Goal: Information Seeking & Learning: Check status

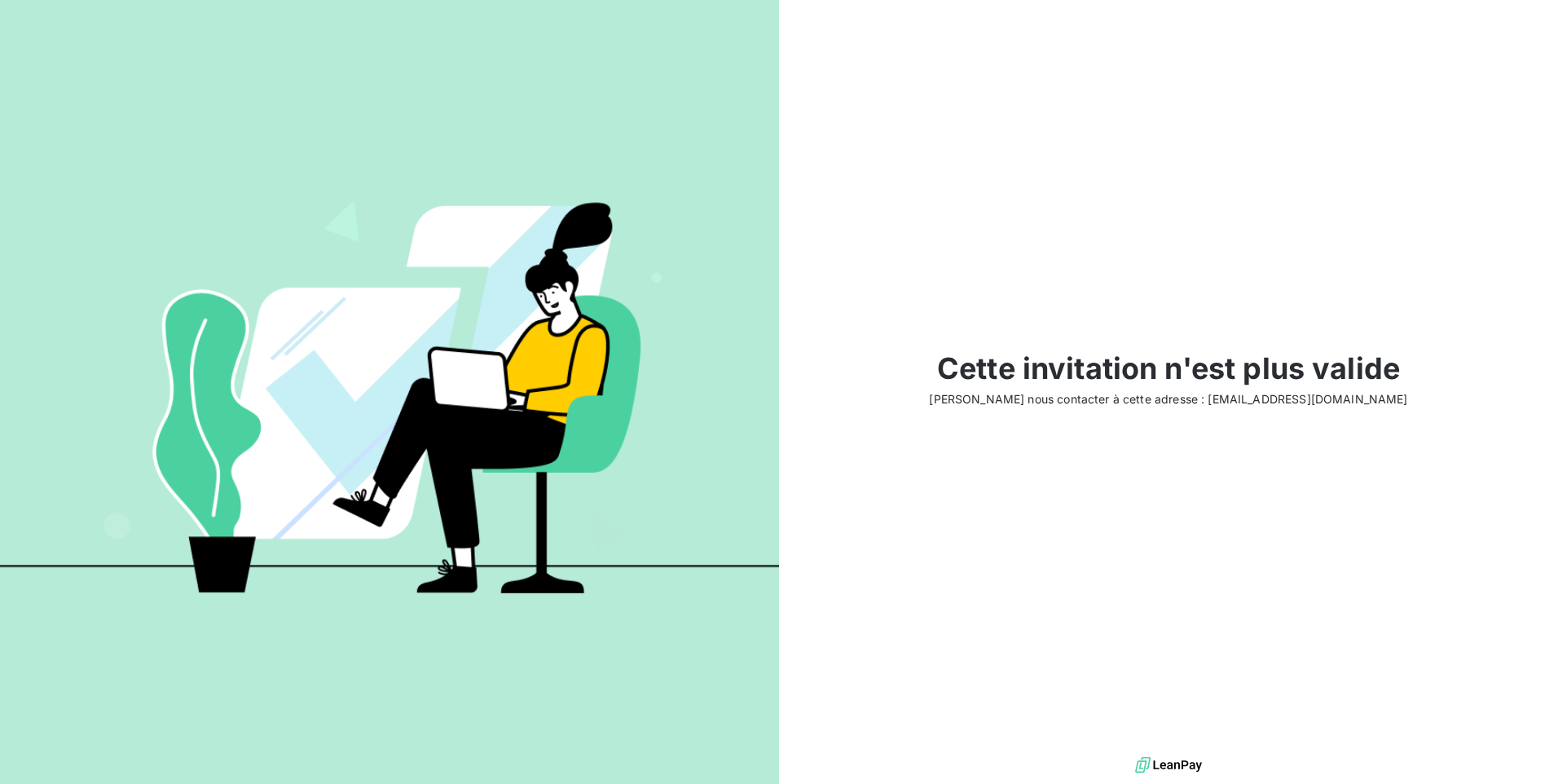
click at [1186, 762] on img at bounding box center [1169, 764] width 67 height 24
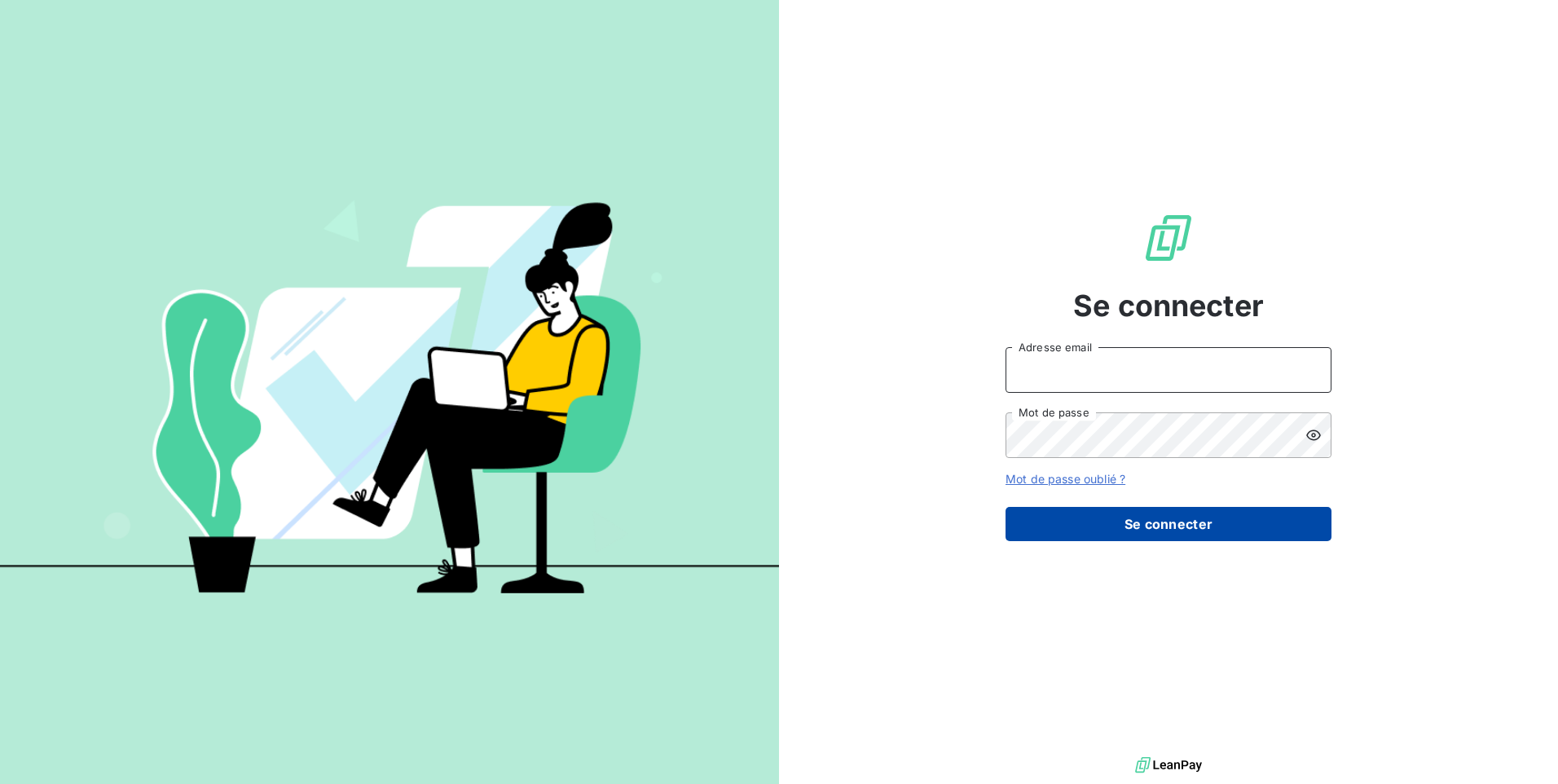
type input "[EMAIL_ADDRESS][DOMAIN_NAME]"
click at [1122, 527] on button "Se connecter" at bounding box center [1169, 524] width 326 height 35
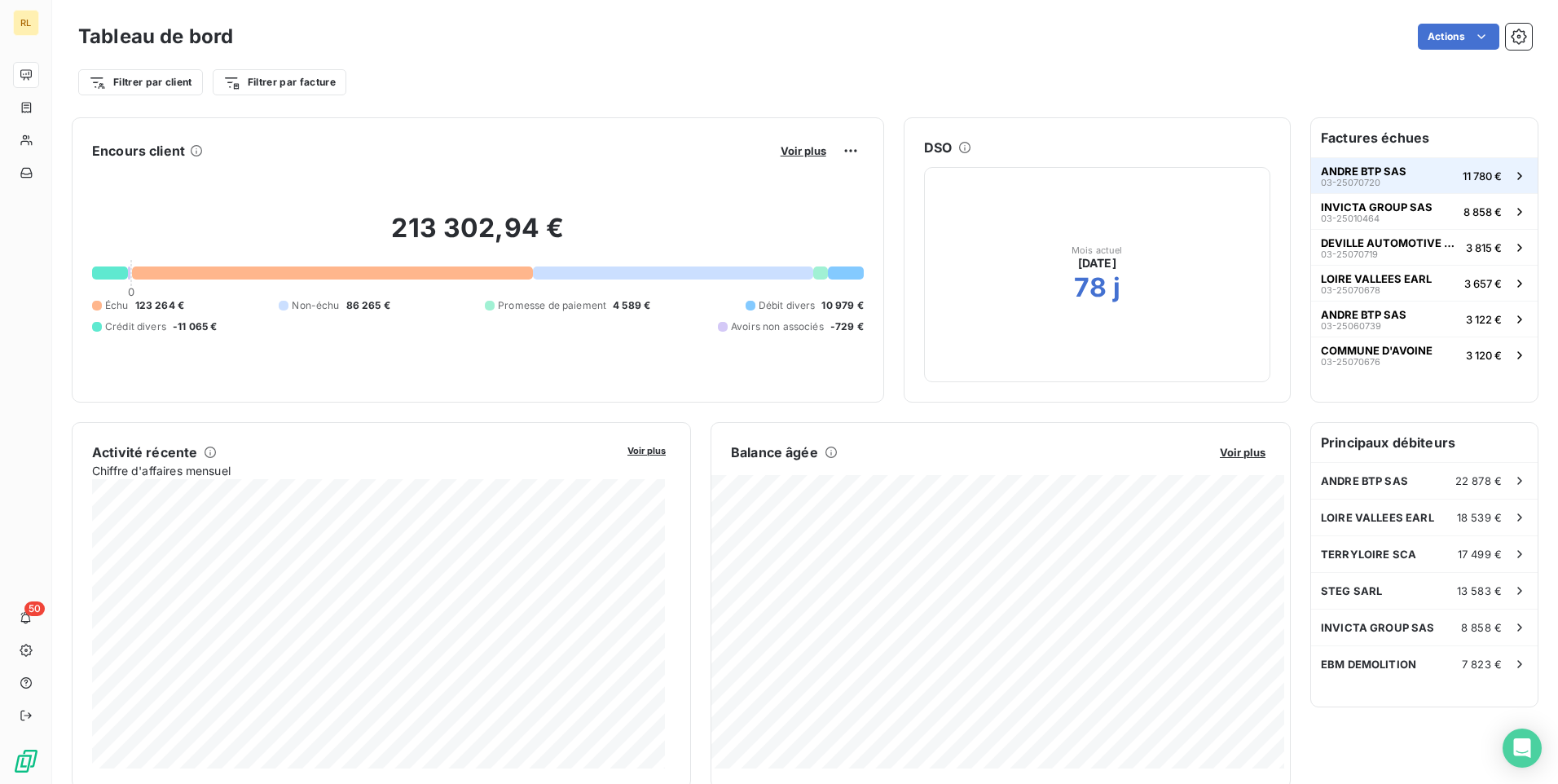
click at [1378, 180] on div "ANDRE BTP SAS 03-25070720" at bounding box center [1363, 177] width 85 height 23
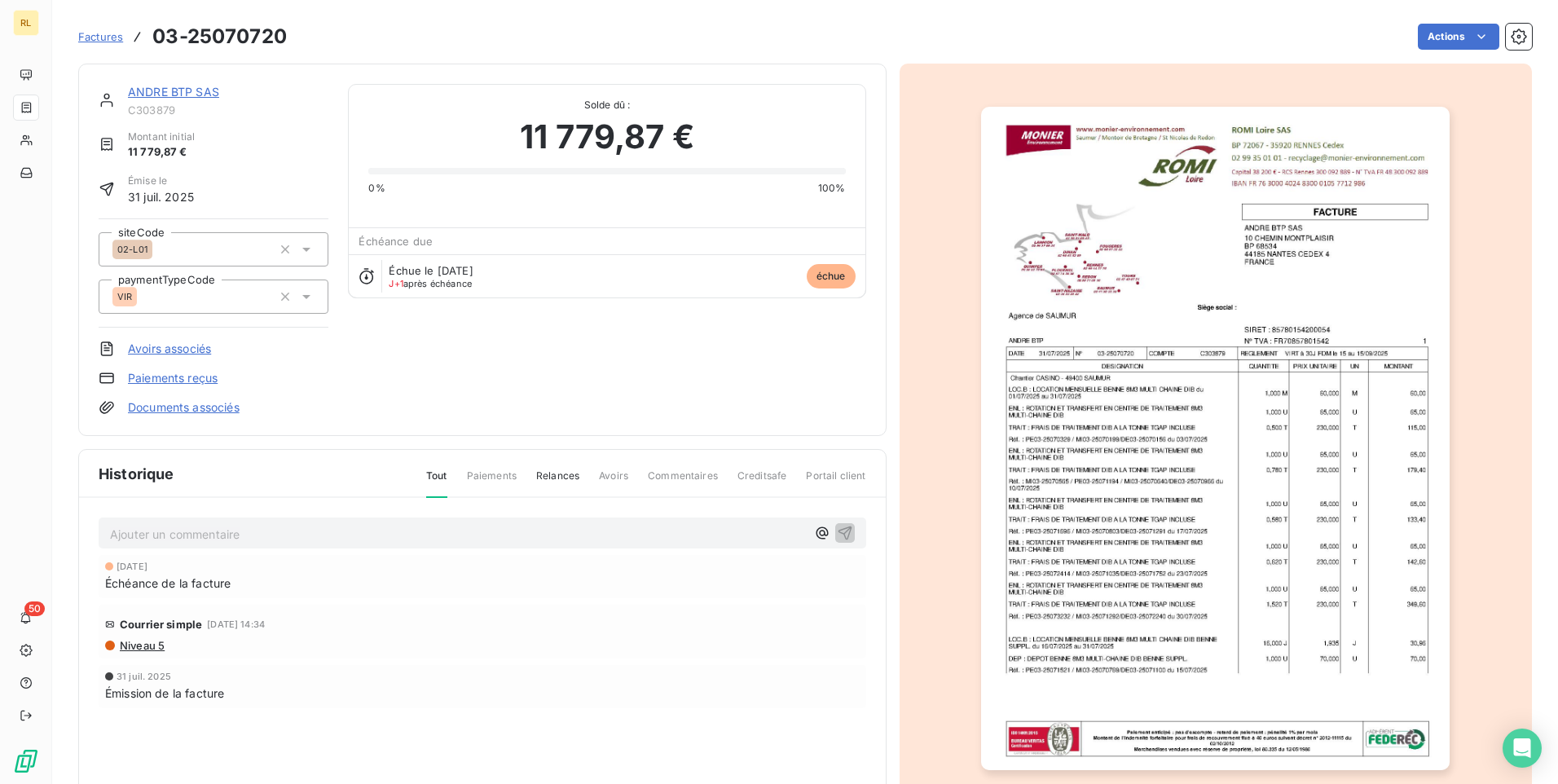
click at [1208, 308] on img "button" at bounding box center [1215, 438] width 468 height 663
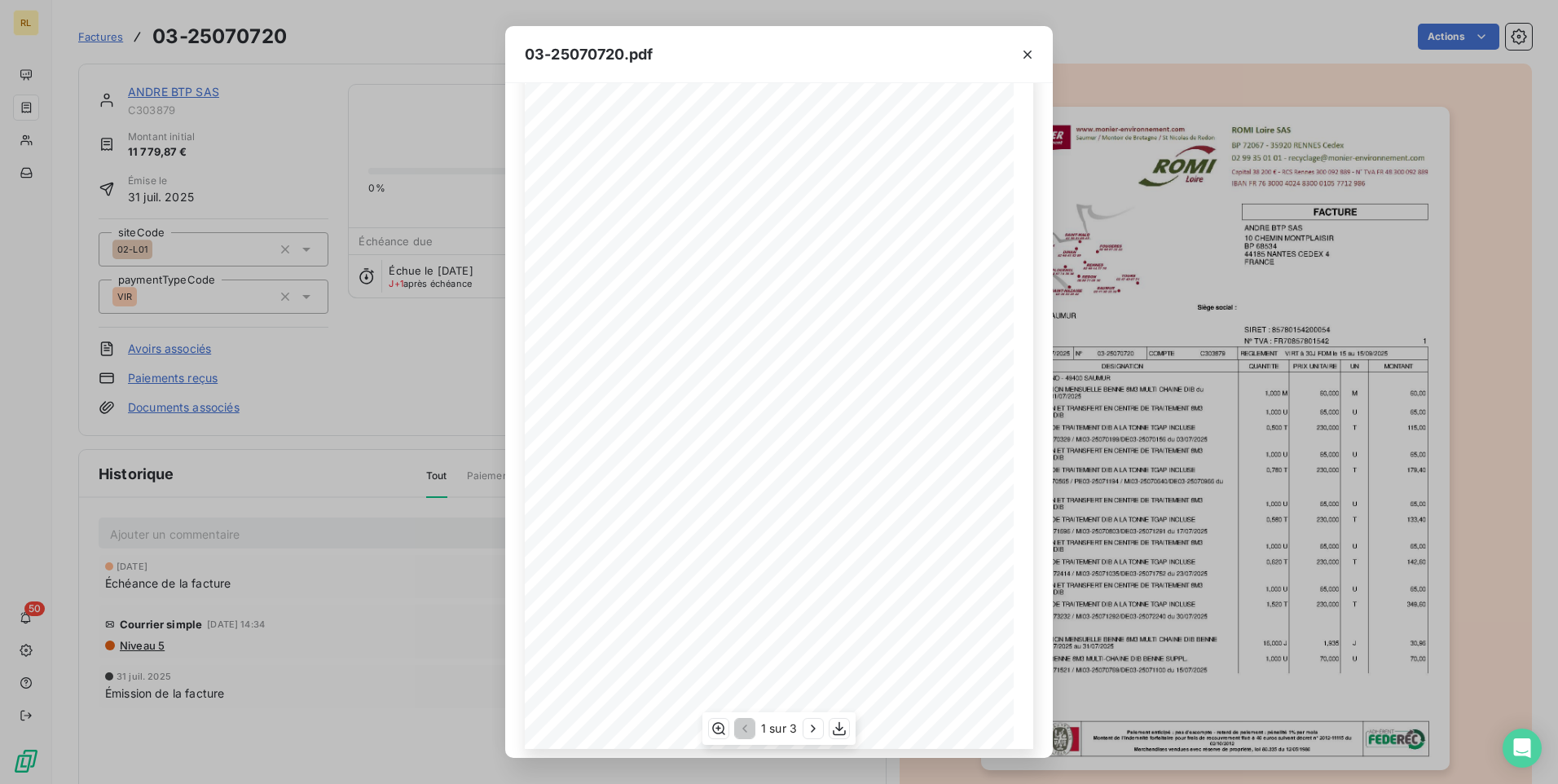
scroll to position [67, 0]
click at [812, 728] on icon "button" at bounding box center [813, 728] width 16 height 16
click at [812, 728] on icon "button" at bounding box center [815, 728] width 16 height 16
click at [743, 731] on icon "button" at bounding box center [743, 728] width 16 height 16
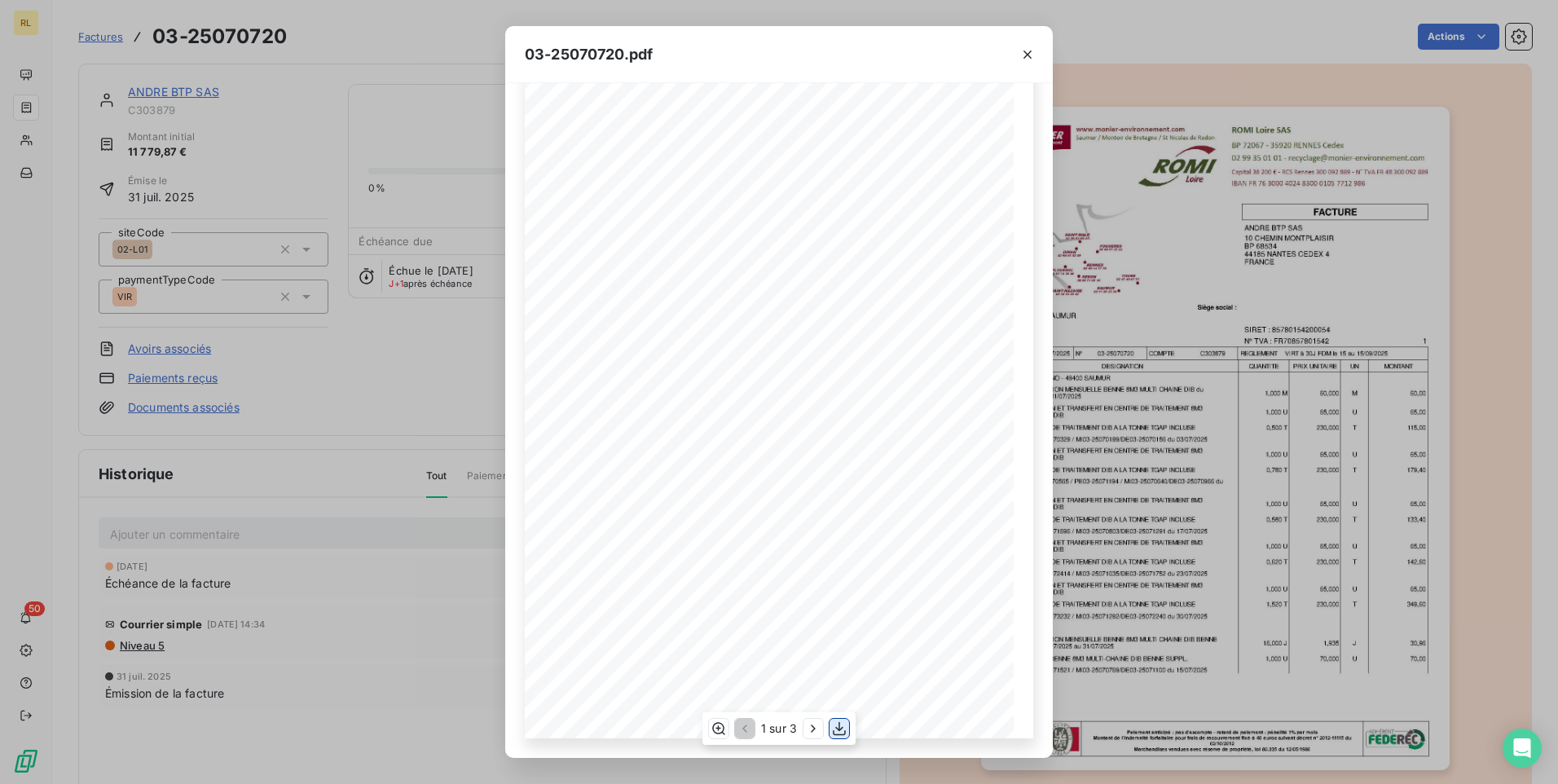
click at [837, 725] on icon "button" at bounding box center [839, 728] width 16 height 16
click at [1033, 57] on icon "button" at bounding box center [1027, 54] width 16 height 16
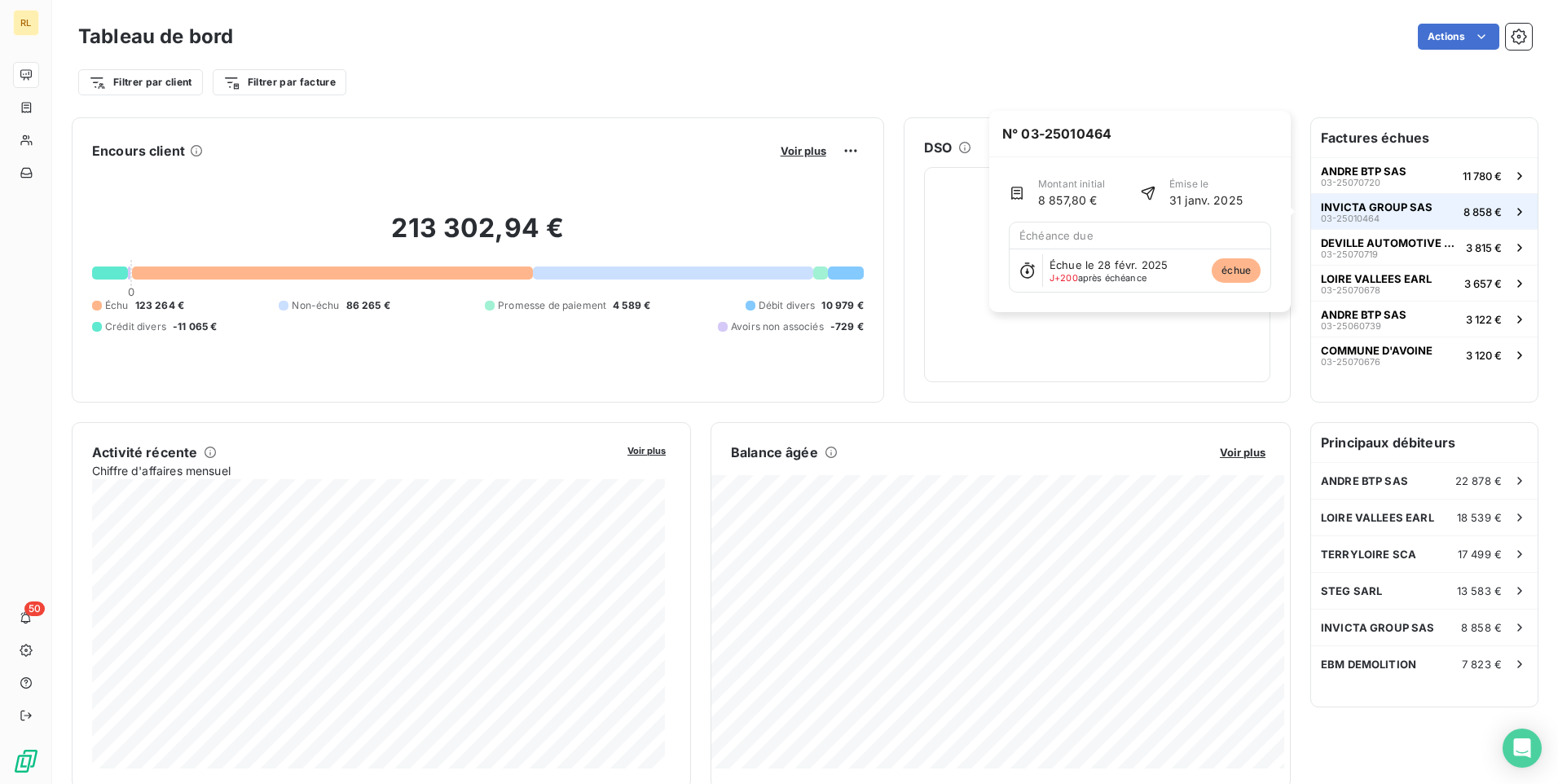
click at [1478, 211] on span "8 858 €" at bounding box center [1483, 212] width 38 height 13
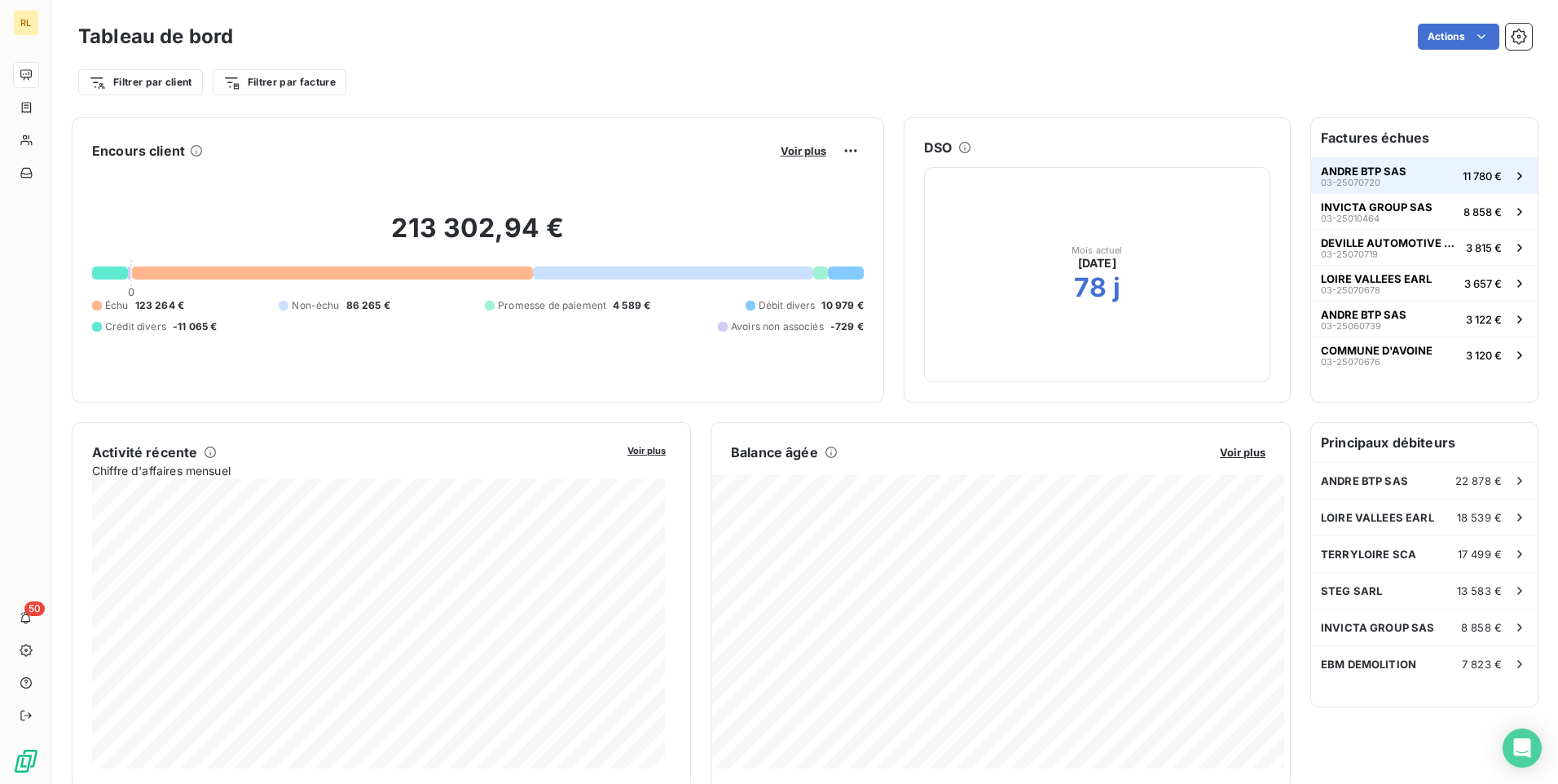
click at [1352, 182] on span "03-25070720" at bounding box center [1351, 182] width 60 height 10
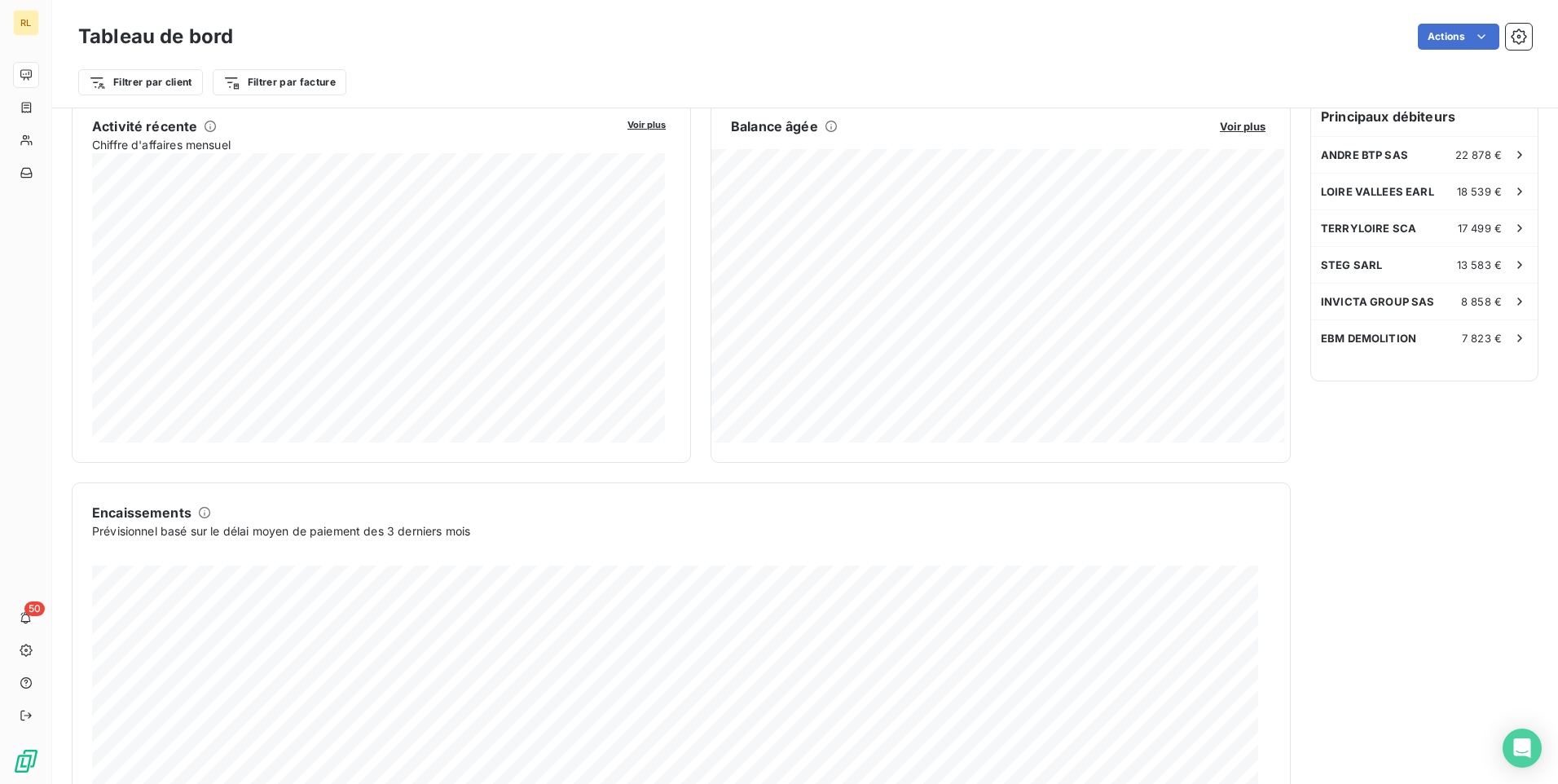
scroll to position [418, 0]
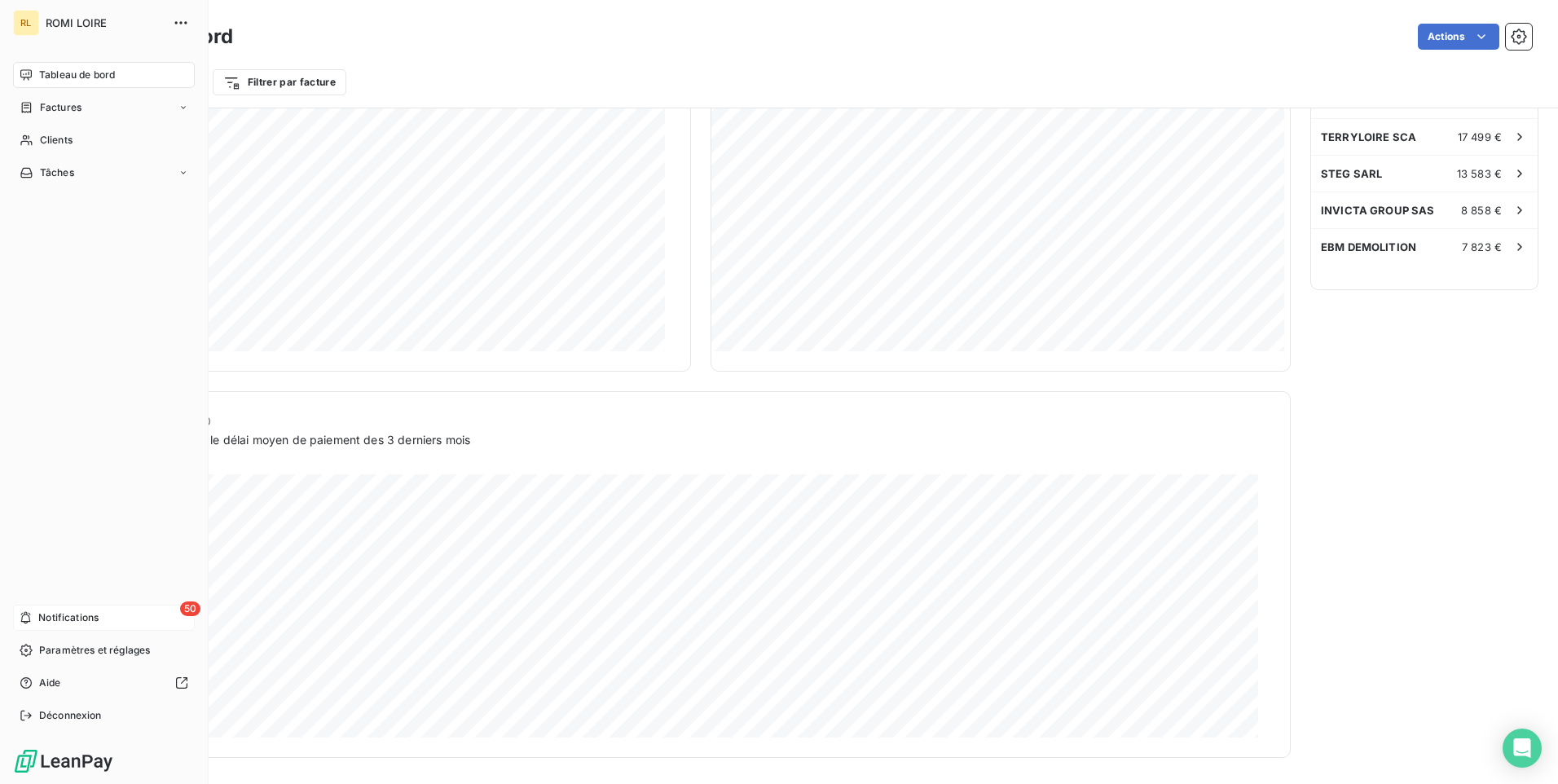
click at [39, 618] on span "Notifications" at bounding box center [68, 617] width 60 height 14
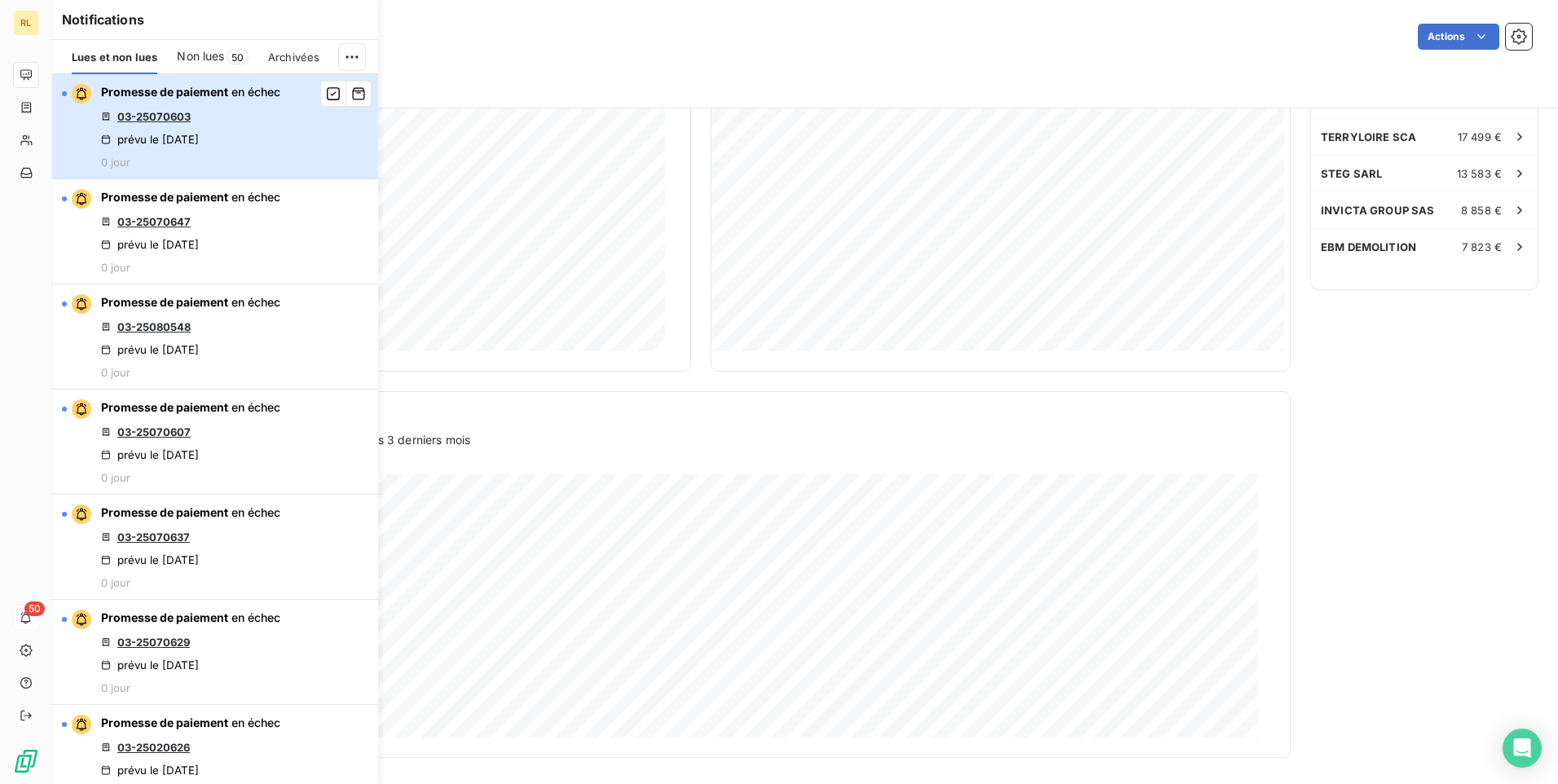
click at [152, 91] on span "Promesse de paiement" at bounding box center [164, 91] width 127 height 13
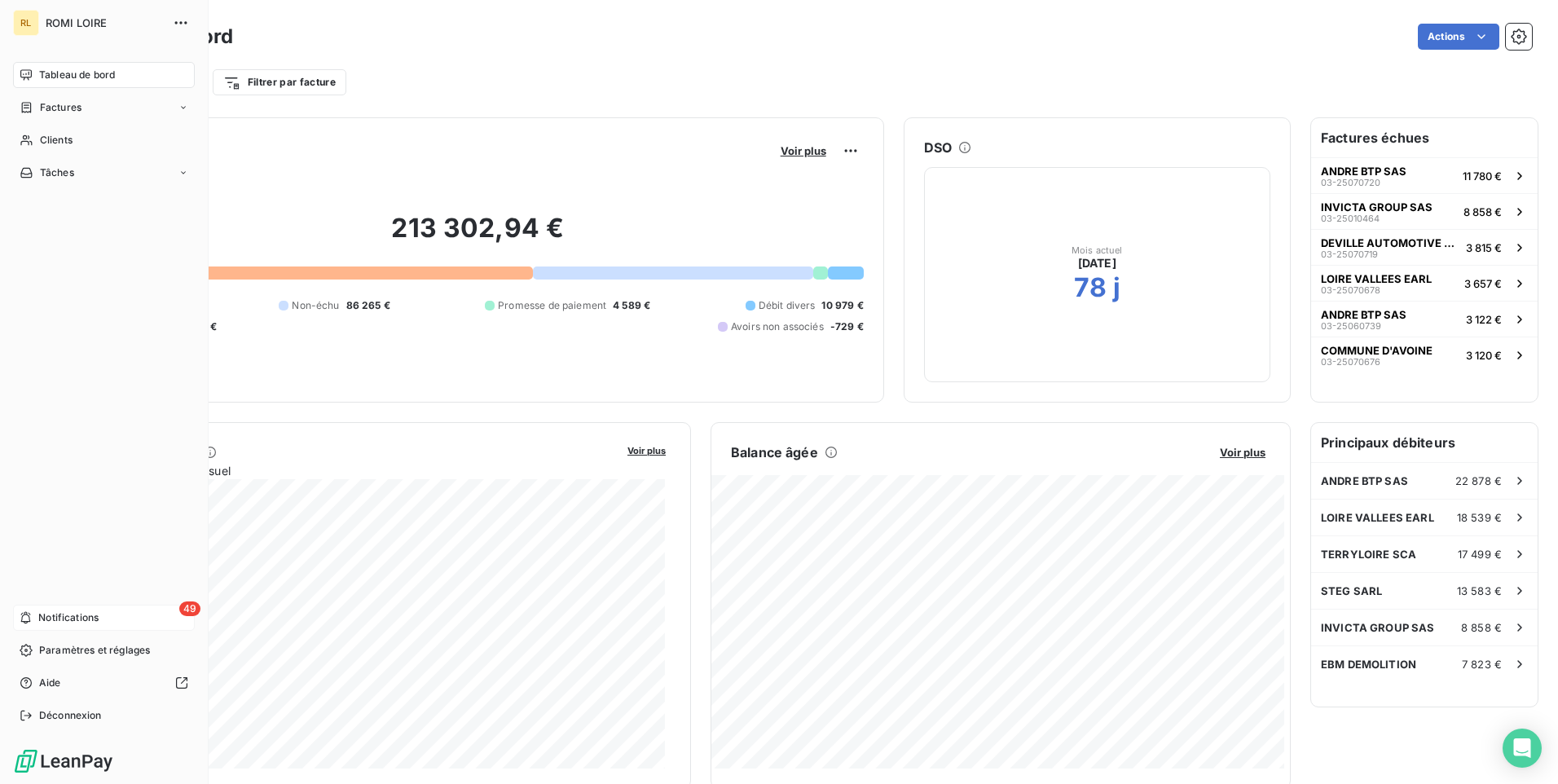
drag, startPoint x: 83, startPoint y: 618, endPoint x: 94, endPoint y: 617, distance: 11.0
click at [83, 618] on span "Notifications" at bounding box center [68, 617] width 60 height 14
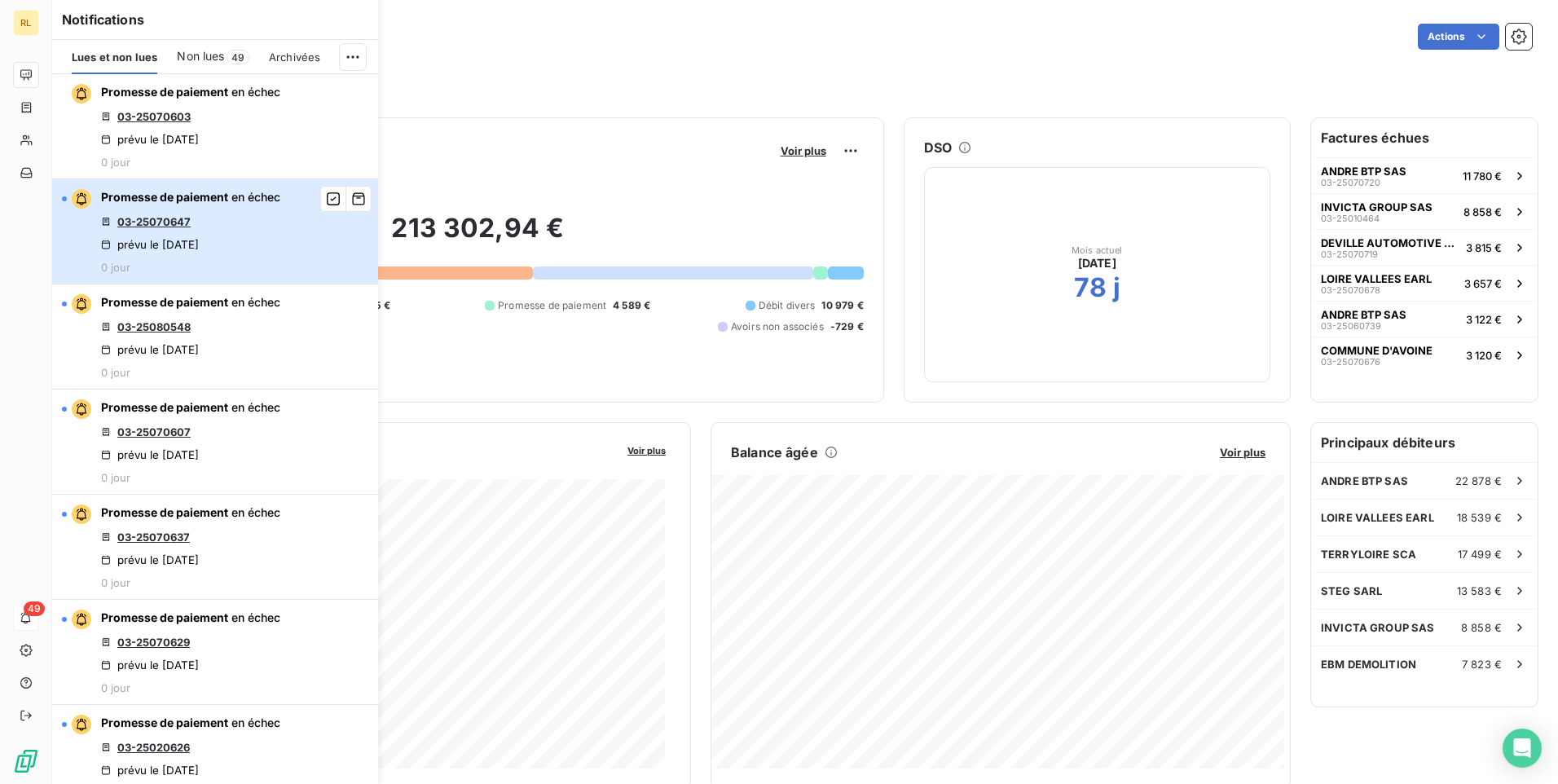
click at [203, 236] on div "Promesse de paiement en échec 03-25070647 prévu le 15 sept. 2025 0 jour" at bounding box center [190, 231] width 180 height 84
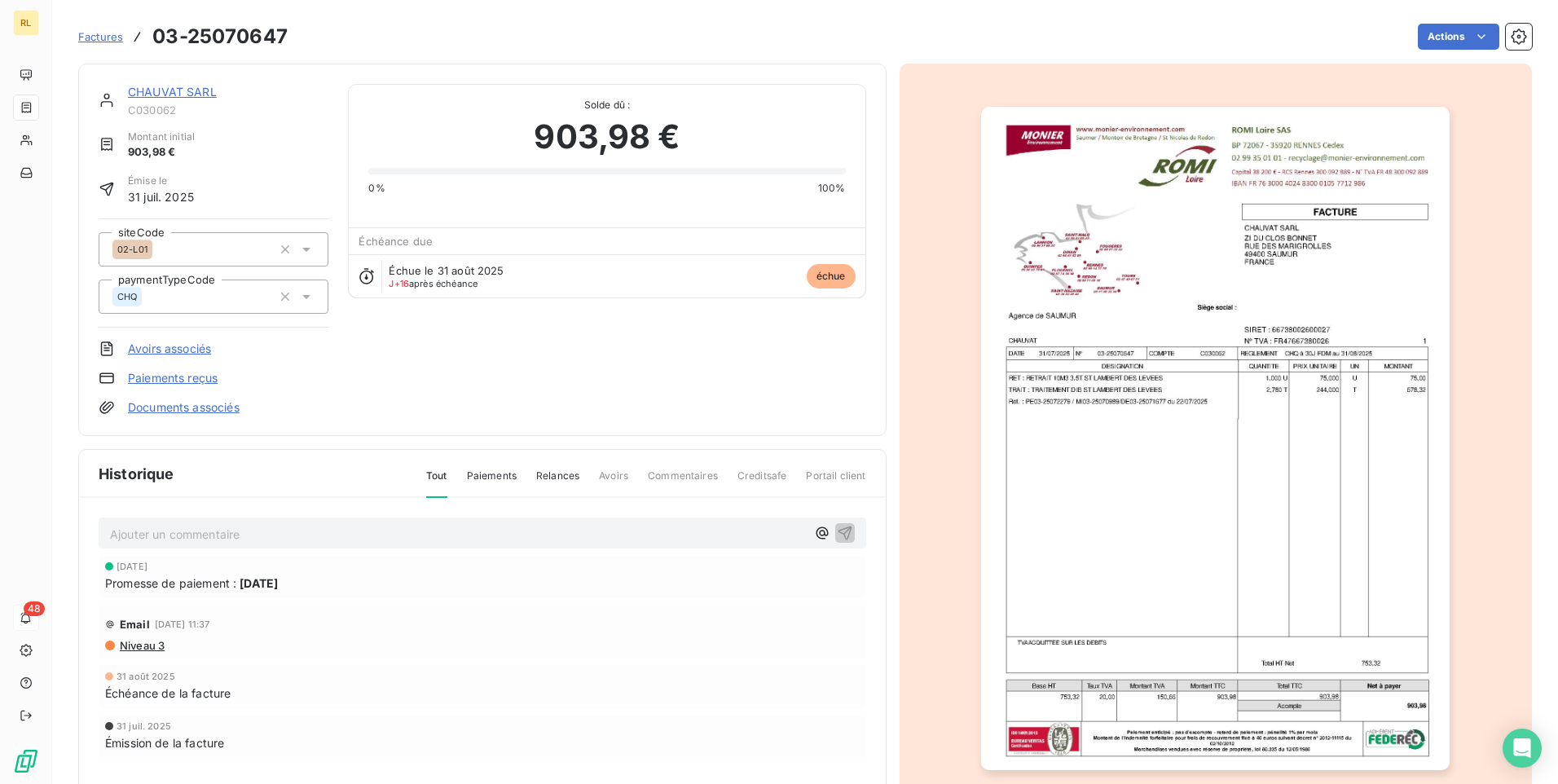
click at [563, 477] on span "Relances" at bounding box center [558, 482] width 43 height 28
click at [672, 477] on span "Commentaires" at bounding box center [683, 482] width 70 height 28
click at [431, 476] on span "Tout" at bounding box center [437, 482] width 21 height 28
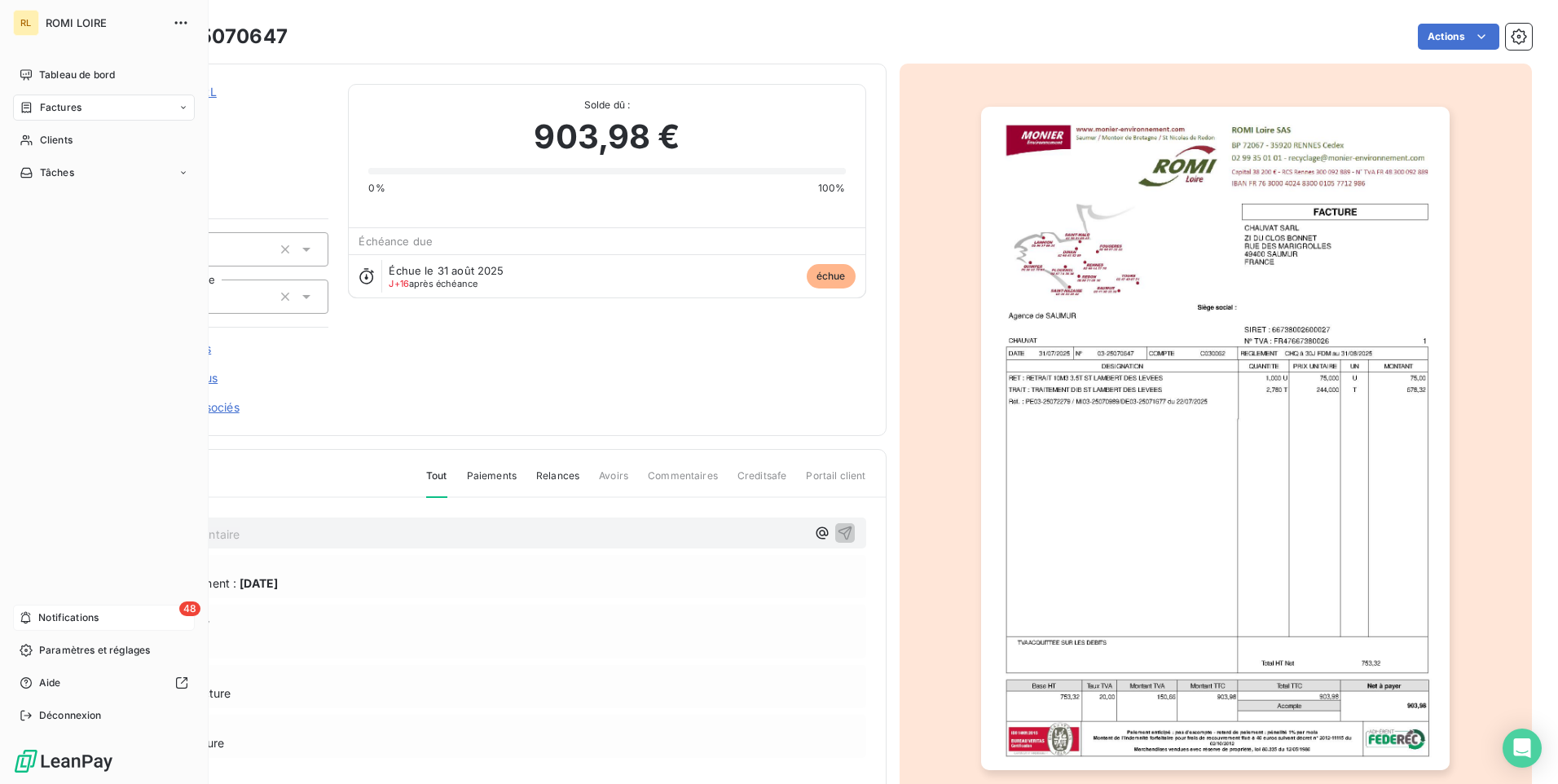
click at [61, 616] on span "Notifications" at bounding box center [68, 617] width 60 height 14
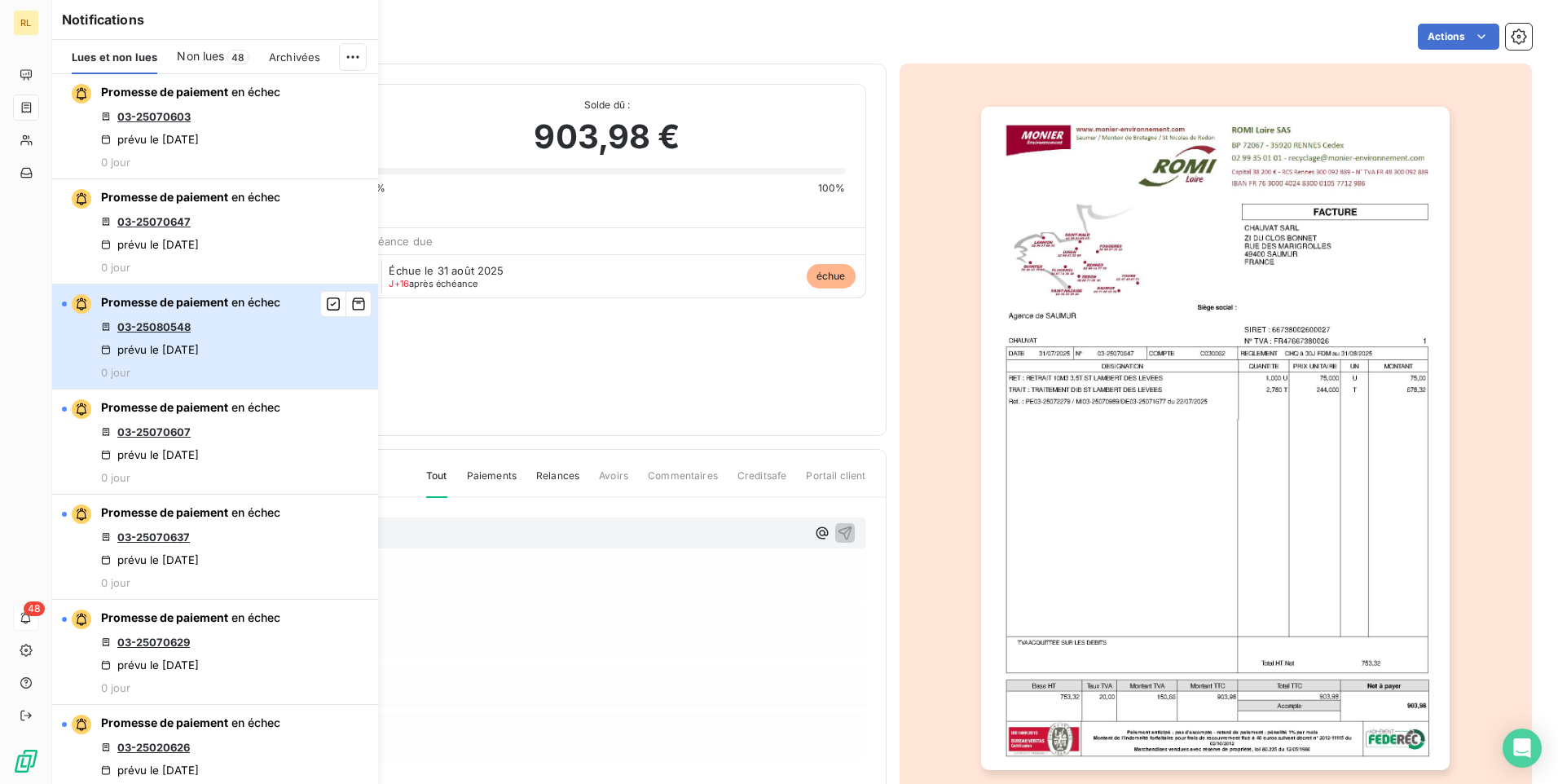
click at [219, 321] on div "Promesse de paiement en échec 03-25080548 prévu le 15 sept. 2025 0 jour" at bounding box center [190, 336] width 180 height 84
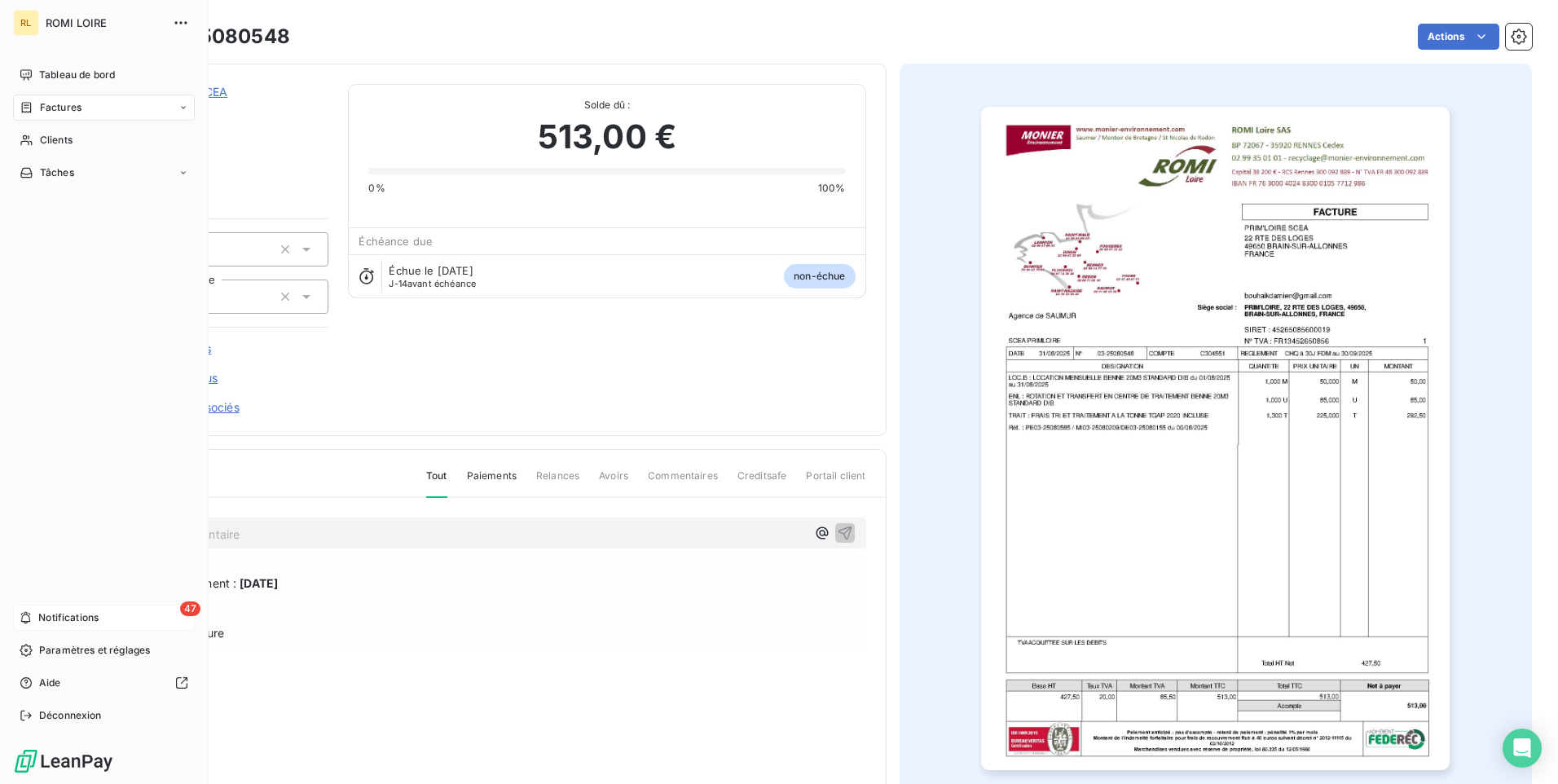
click at [92, 618] on span "Notifications" at bounding box center [68, 617] width 60 height 14
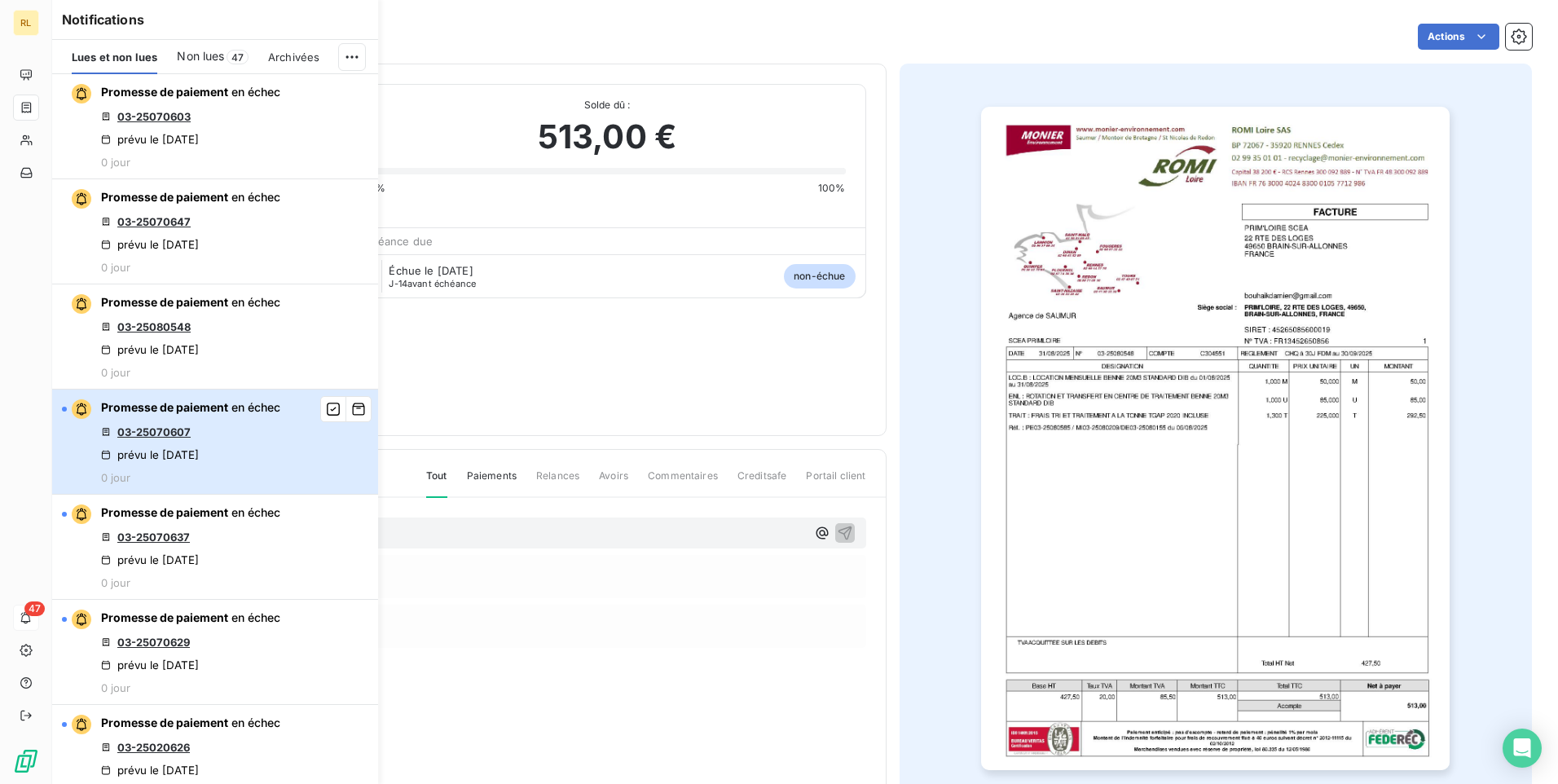
click at [212, 440] on div "Promesse de paiement en échec 03-25070607 prévu le 15 sept. 2025 0 jour" at bounding box center [190, 441] width 180 height 84
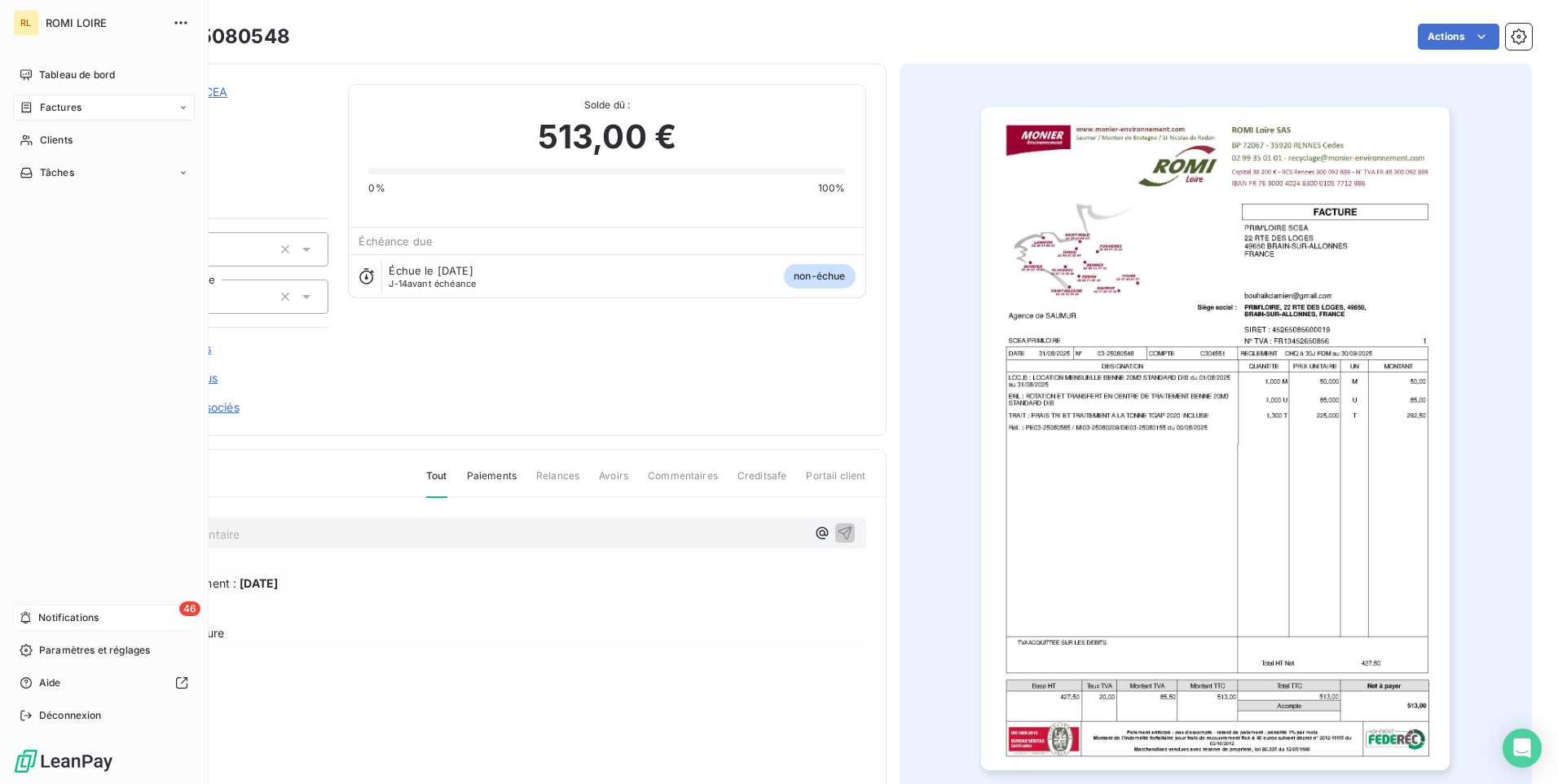
drag, startPoint x: 34, startPoint y: 618, endPoint x: 158, endPoint y: 615, distance: 124.0
click at [34, 618] on div "46 Notifications" at bounding box center [104, 617] width 181 height 26
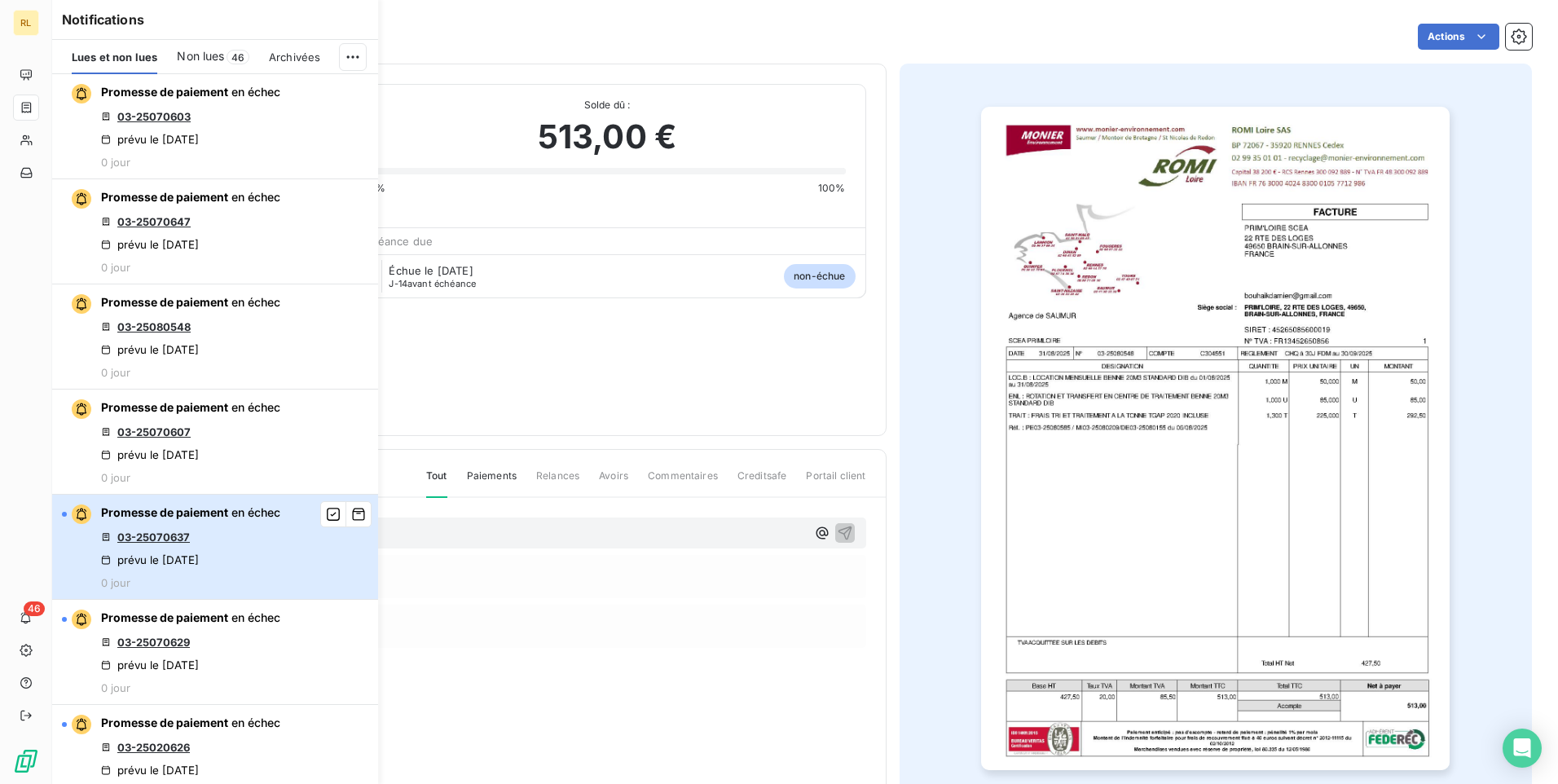
click at [142, 548] on div "Promesse de paiement en échec 03-25070637 prévu le 15 sept. 2025 0 jour" at bounding box center [190, 547] width 180 height 84
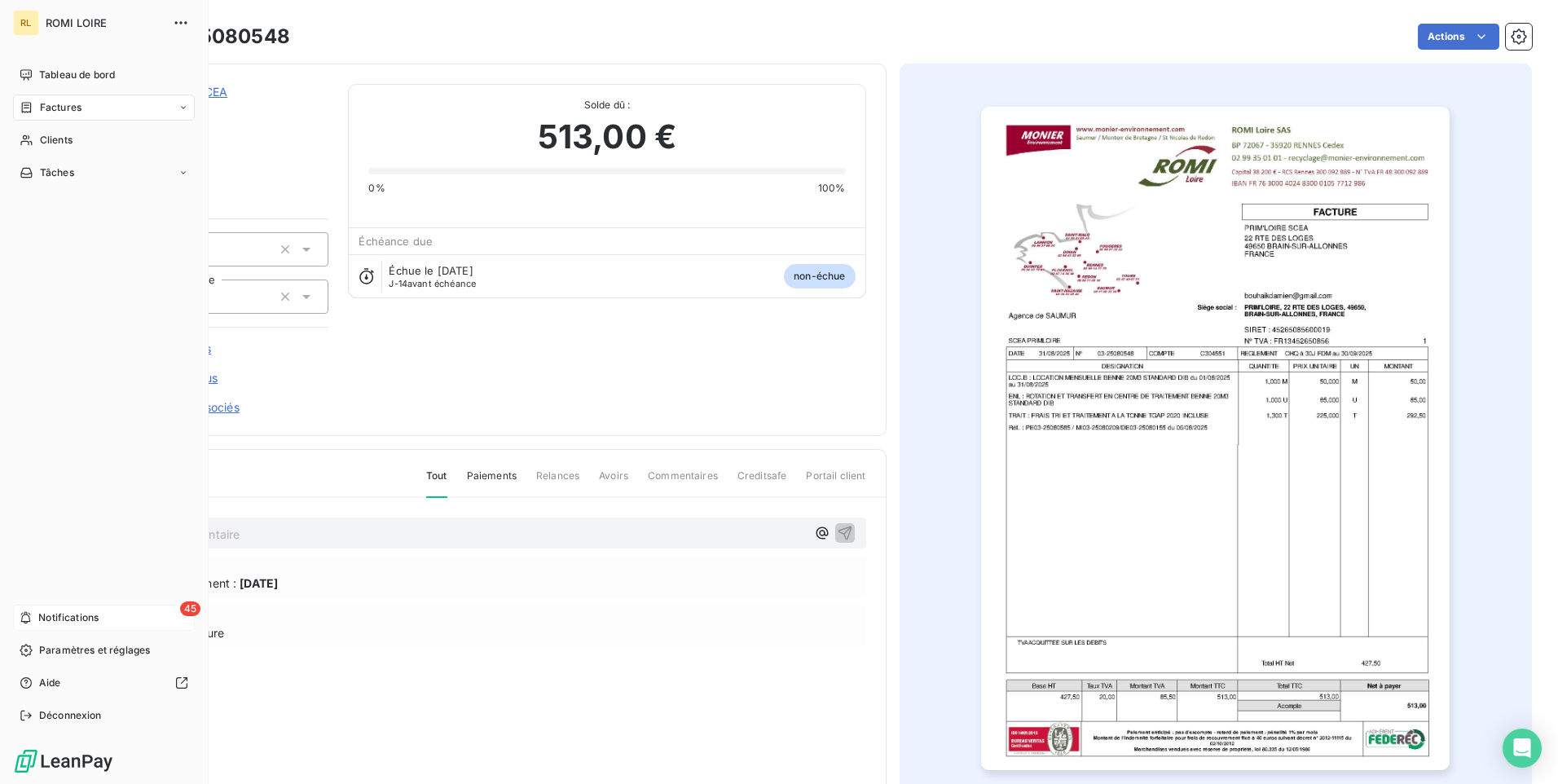
click at [61, 624] on span "Notifications" at bounding box center [68, 617] width 60 height 14
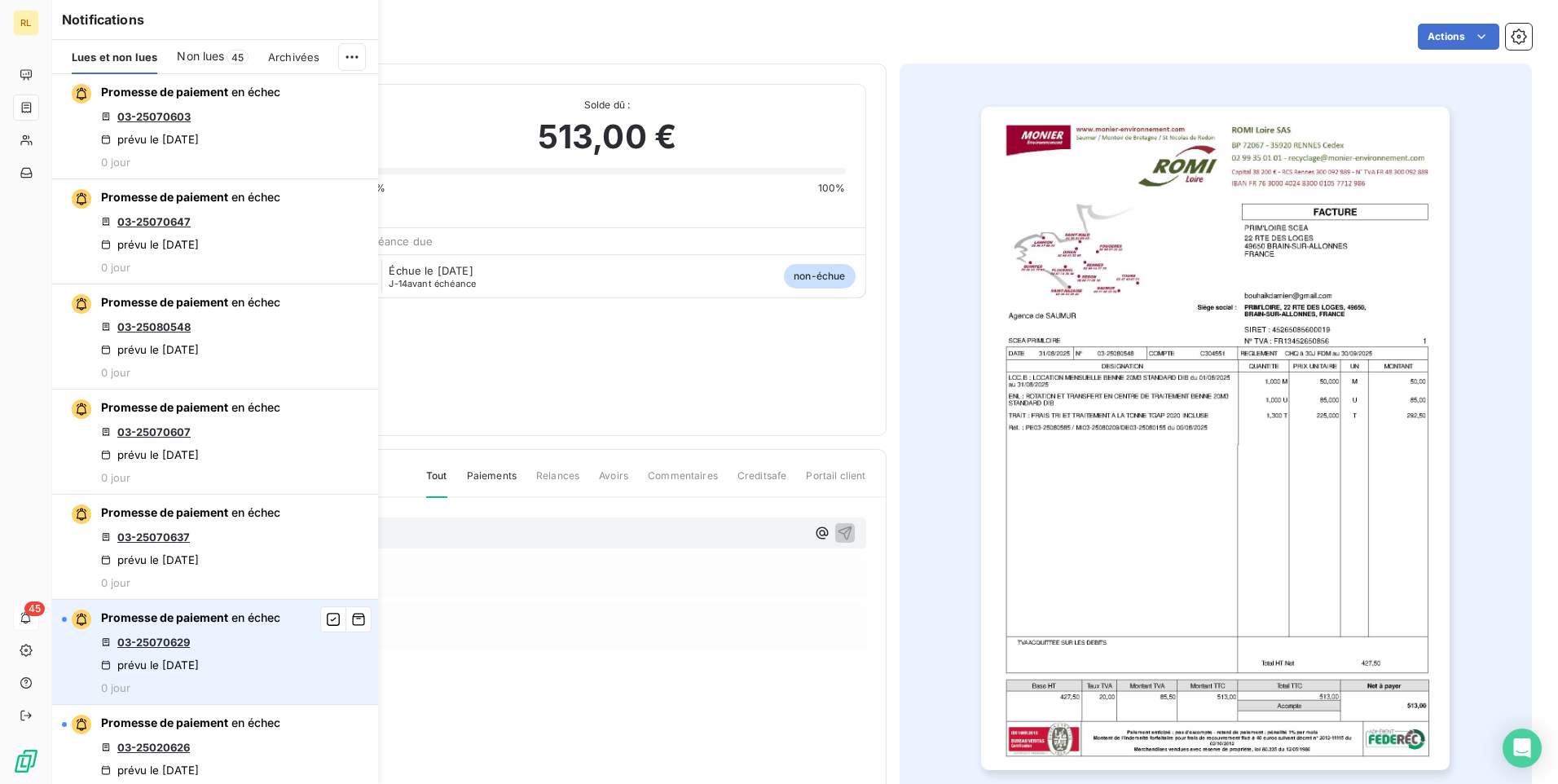
click at [178, 645] on link "03-25070629" at bounding box center [154, 642] width 73 height 13
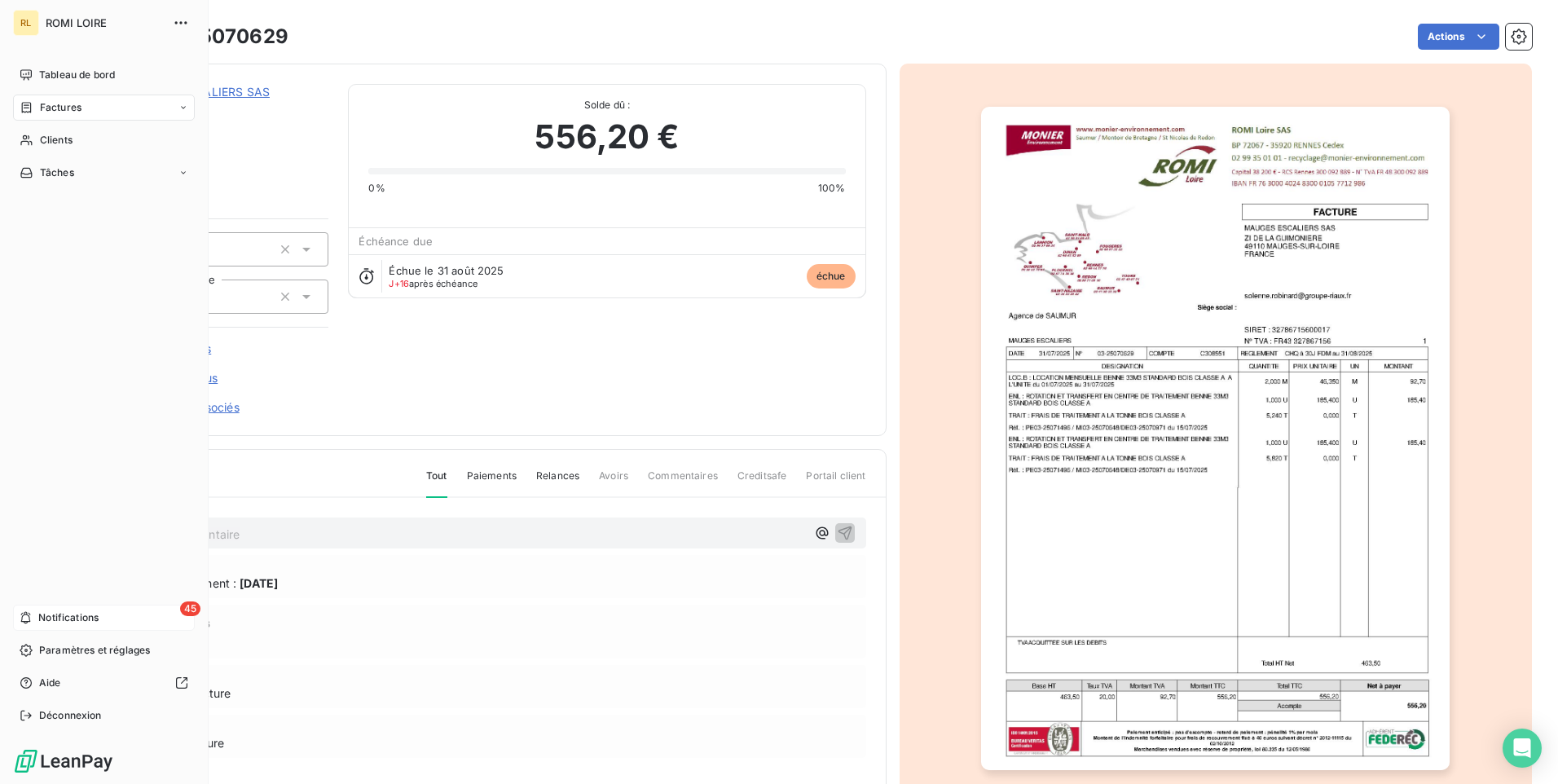
click at [84, 615] on span "Notifications" at bounding box center [68, 617] width 60 height 14
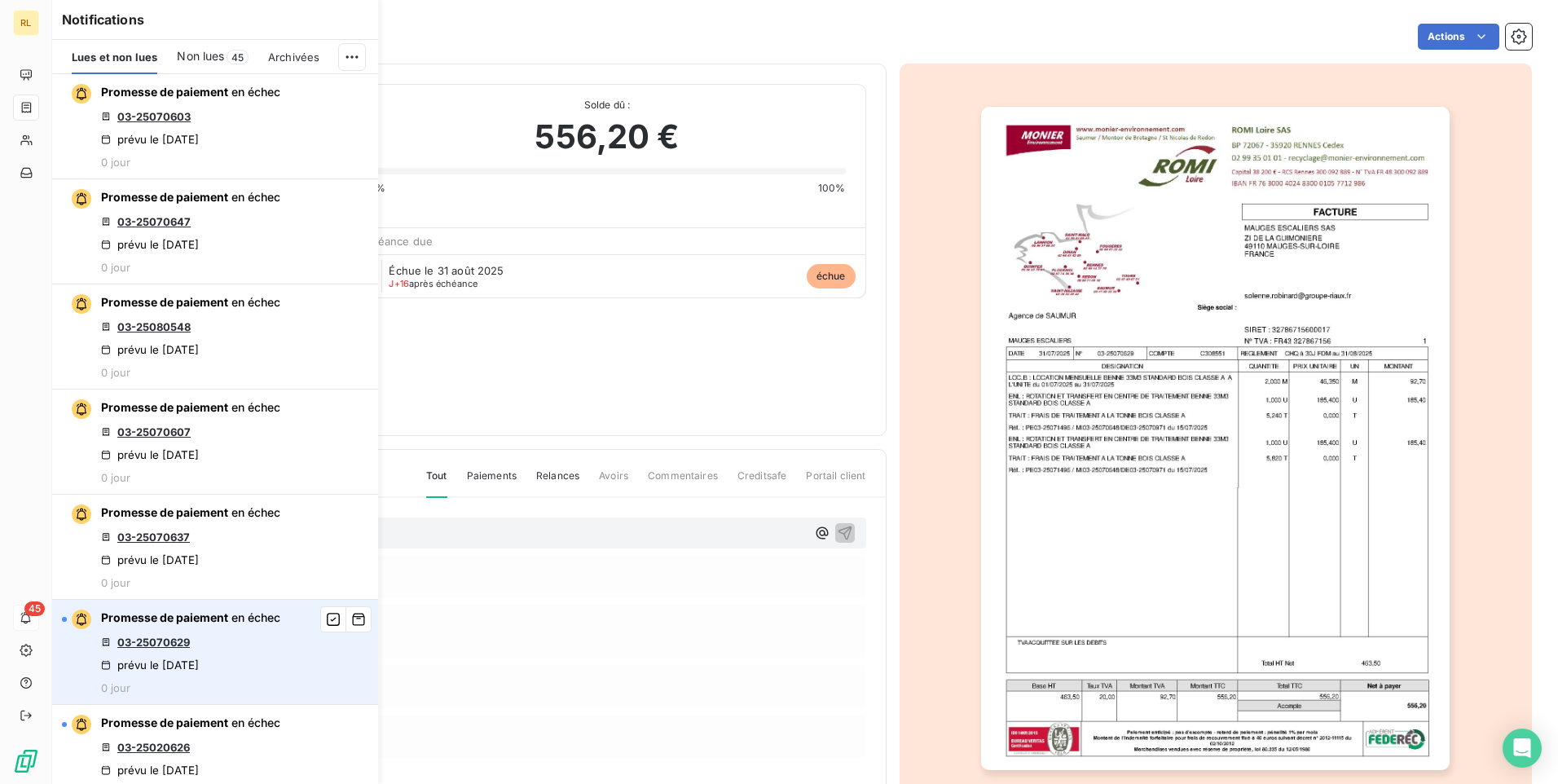
click at [161, 646] on link "03-25070629" at bounding box center [154, 642] width 73 height 13
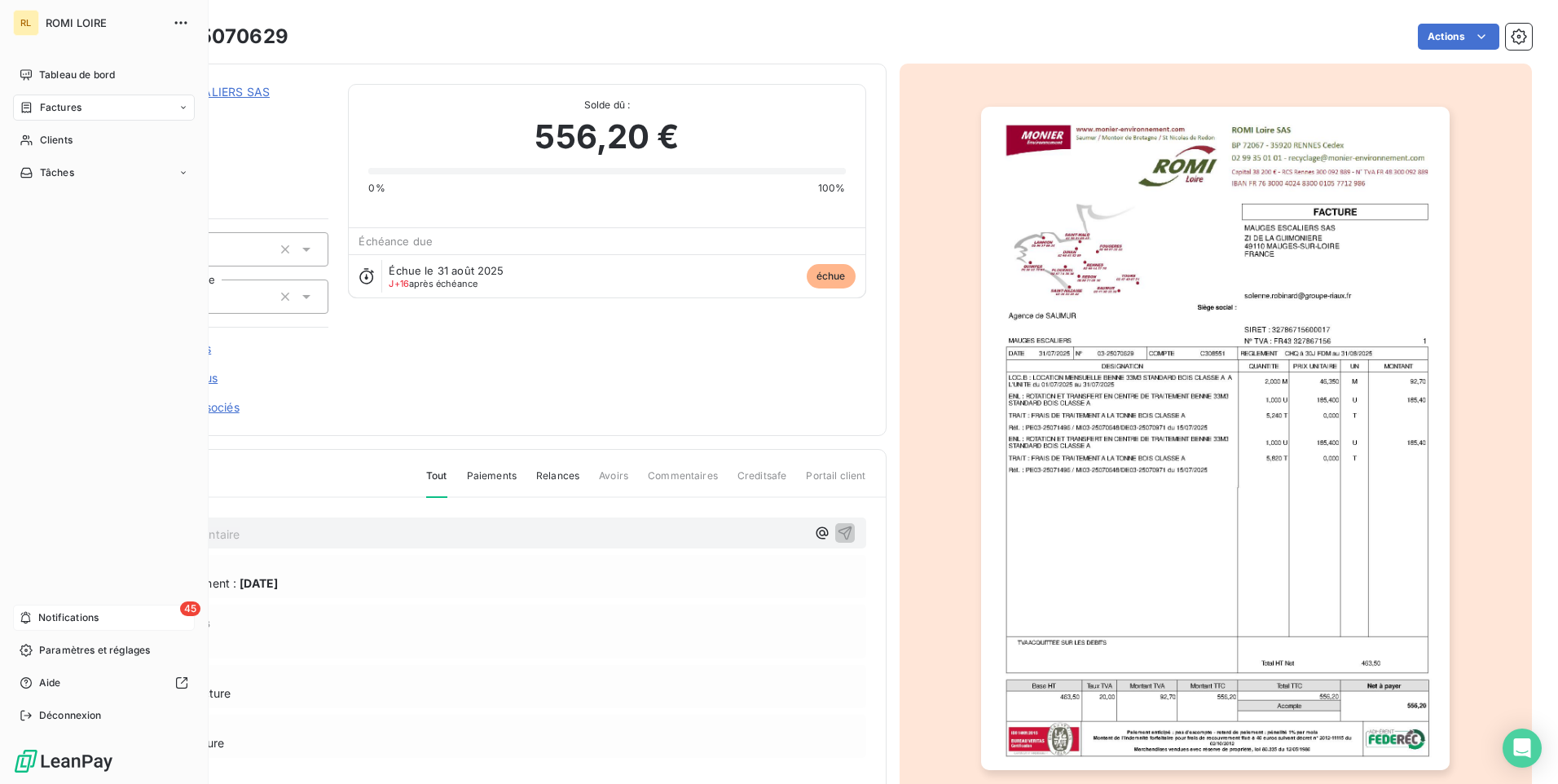
click at [94, 615] on span "Notifications" at bounding box center [68, 617] width 60 height 14
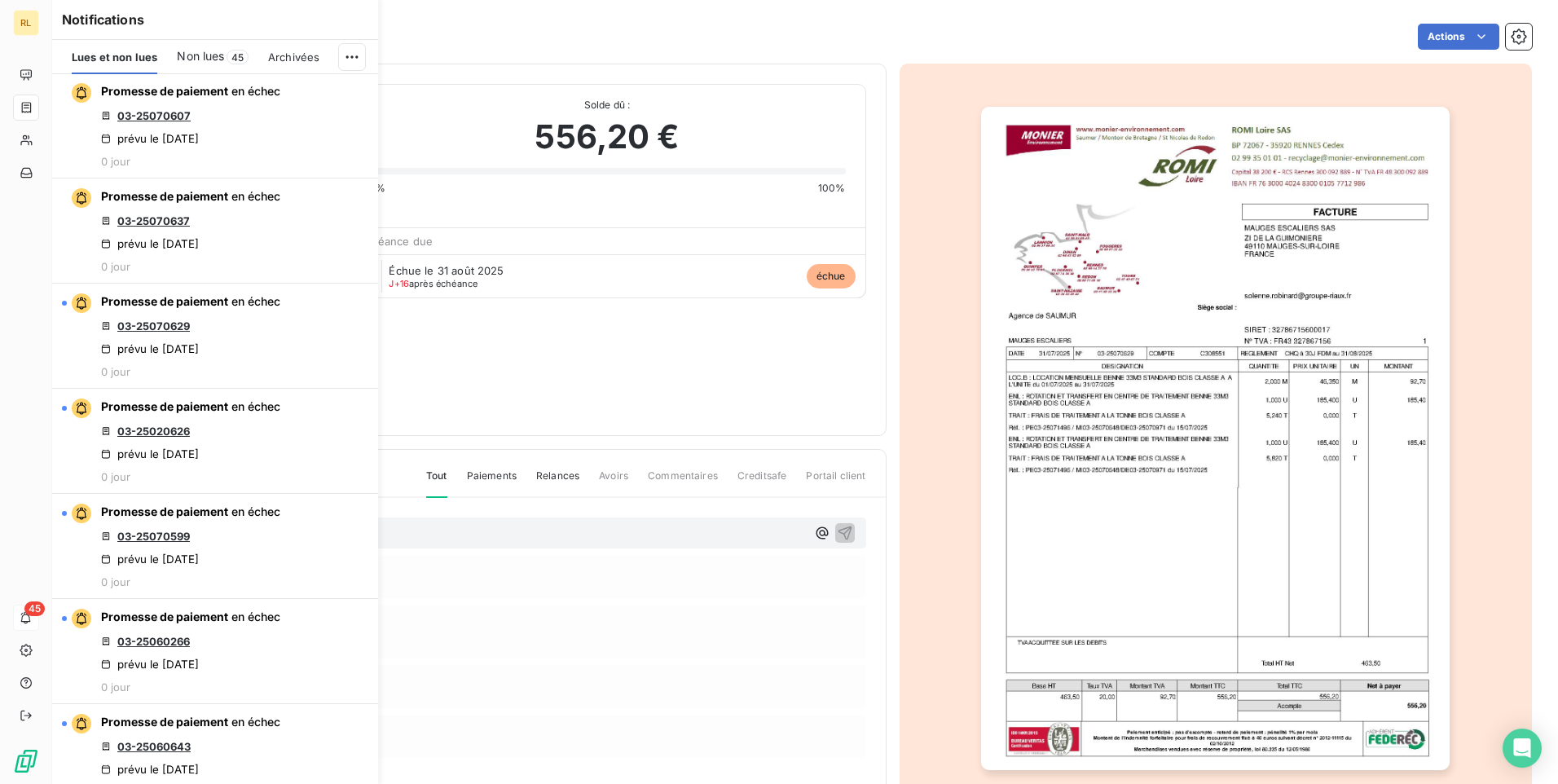
scroll to position [326, 0]
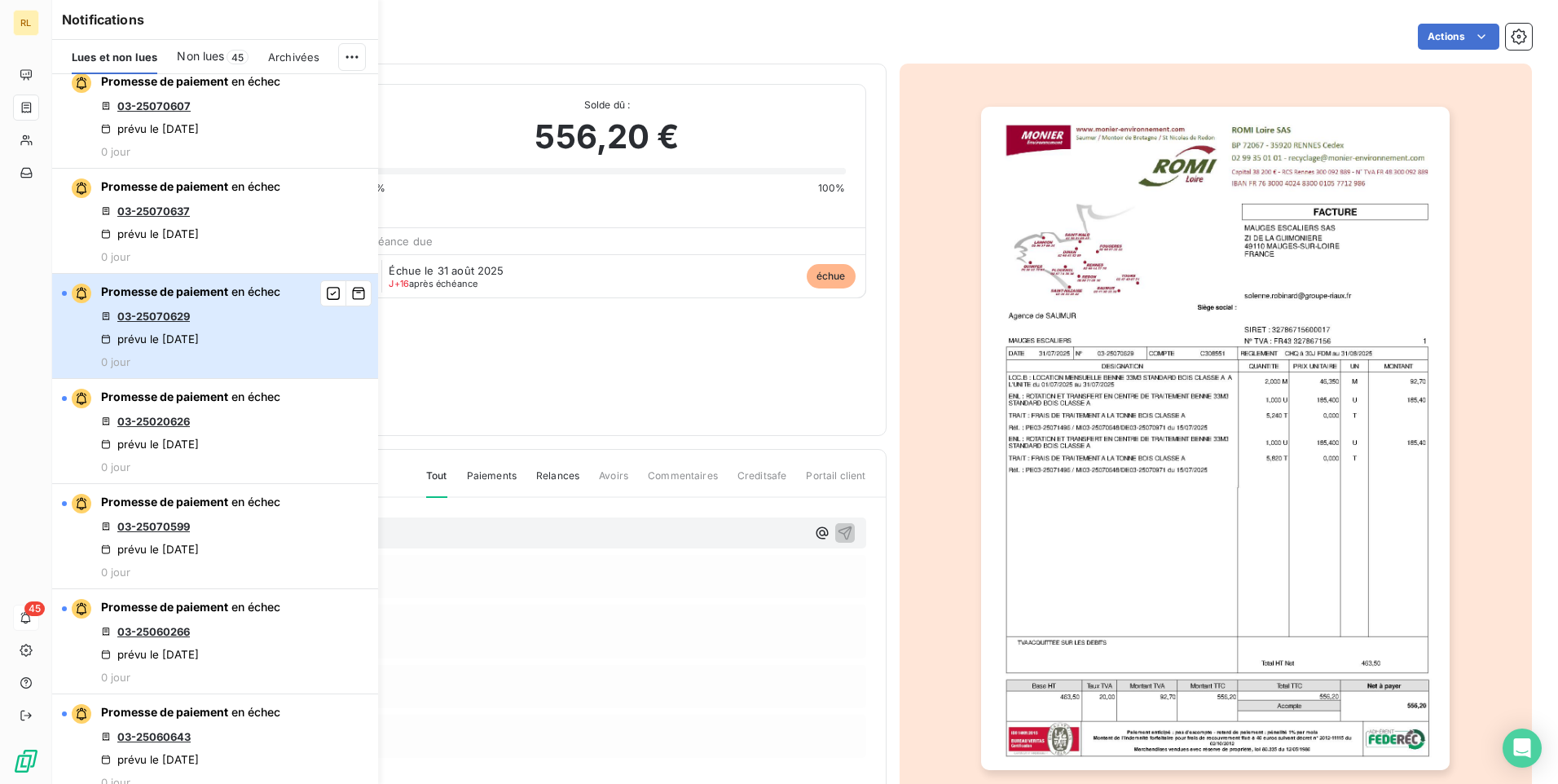
click at [156, 347] on div "Promesse de paiement en échec 03-25070629 prévu le 15 sept. 2025 0 jour" at bounding box center [190, 325] width 180 height 84
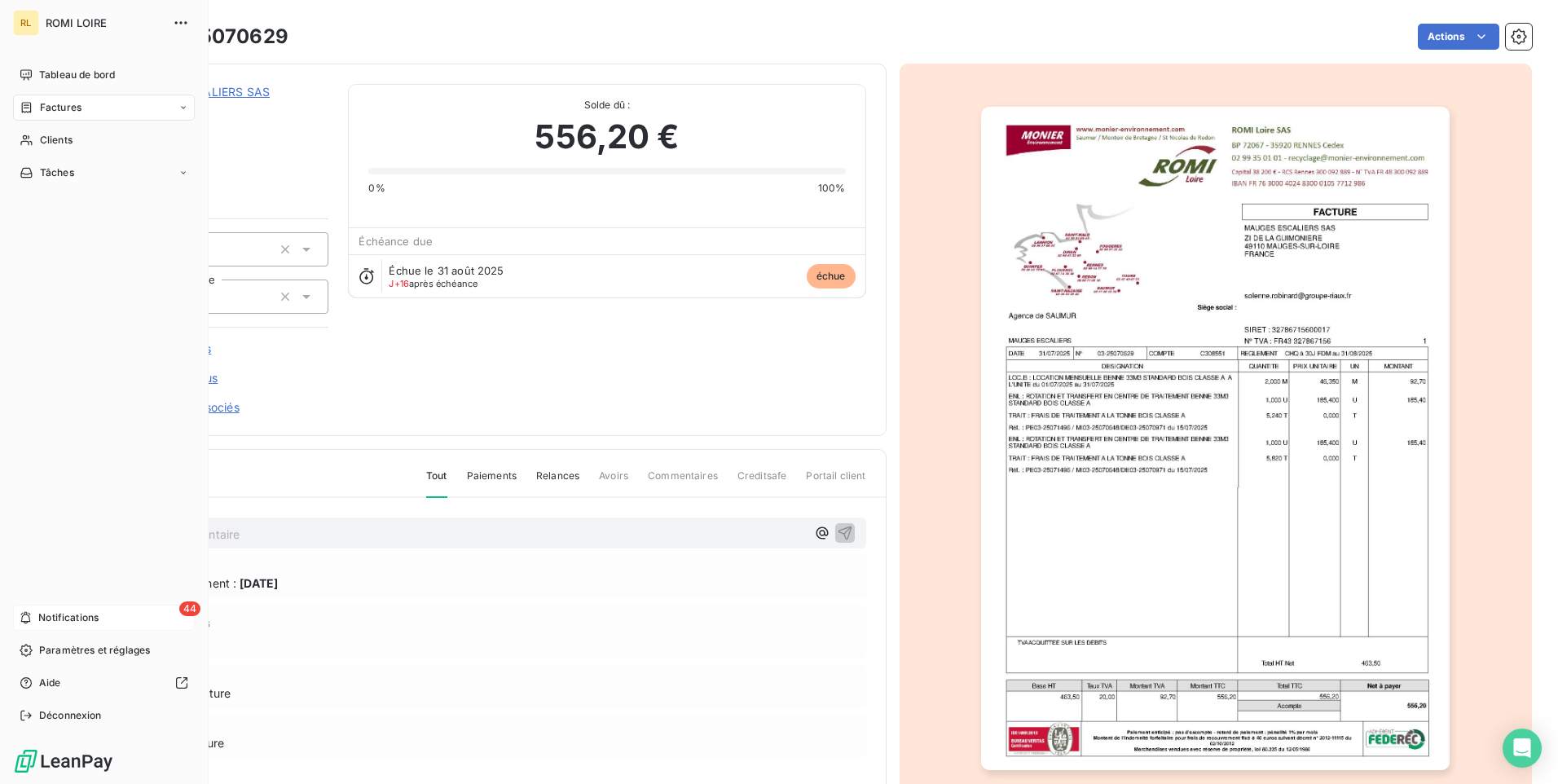
click at [38, 611] on span "Notifications" at bounding box center [68, 617] width 60 height 14
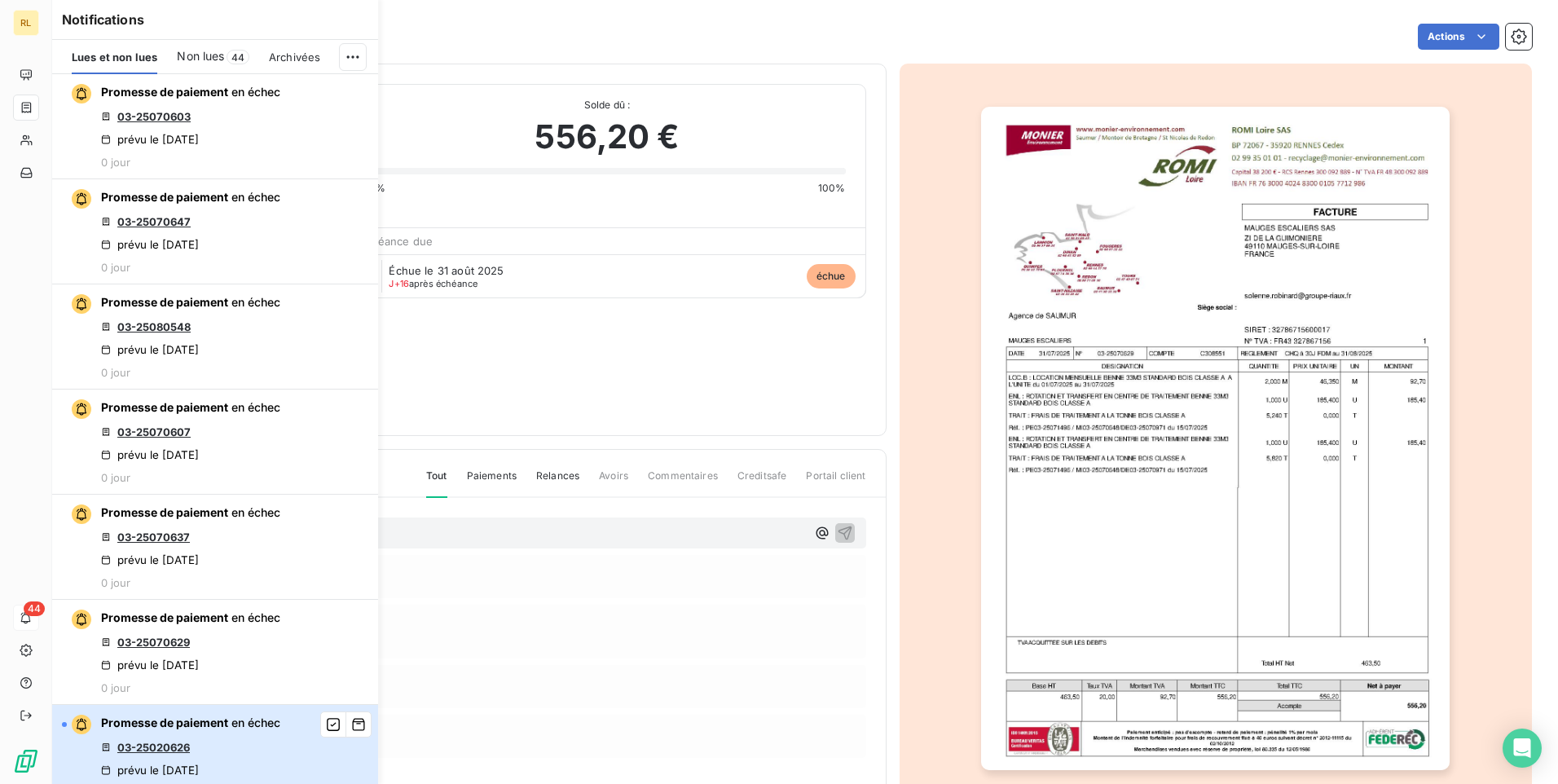
click at [195, 725] on span "Promesse de paiement" at bounding box center [164, 722] width 127 height 13
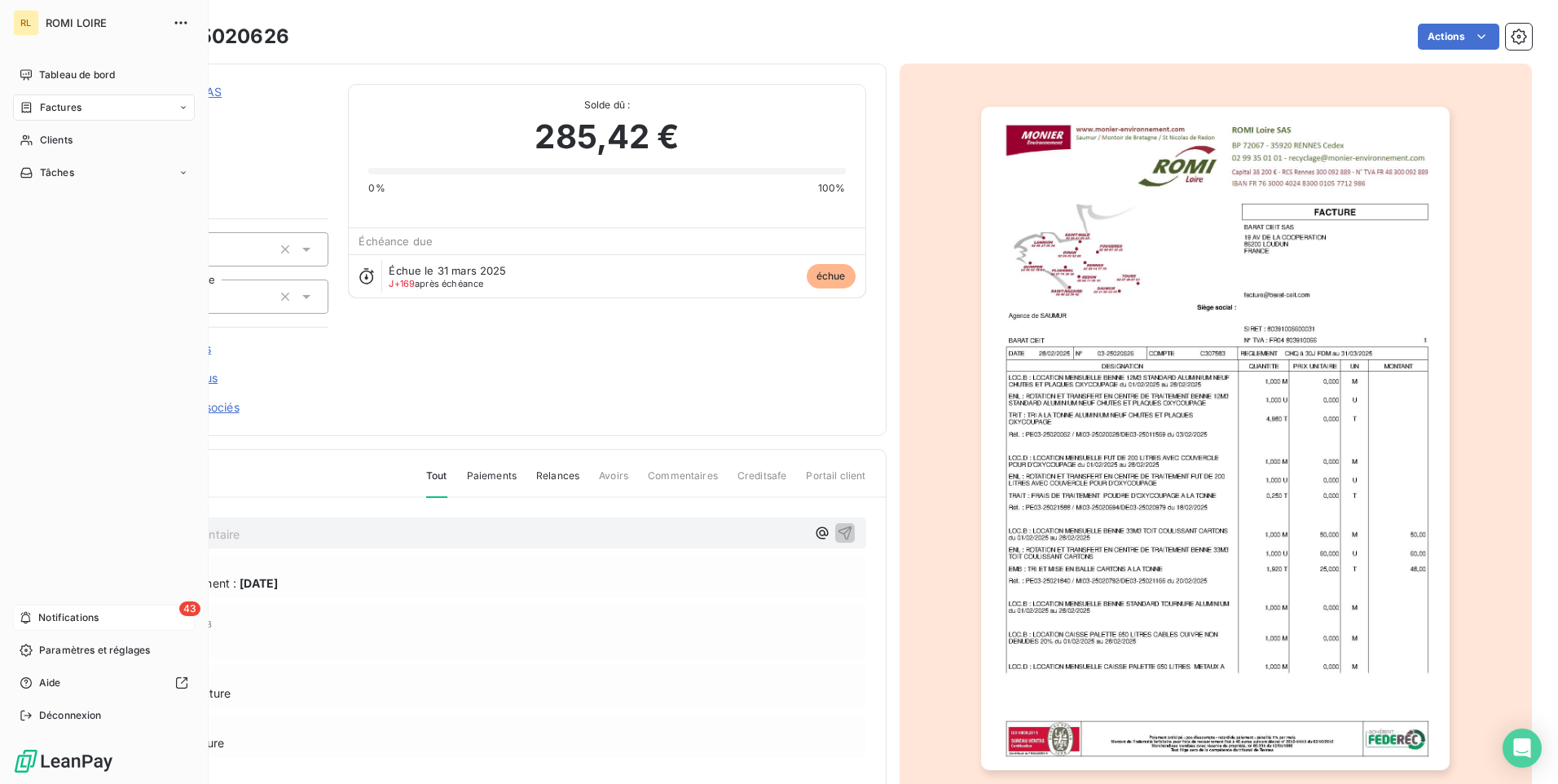
click at [54, 617] on span "Notifications" at bounding box center [68, 617] width 60 height 14
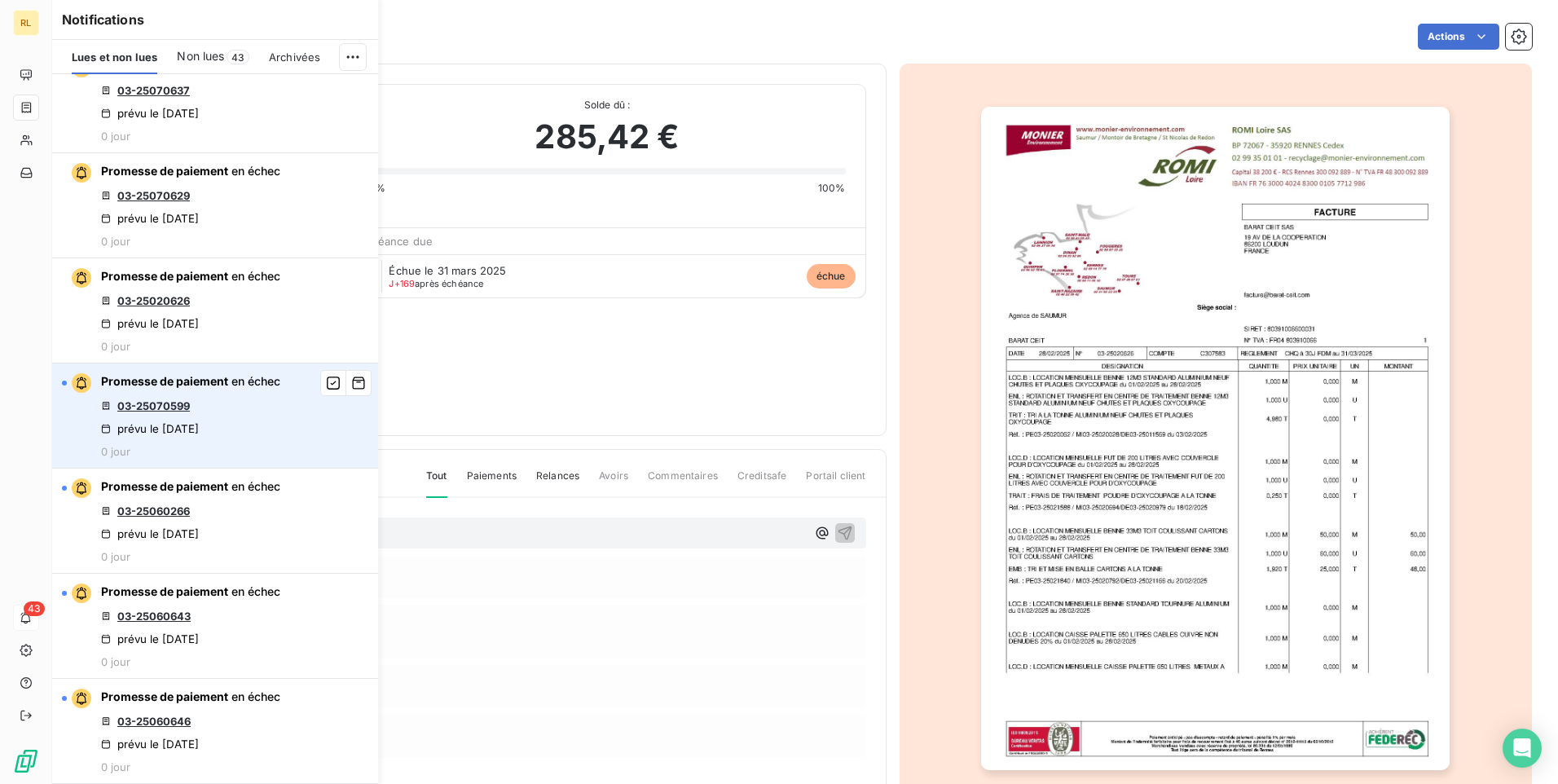
scroll to position [488, 0]
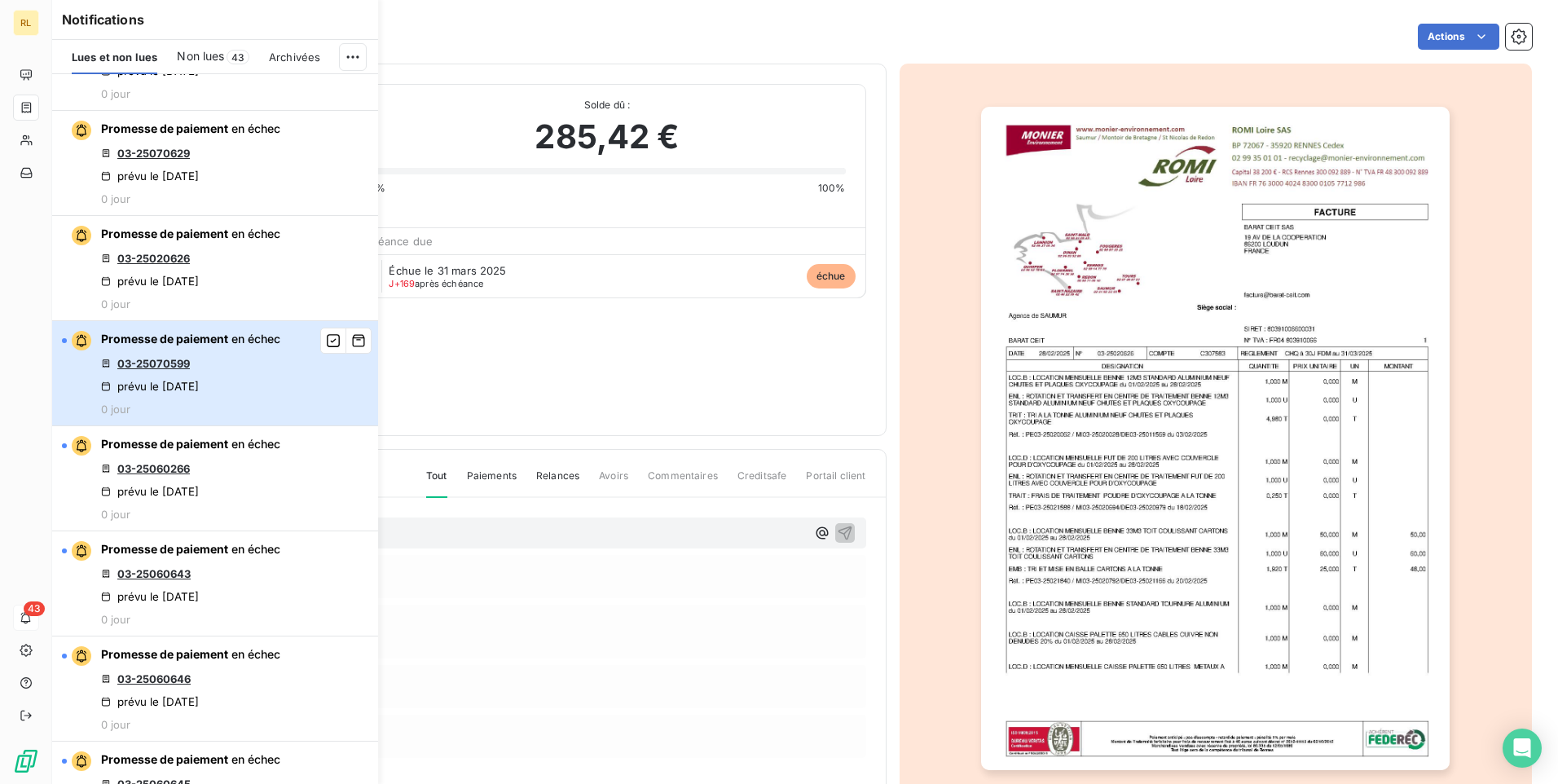
click at [158, 344] on span "Promesse de paiement" at bounding box center [164, 339] width 127 height 13
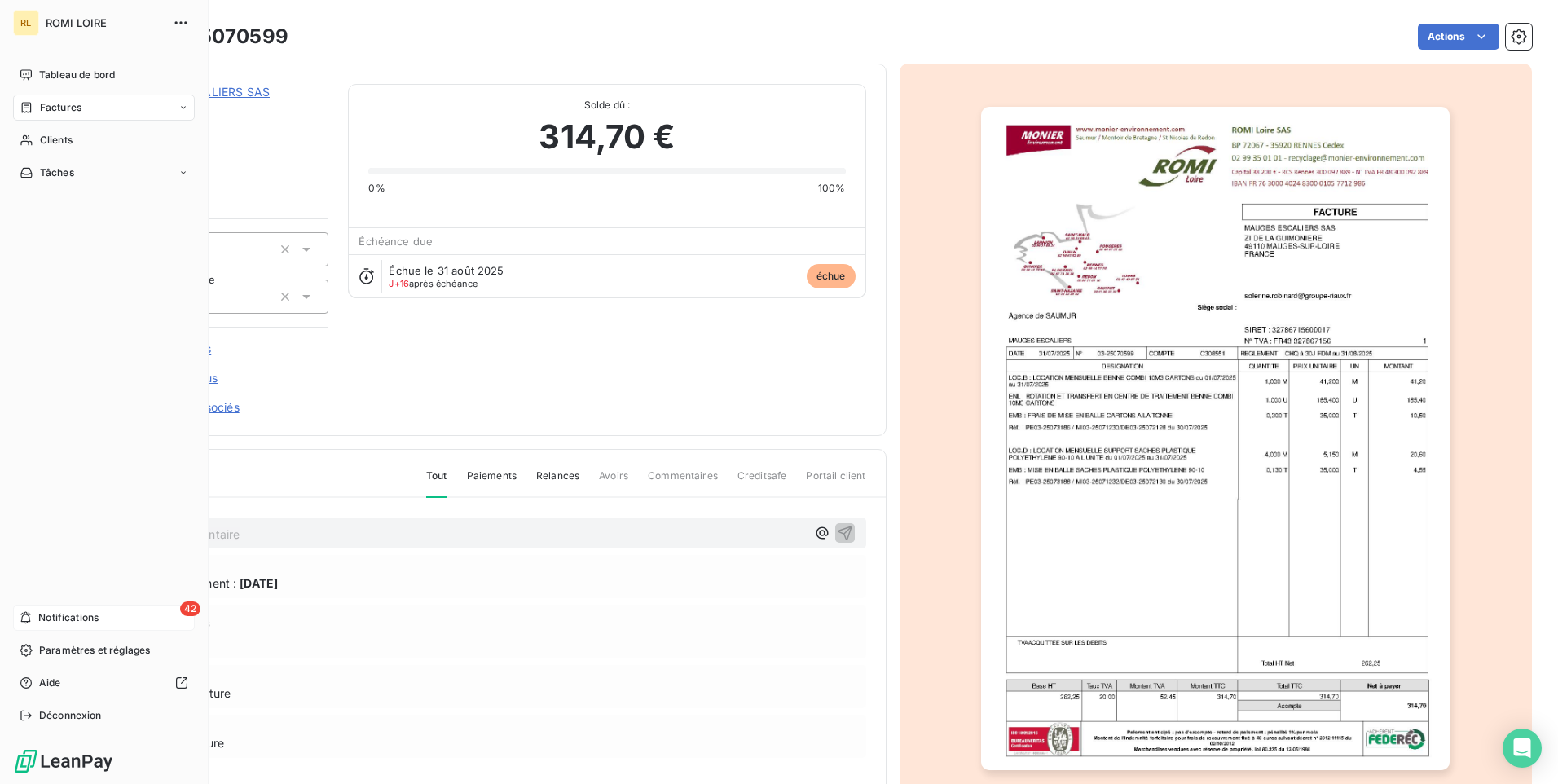
click at [59, 611] on span "Notifications" at bounding box center [68, 617] width 60 height 14
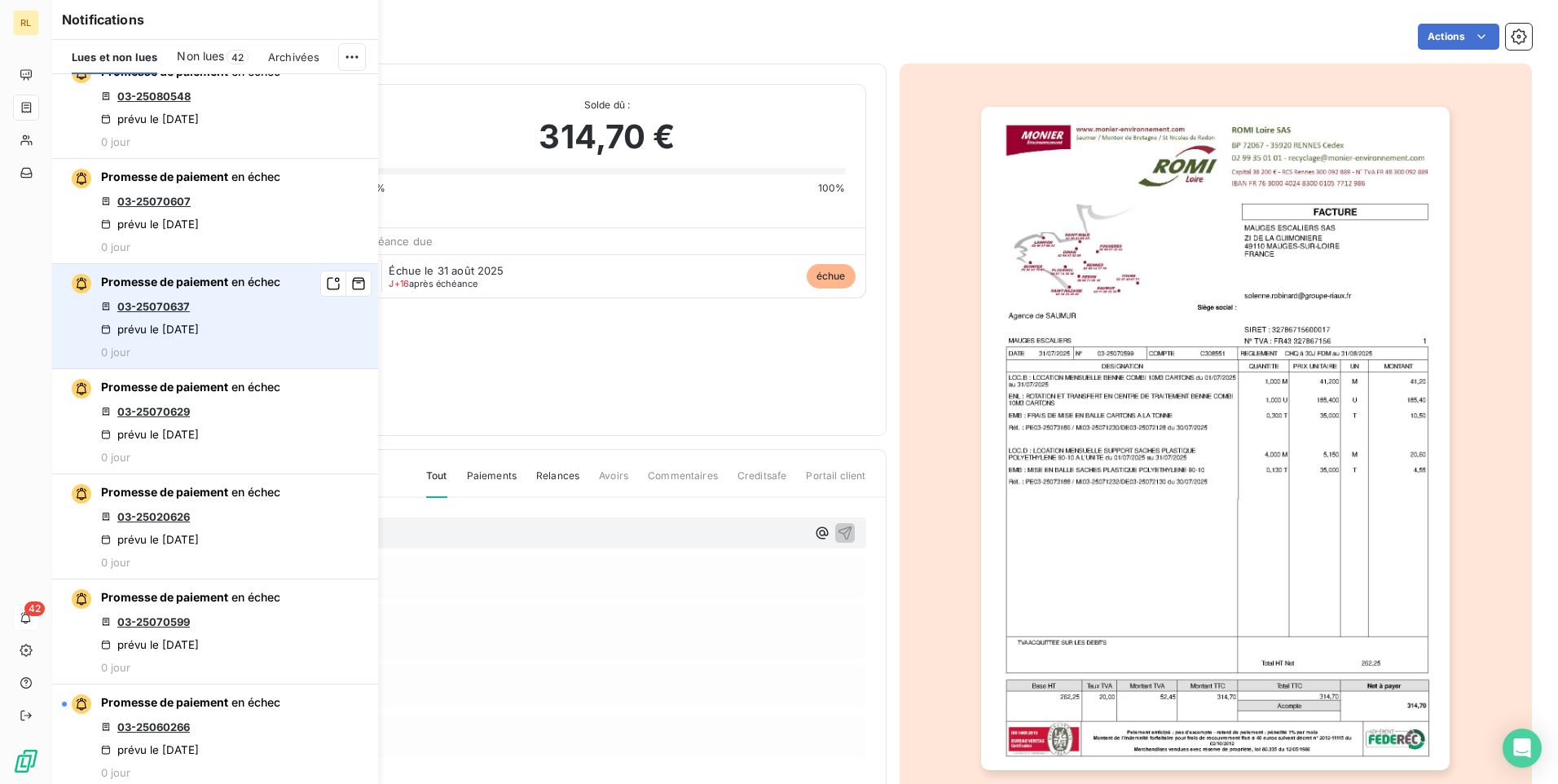
scroll to position [326, 0]
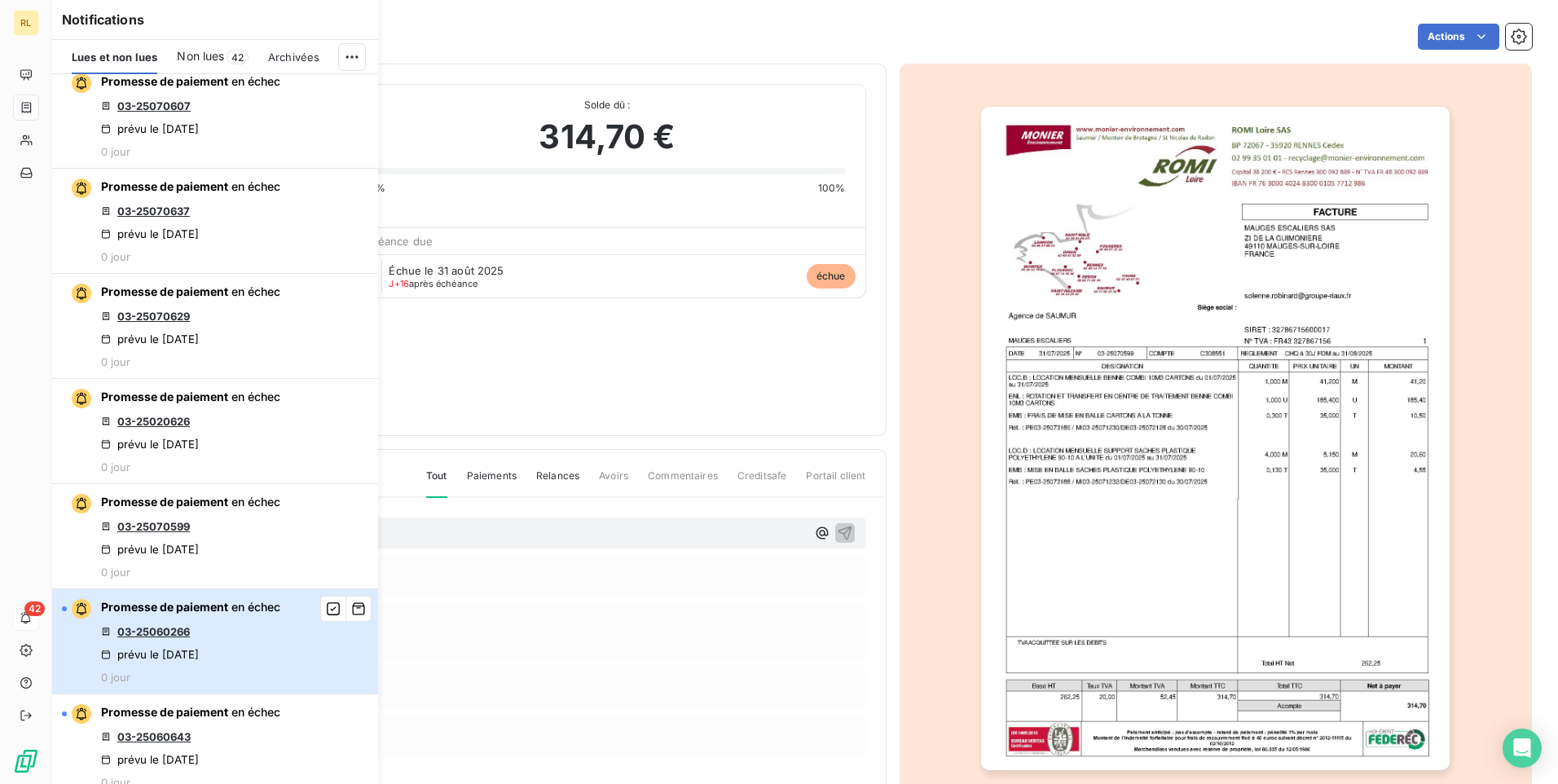
click at [140, 619] on div "Promesse de paiement en échec 03-25060266 prévu le 15 sept. 2025 0 jour" at bounding box center [190, 641] width 180 height 84
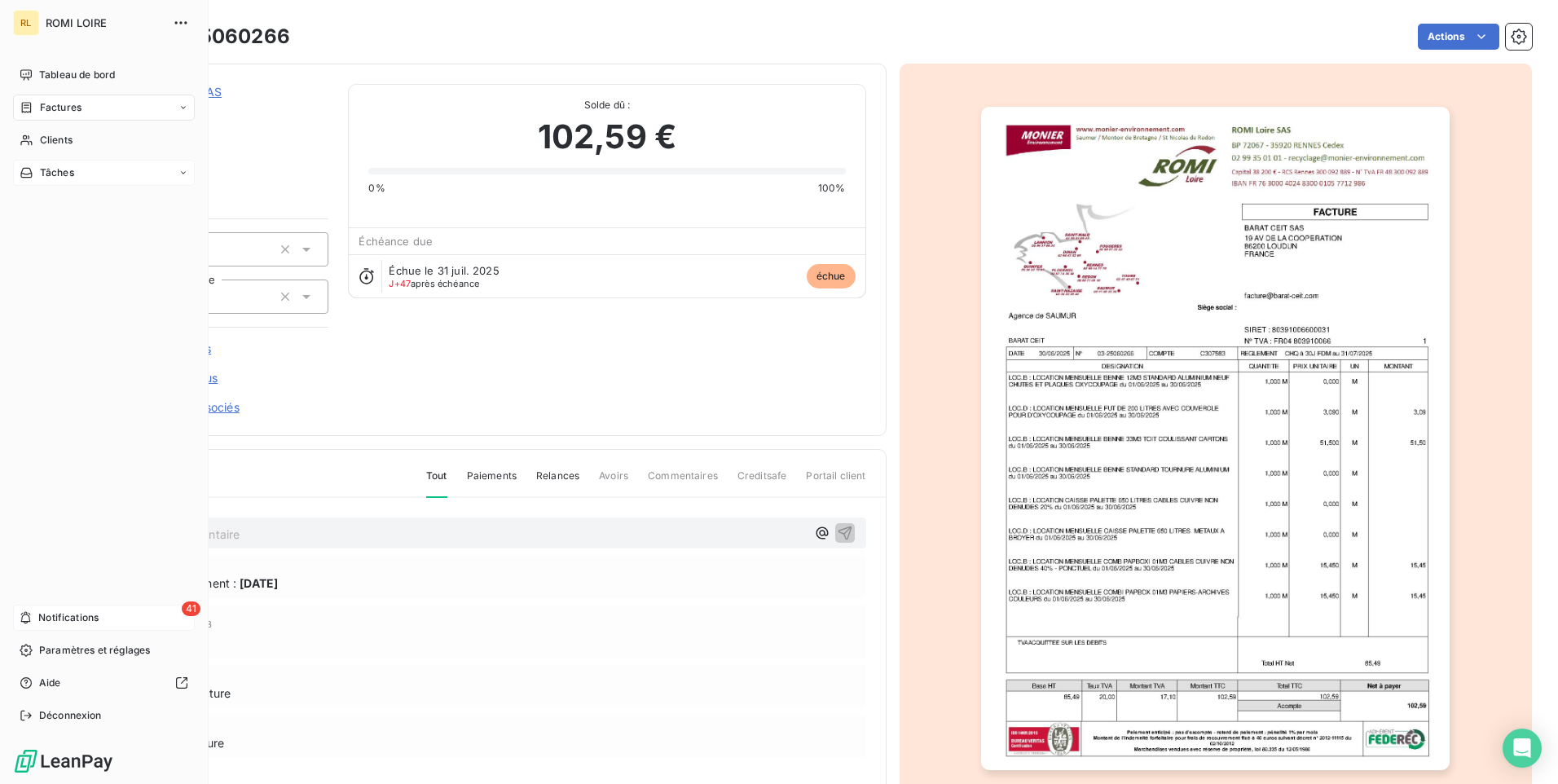
click at [74, 165] on span "Tâches" at bounding box center [58, 172] width 35 height 14
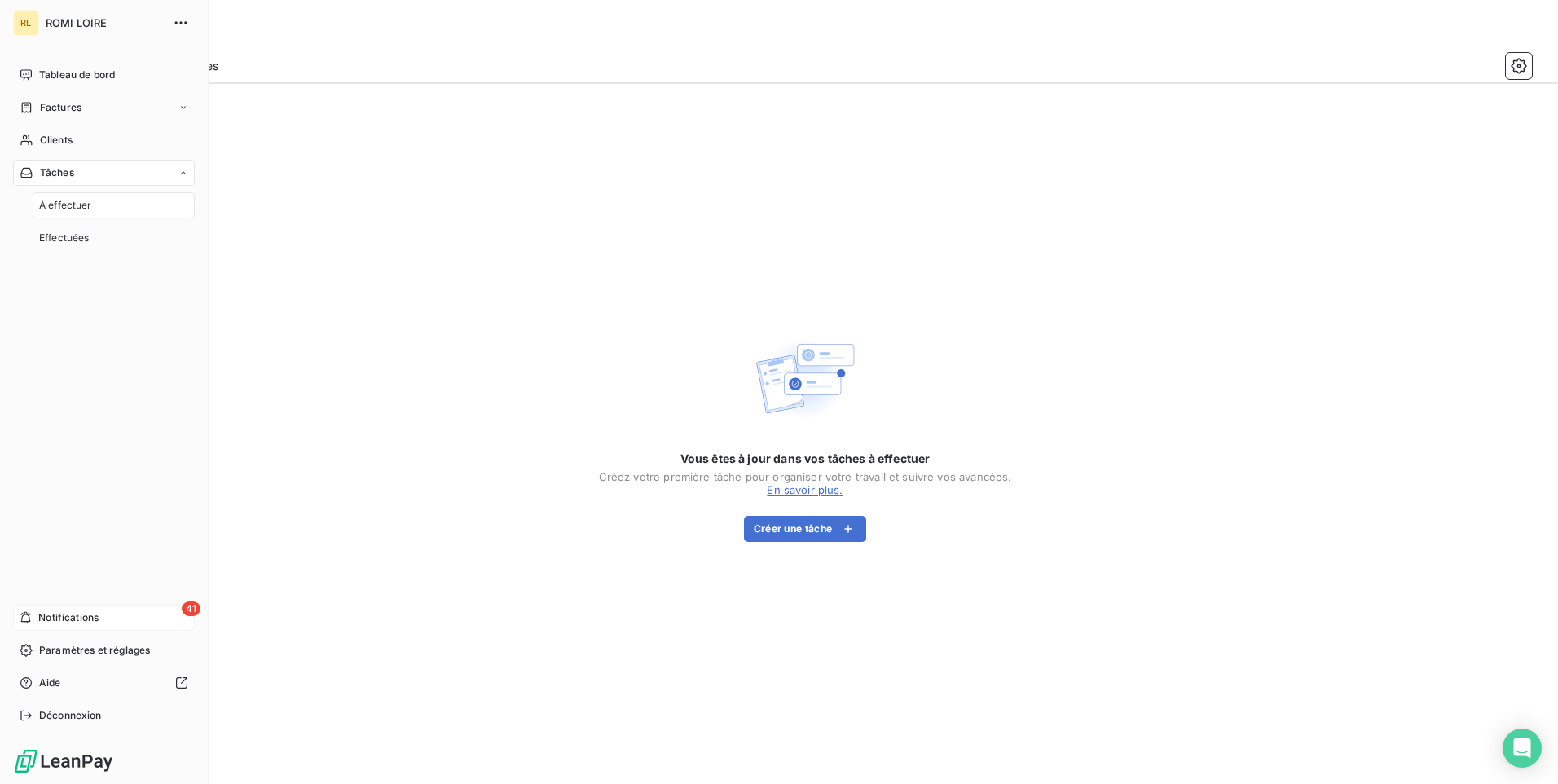
click at [75, 204] on span "À effectuer" at bounding box center [65, 204] width 53 height 14
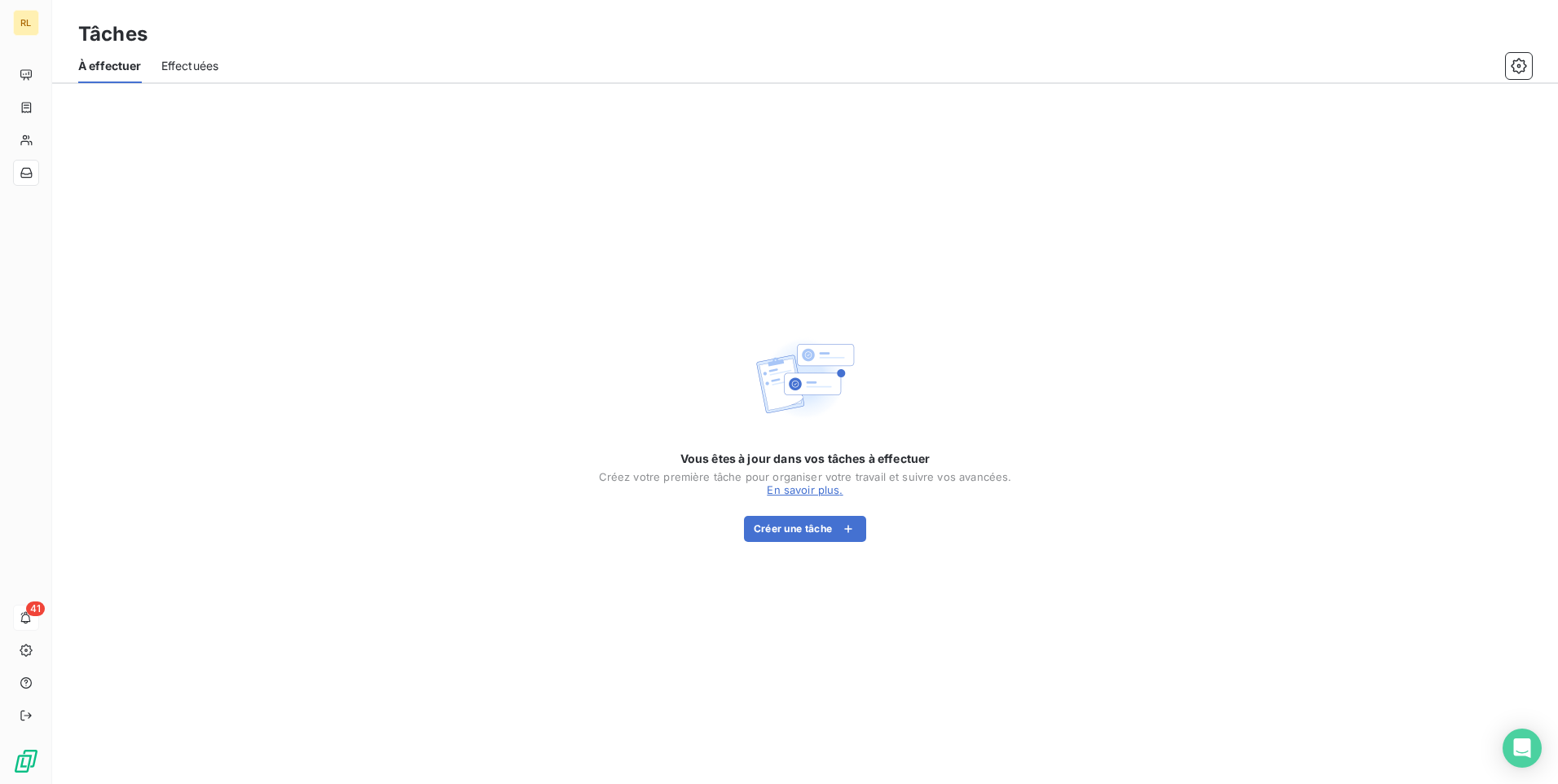
click at [190, 62] on span "Effectuées" at bounding box center [190, 65] width 58 height 16
click at [106, 70] on span "À effectuer" at bounding box center [109, 65] width 61 height 16
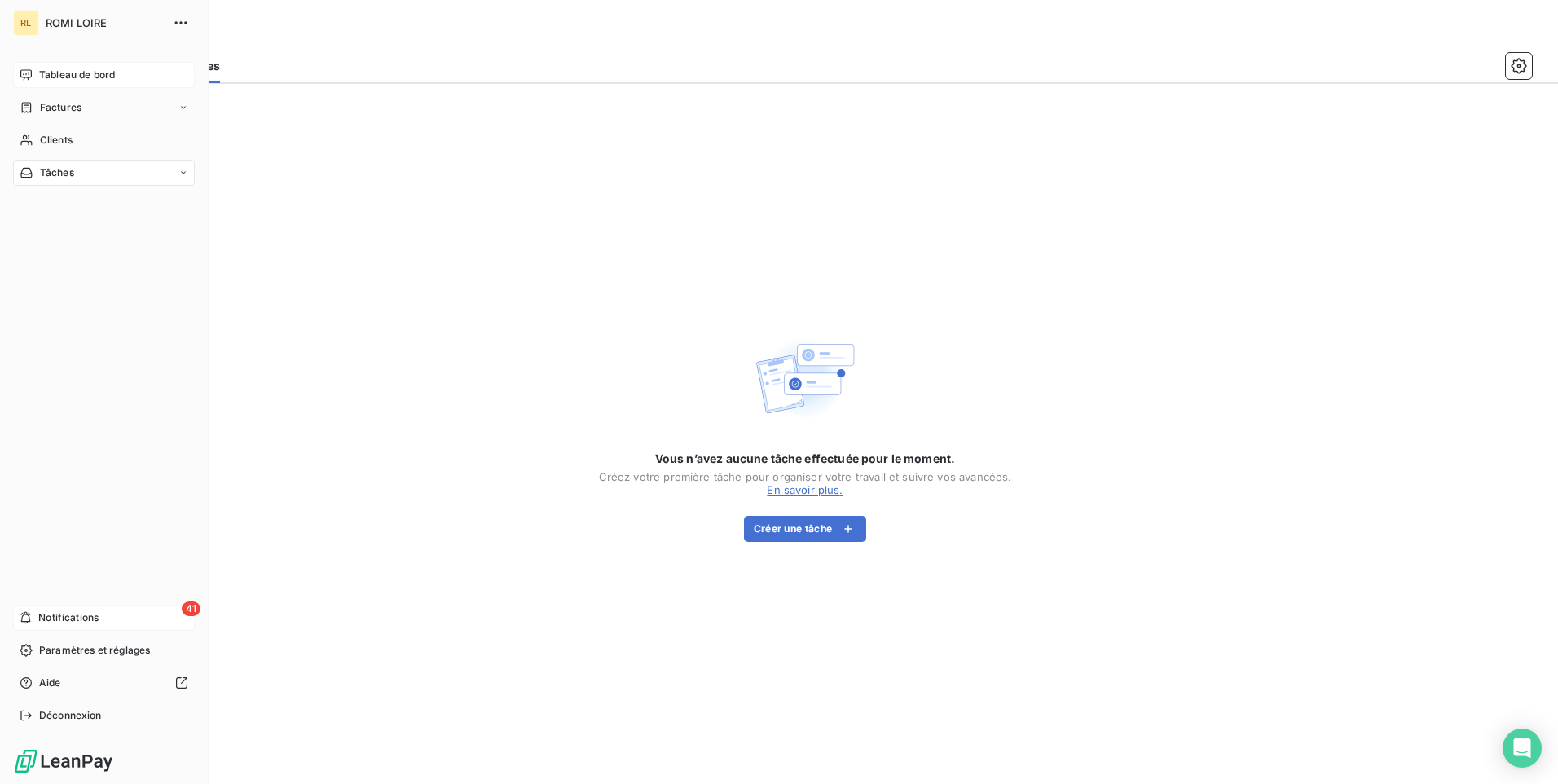
click at [71, 74] on span "Tableau de bord" at bounding box center [77, 74] width 76 height 14
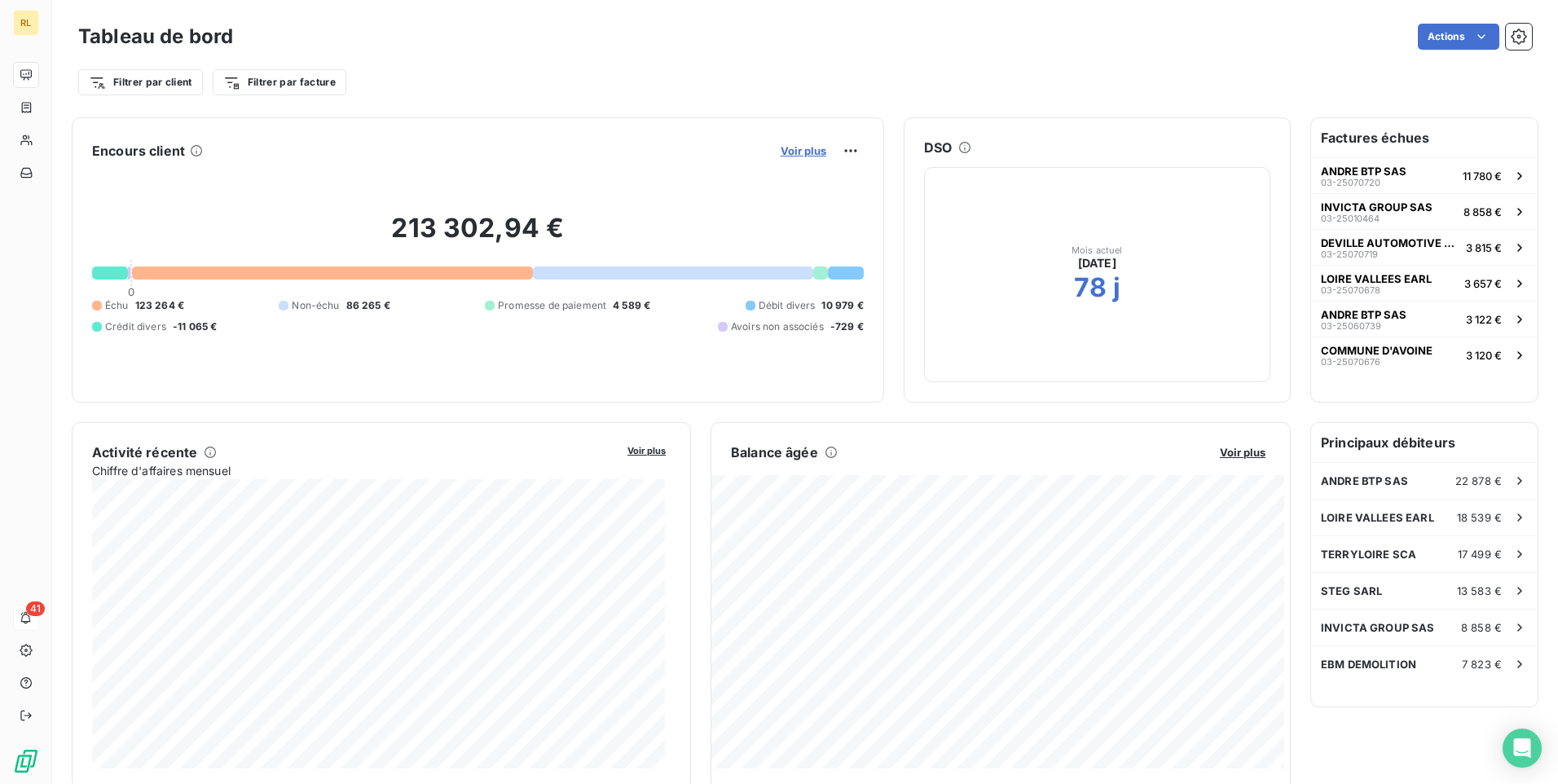
click at [785, 150] on span "Voir plus" at bounding box center [803, 151] width 46 height 13
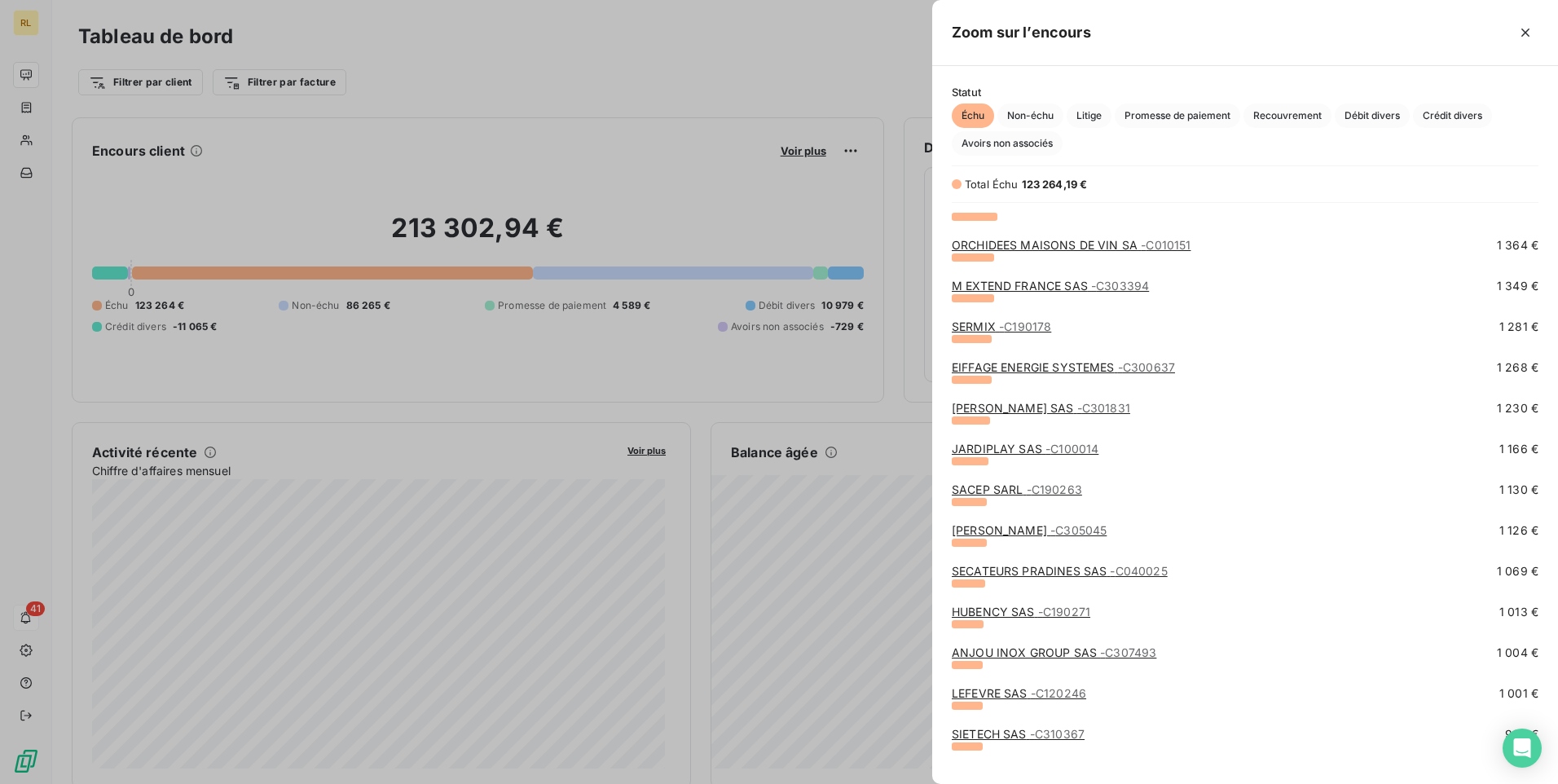
scroll to position [733, 0]
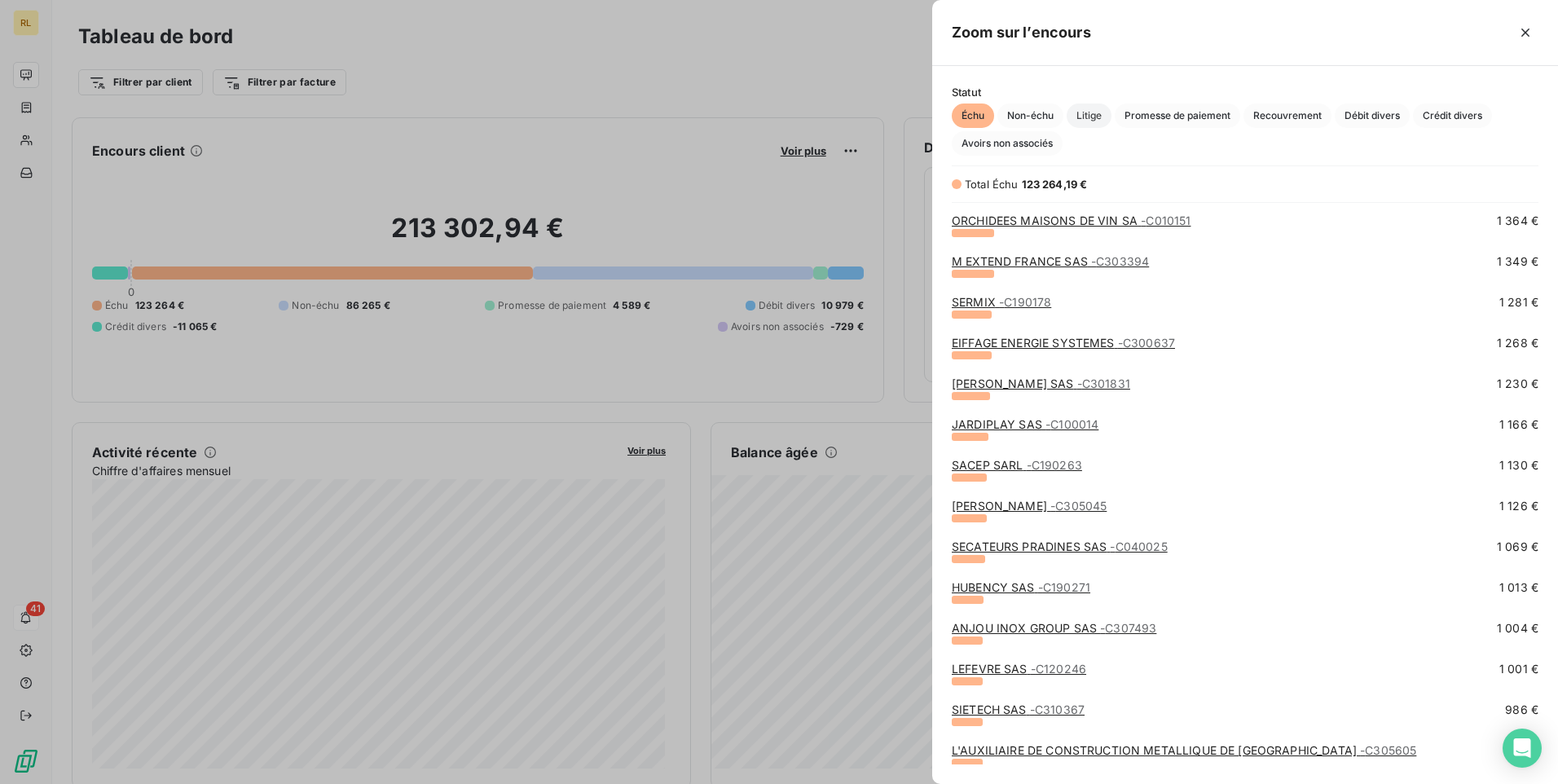
click at [1093, 116] on span "Litige" at bounding box center [1089, 115] width 45 height 24
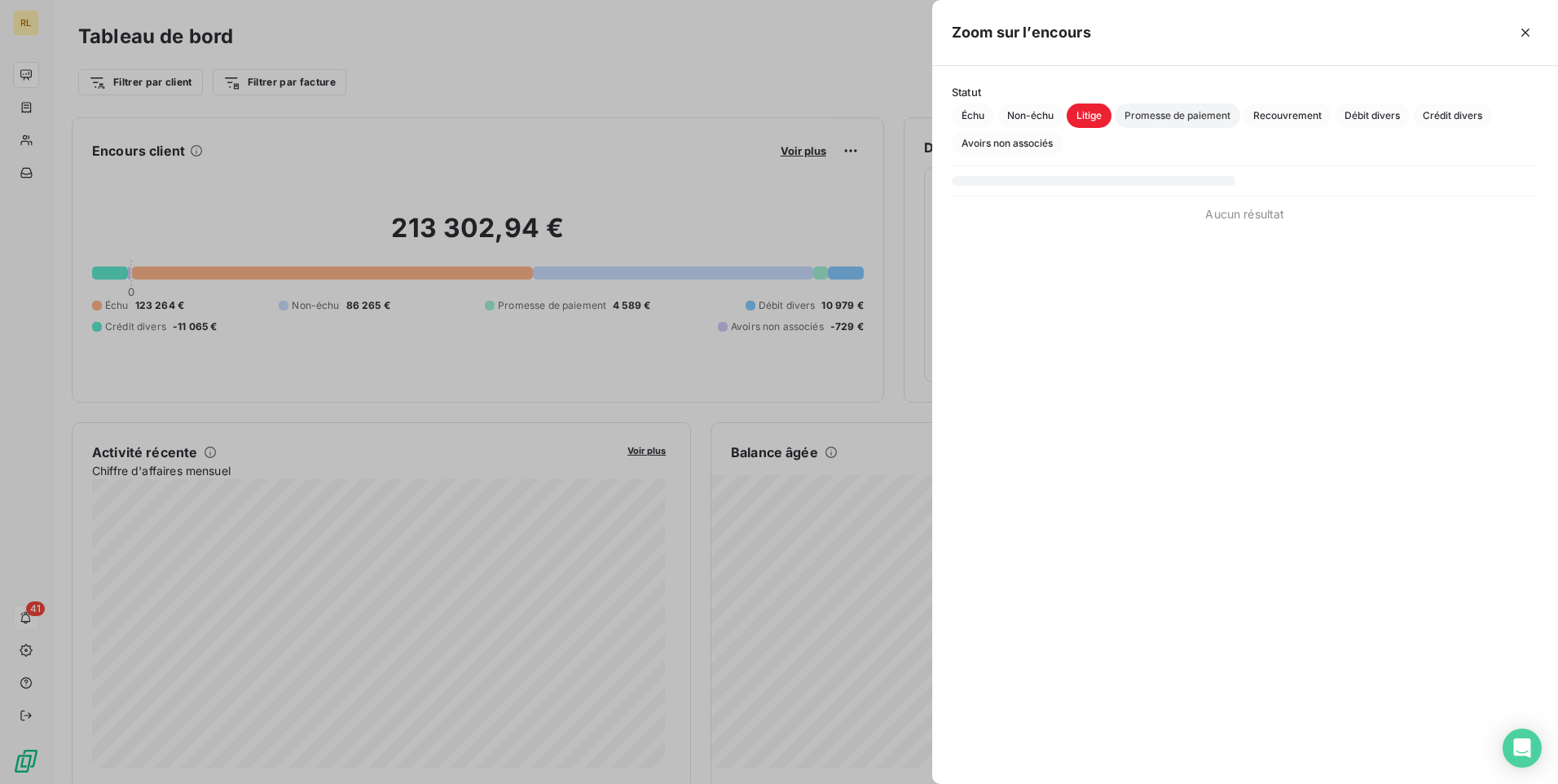
click at [1157, 115] on span "Promesse de paiement" at bounding box center [1177, 115] width 126 height 24
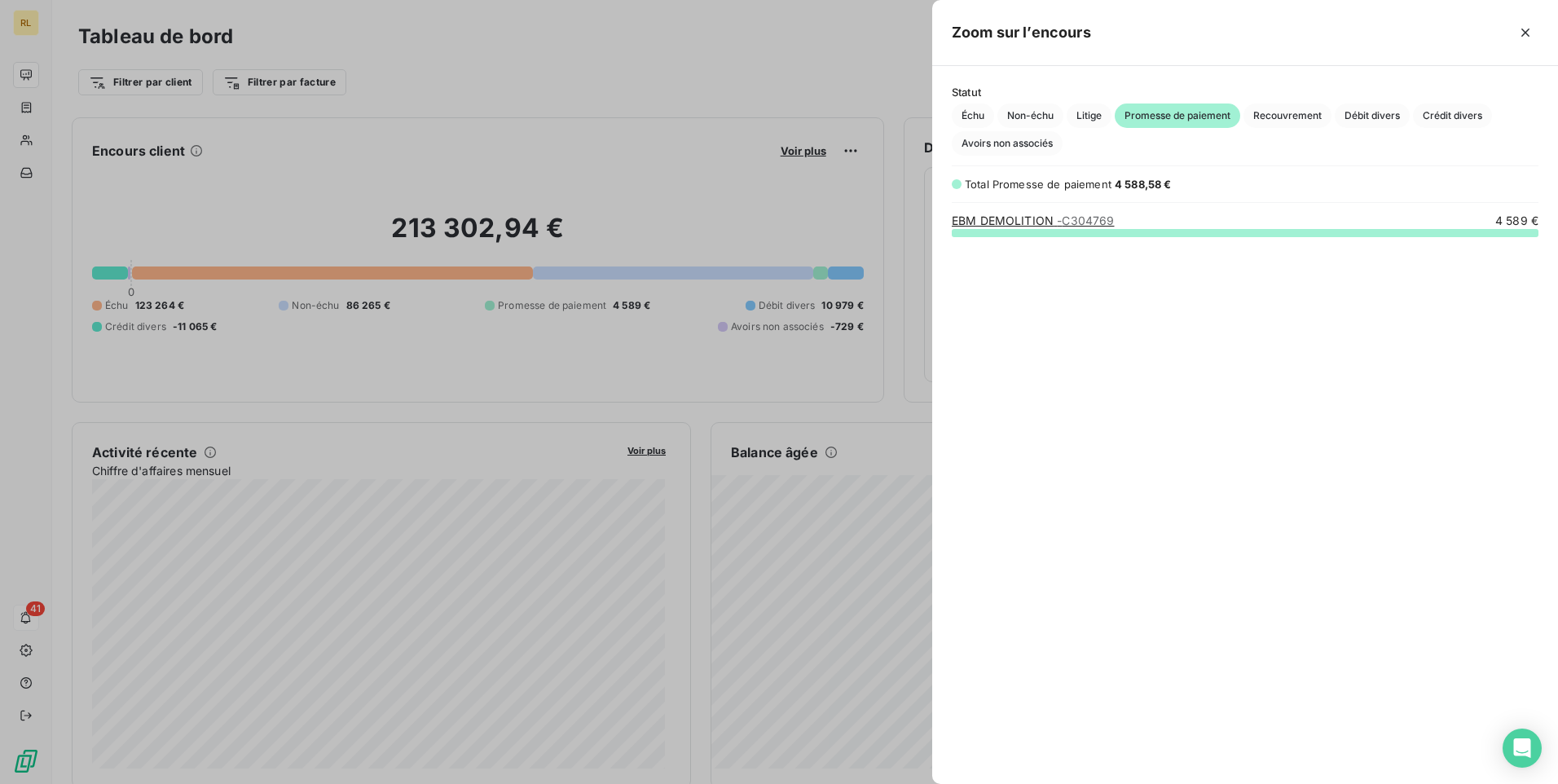
scroll to position [539, 613]
click at [1260, 116] on span "Recouvrement" at bounding box center [1288, 115] width 88 height 24
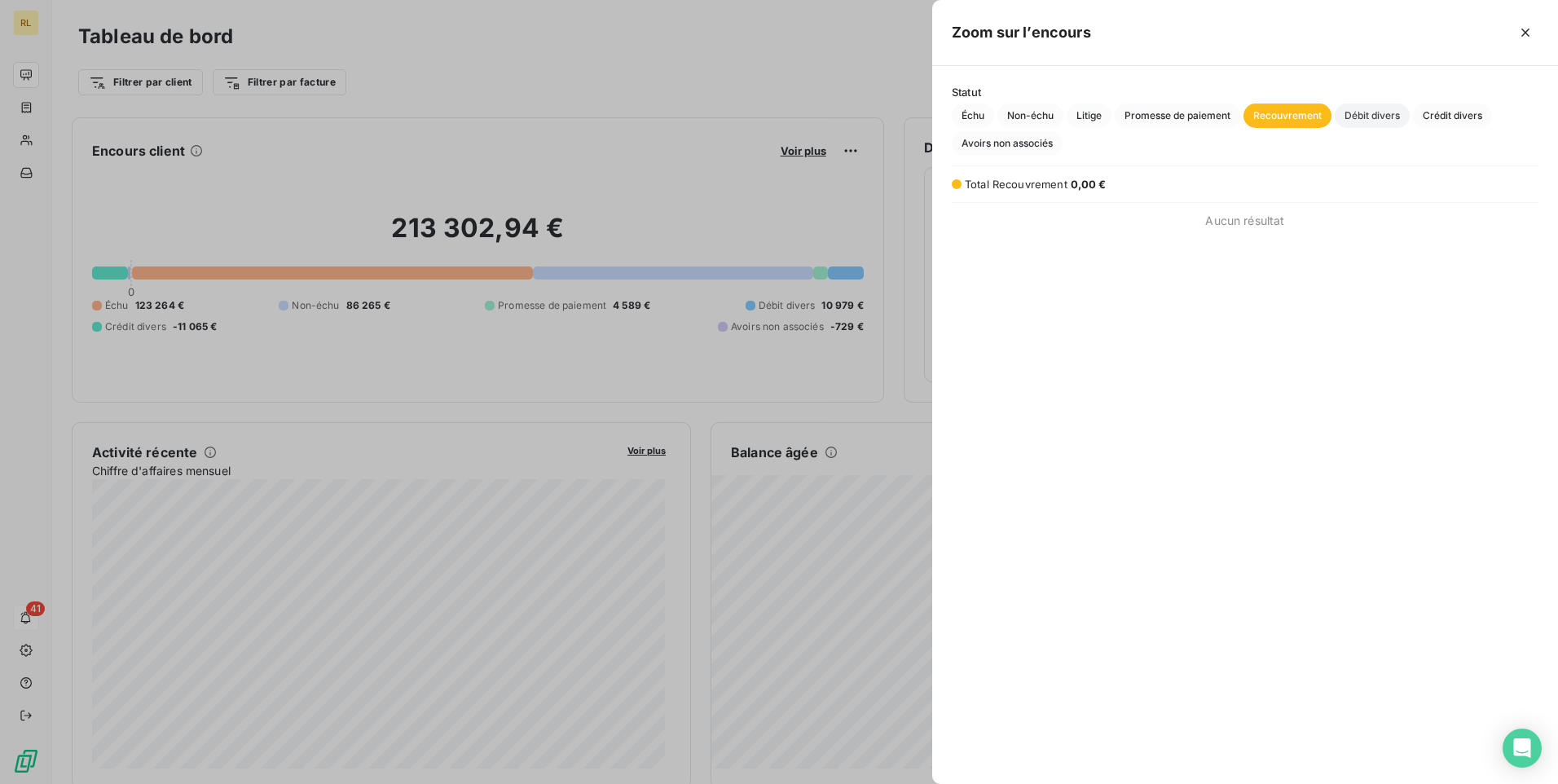
click at [1375, 115] on span "Débit divers" at bounding box center [1373, 115] width 75 height 24
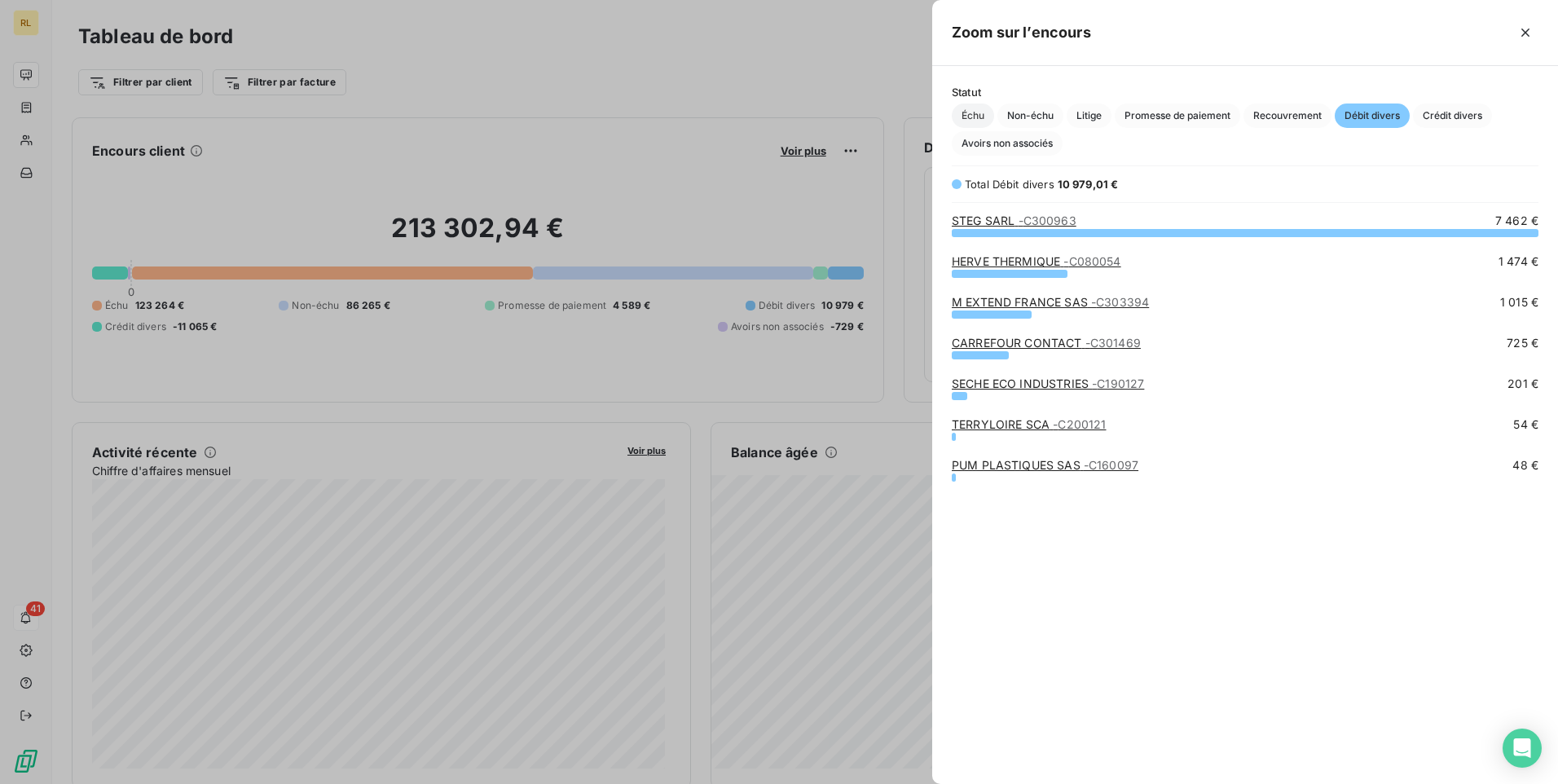
click at [975, 121] on span "Échu" at bounding box center [973, 115] width 42 height 24
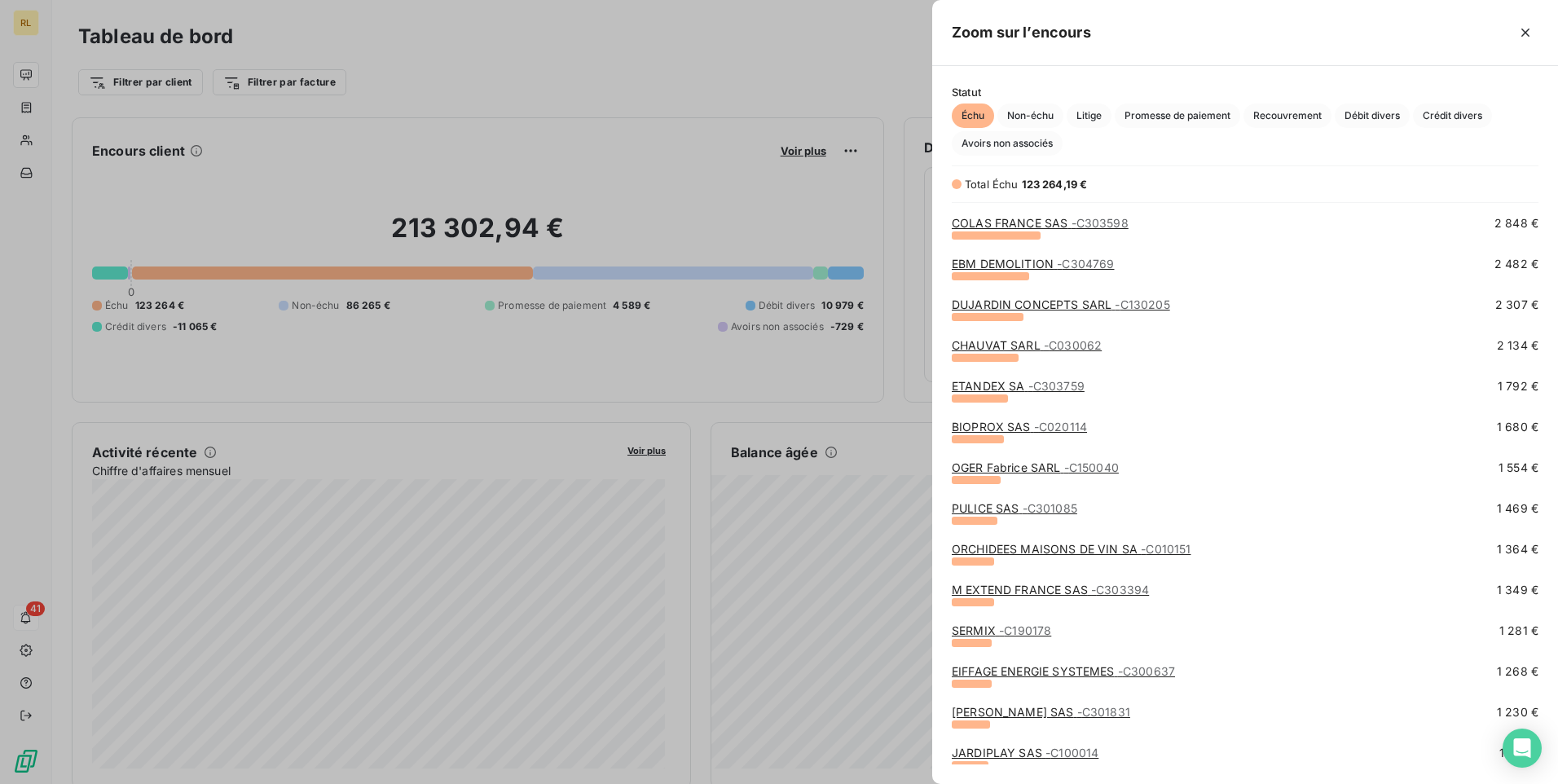
scroll to position [0, 0]
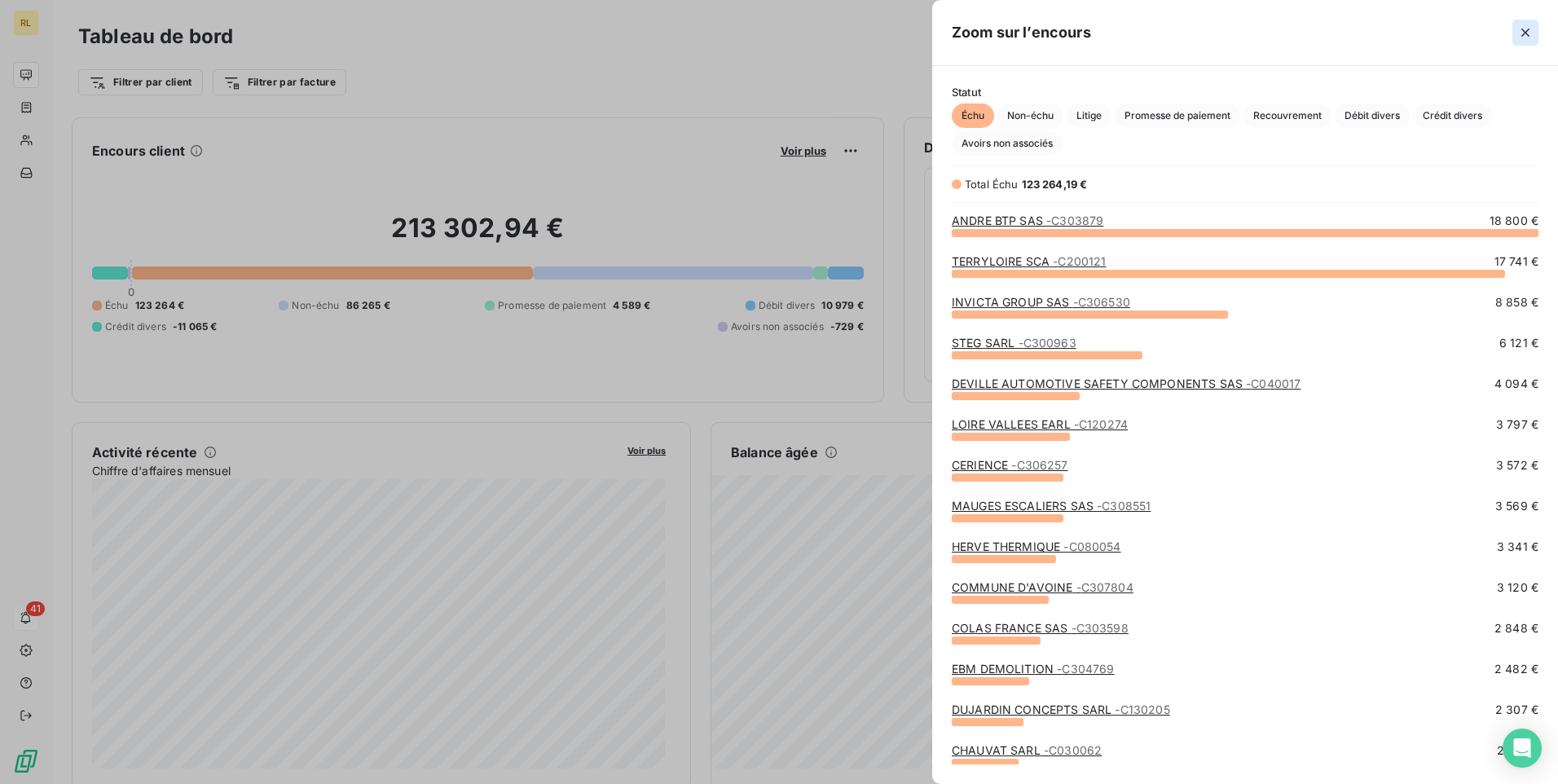
click at [1522, 29] on icon "button" at bounding box center [1525, 32] width 16 height 16
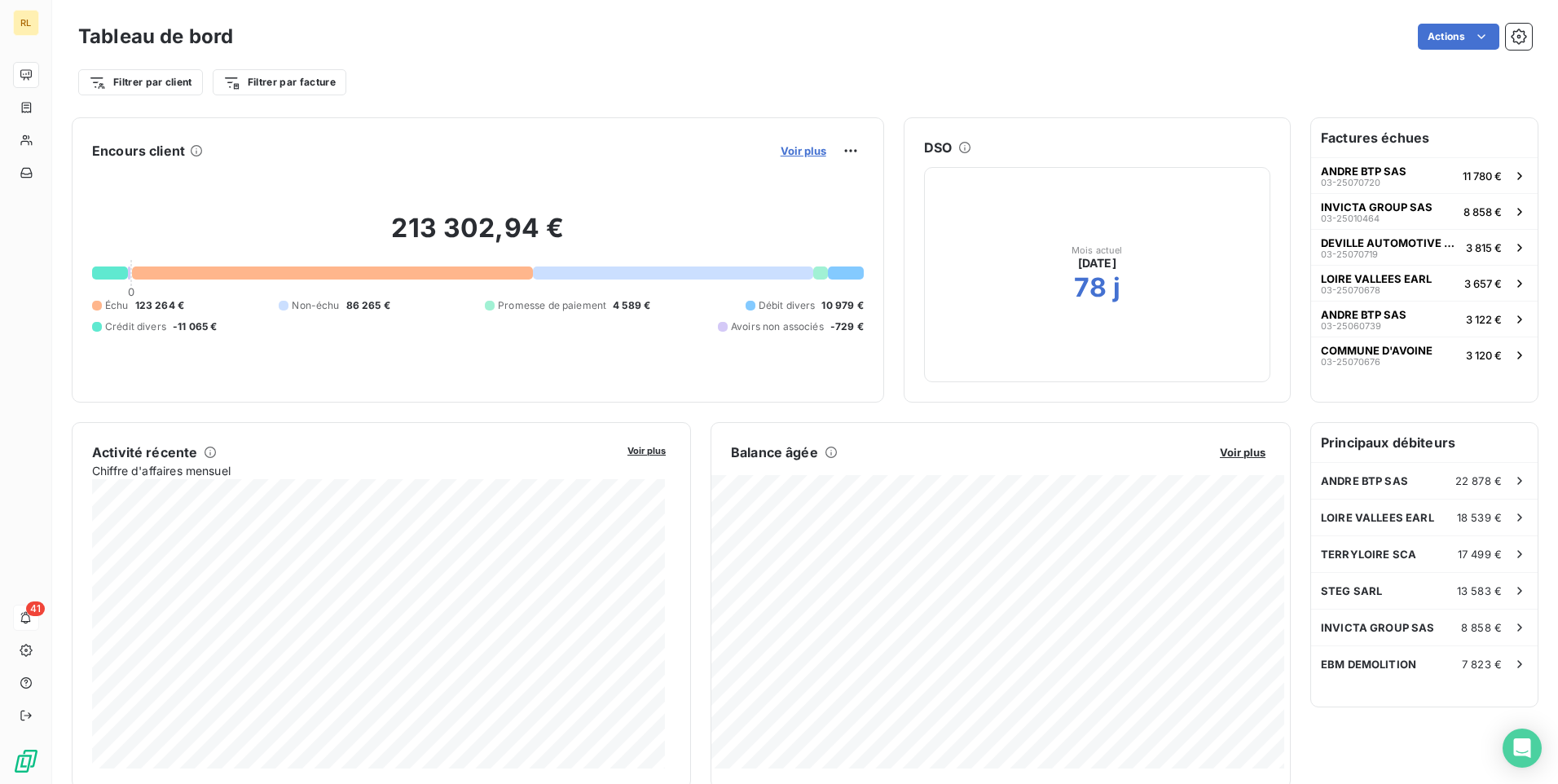
click at [807, 151] on span "Voir plus" at bounding box center [803, 151] width 46 height 13
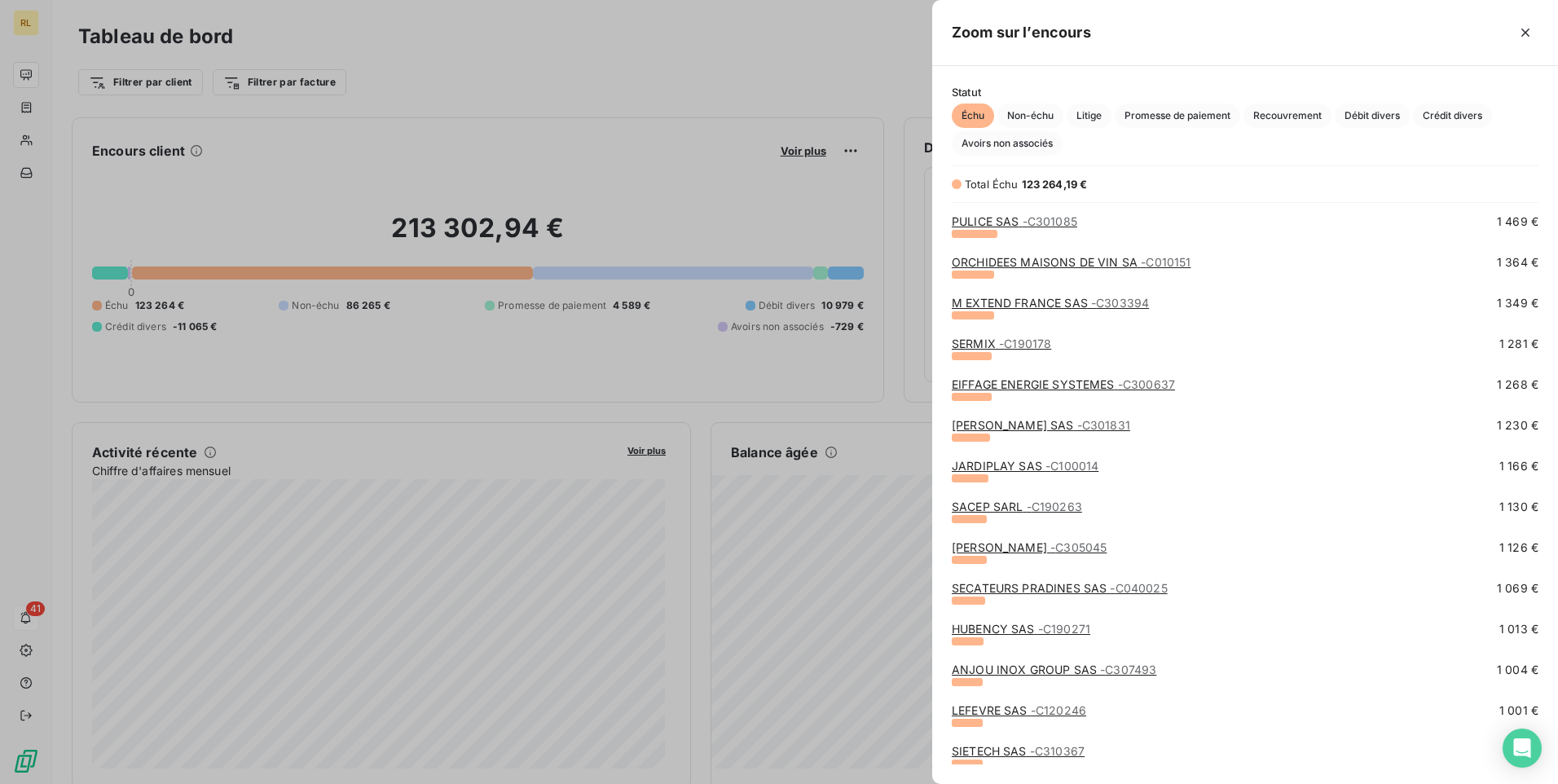
scroll to position [650, 0]
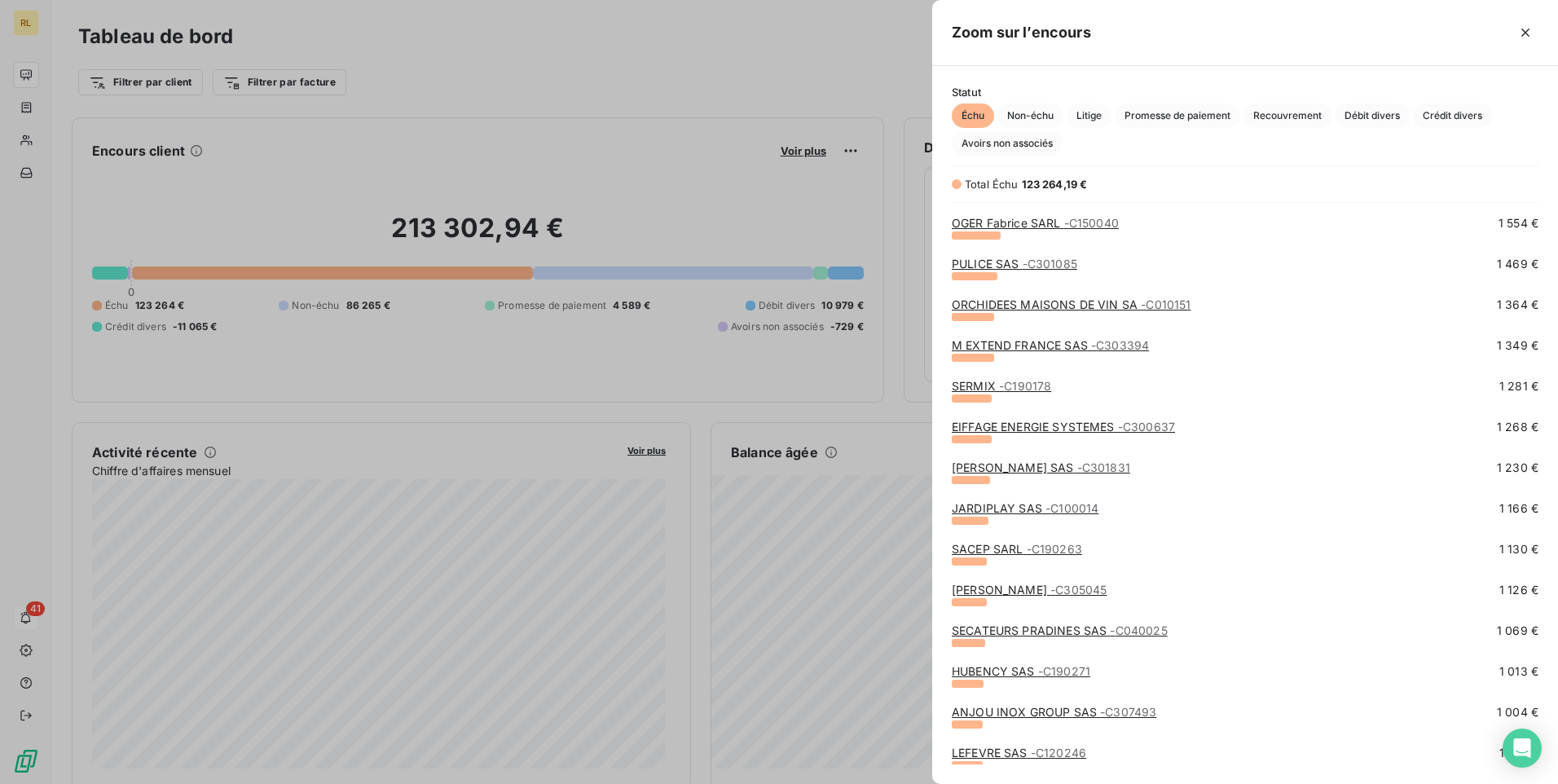
click at [731, 233] on div at bounding box center [779, 392] width 1558 height 784
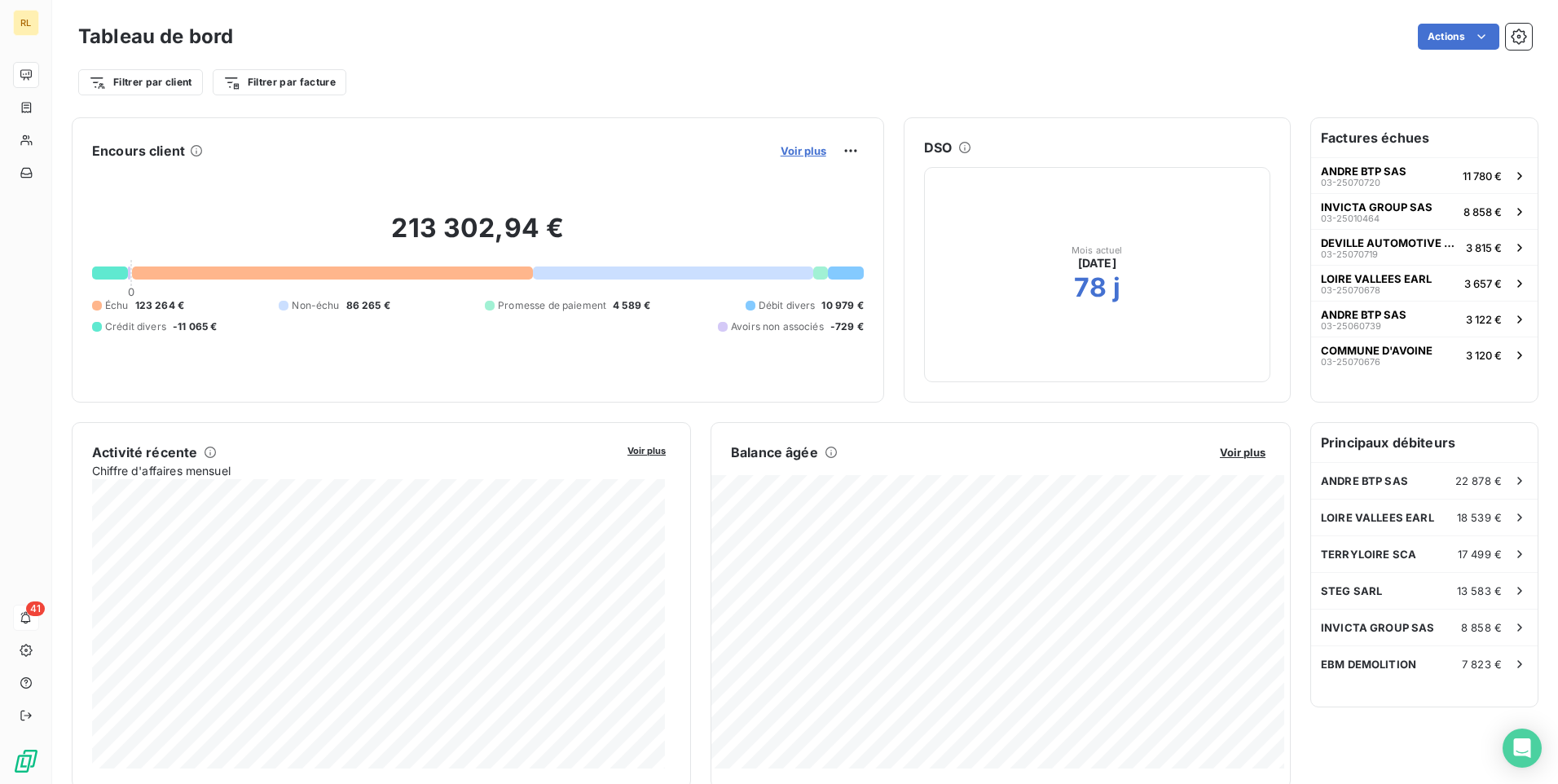
click at [806, 155] on span "Voir plus" at bounding box center [803, 151] width 46 height 13
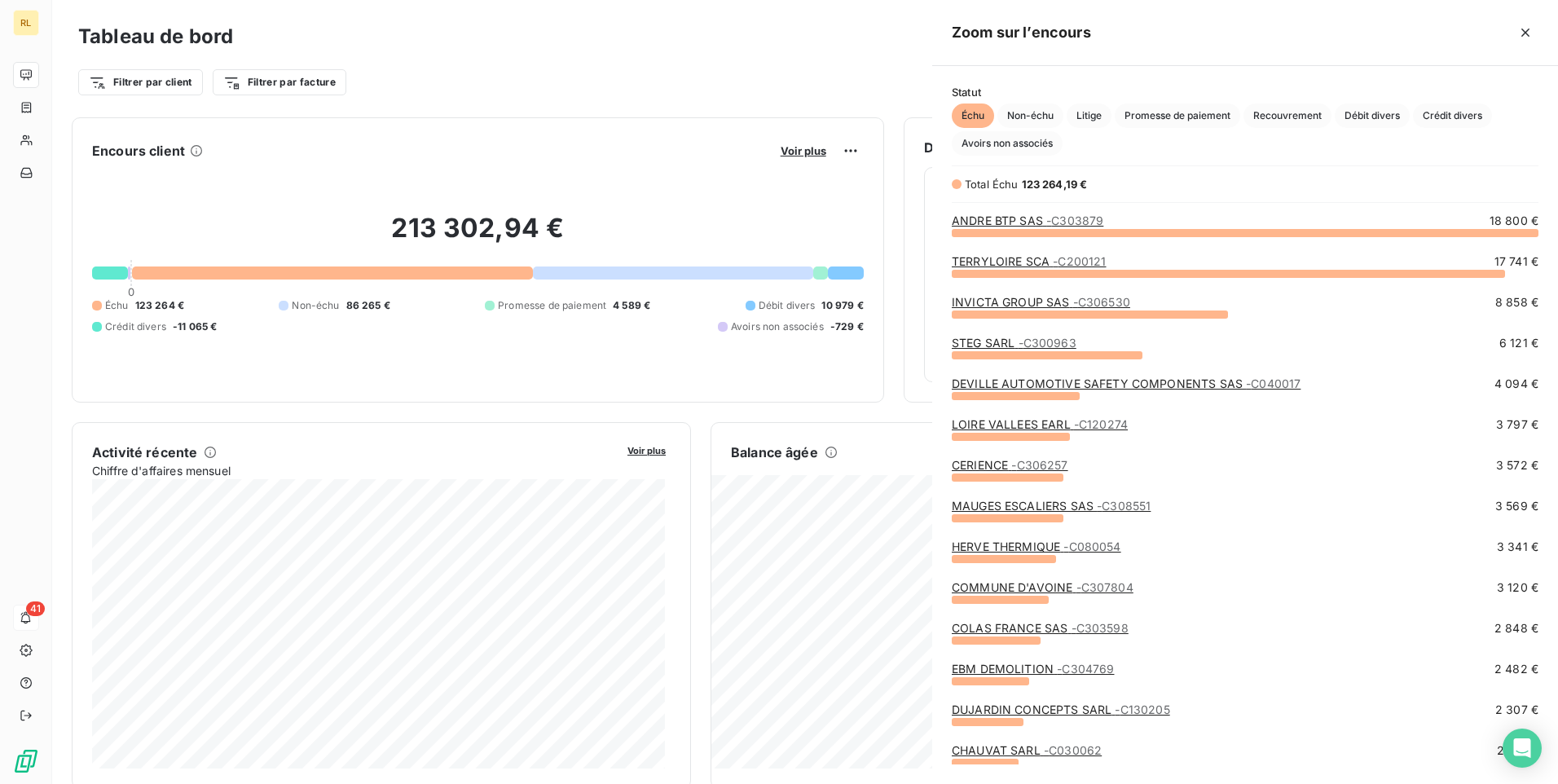
scroll to position [772, 613]
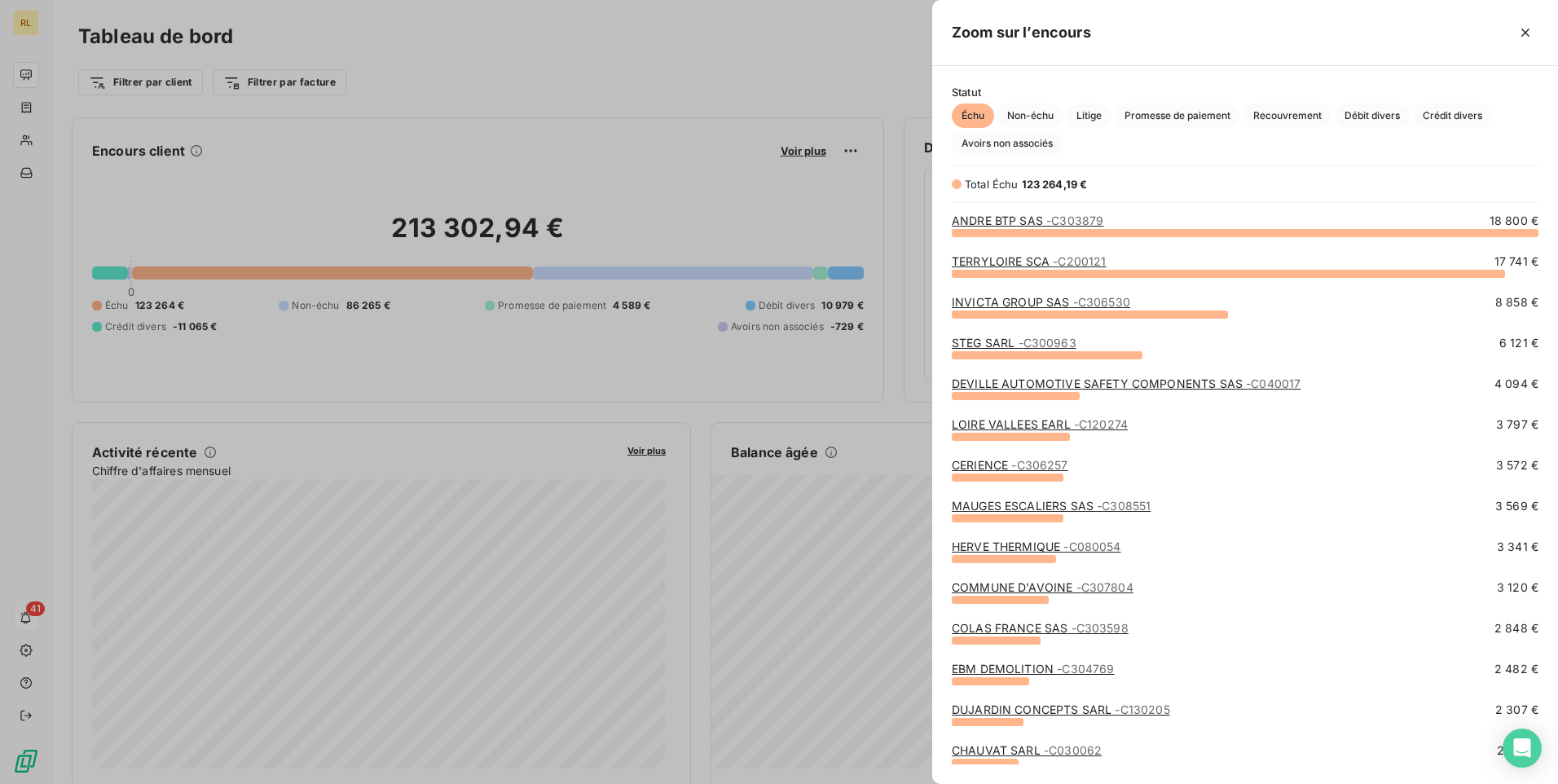
click at [655, 192] on div at bounding box center [779, 392] width 1558 height 784
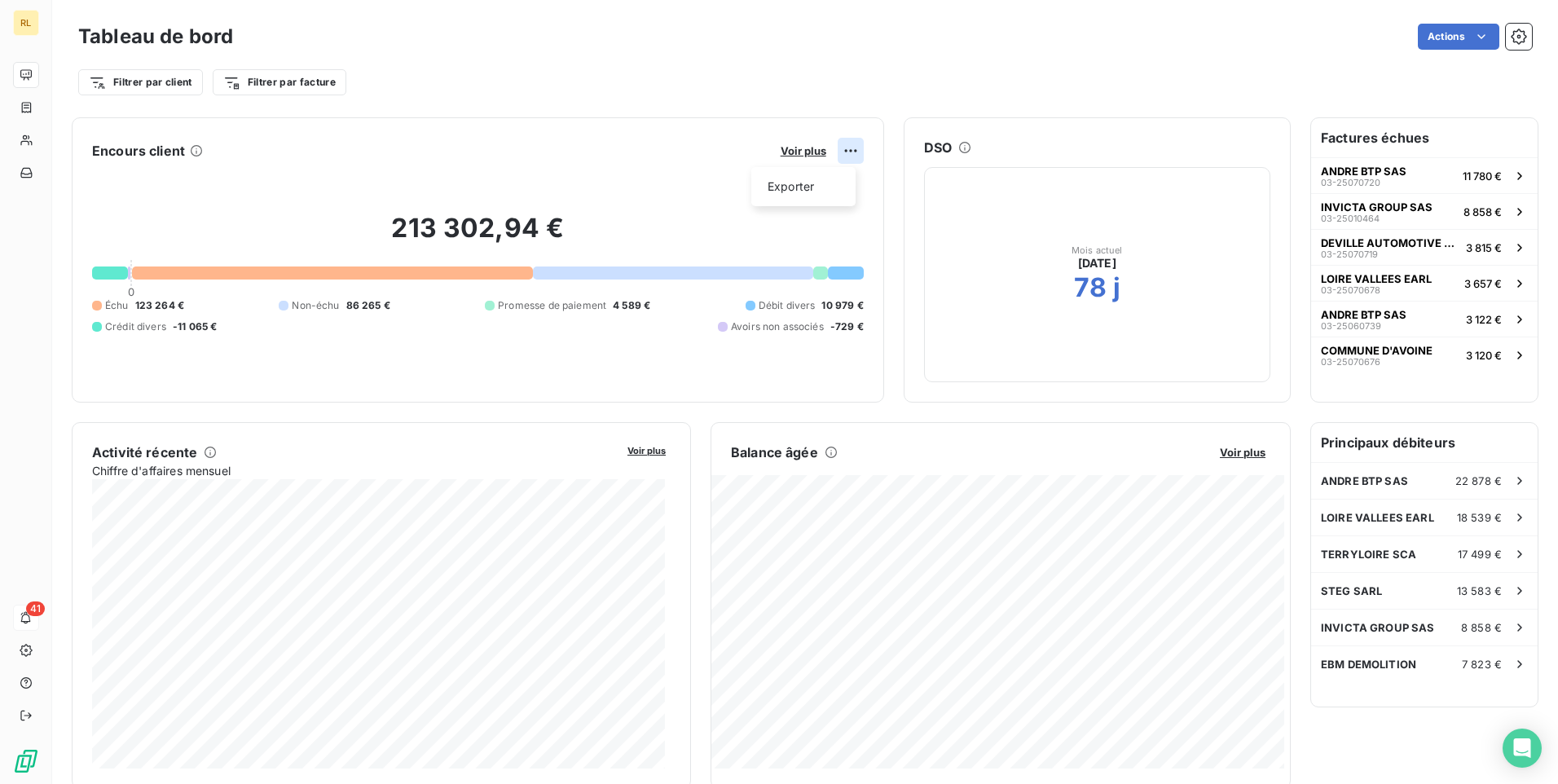
click at [845, 145] on html "RL 41 Tableau de bord Actions Filtrer par client Filtrer par facture Encours cl…" at bounding box center [779, 392] width 1558 height 784
click at [794, 154] on html "RL 41 Tableau de bord Actions Filtrer par client Filtrer par facture Encours cl…" at bounding box center [779, 392] width 1558 height 784
click at [794, 154] on span "Voir plus" at bounding box center [803, 151] width 46 height 13
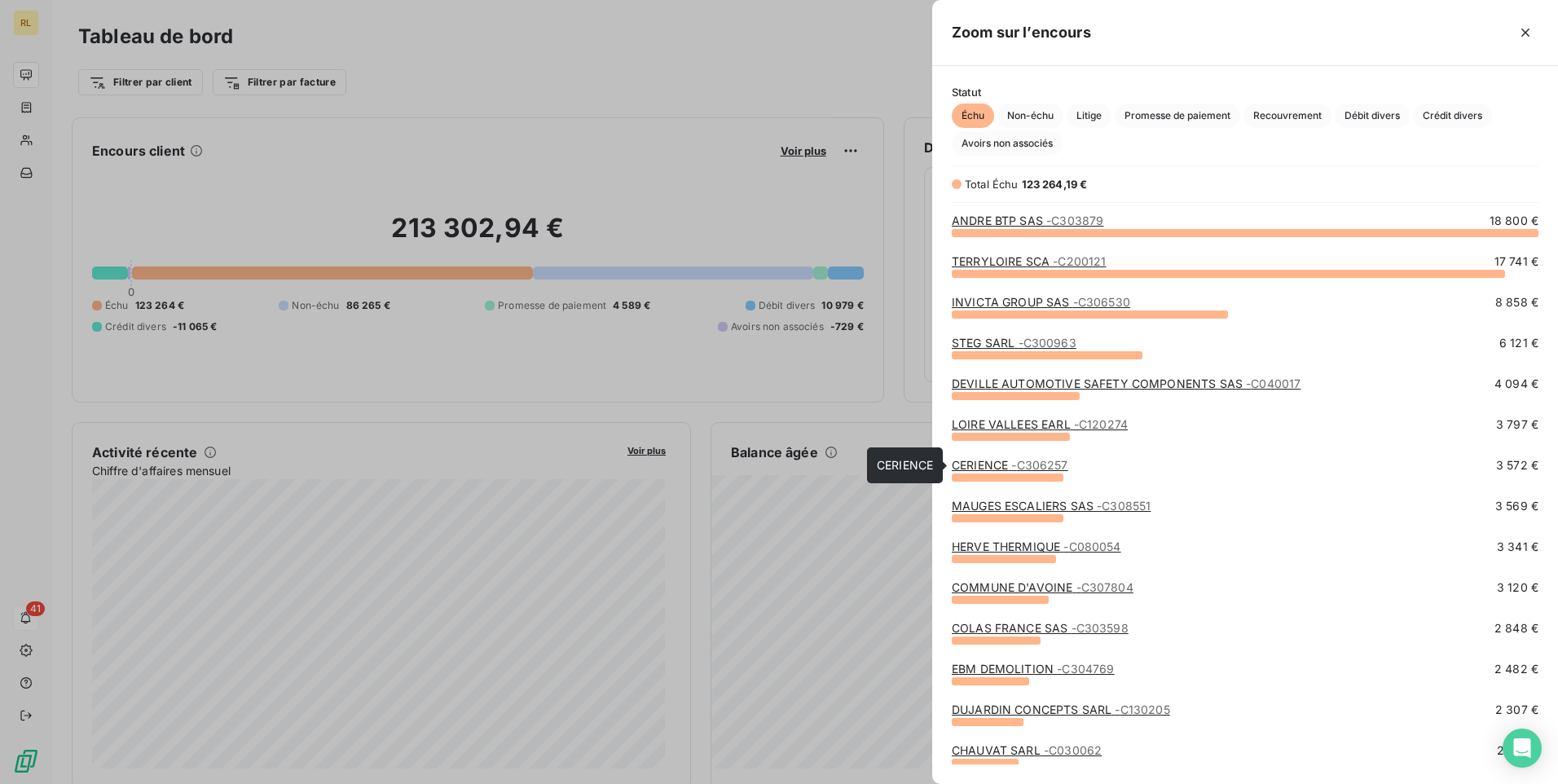
click at [1029, 466] on span "- C306257" at bounding box center [1040, 464] width 57 height 13
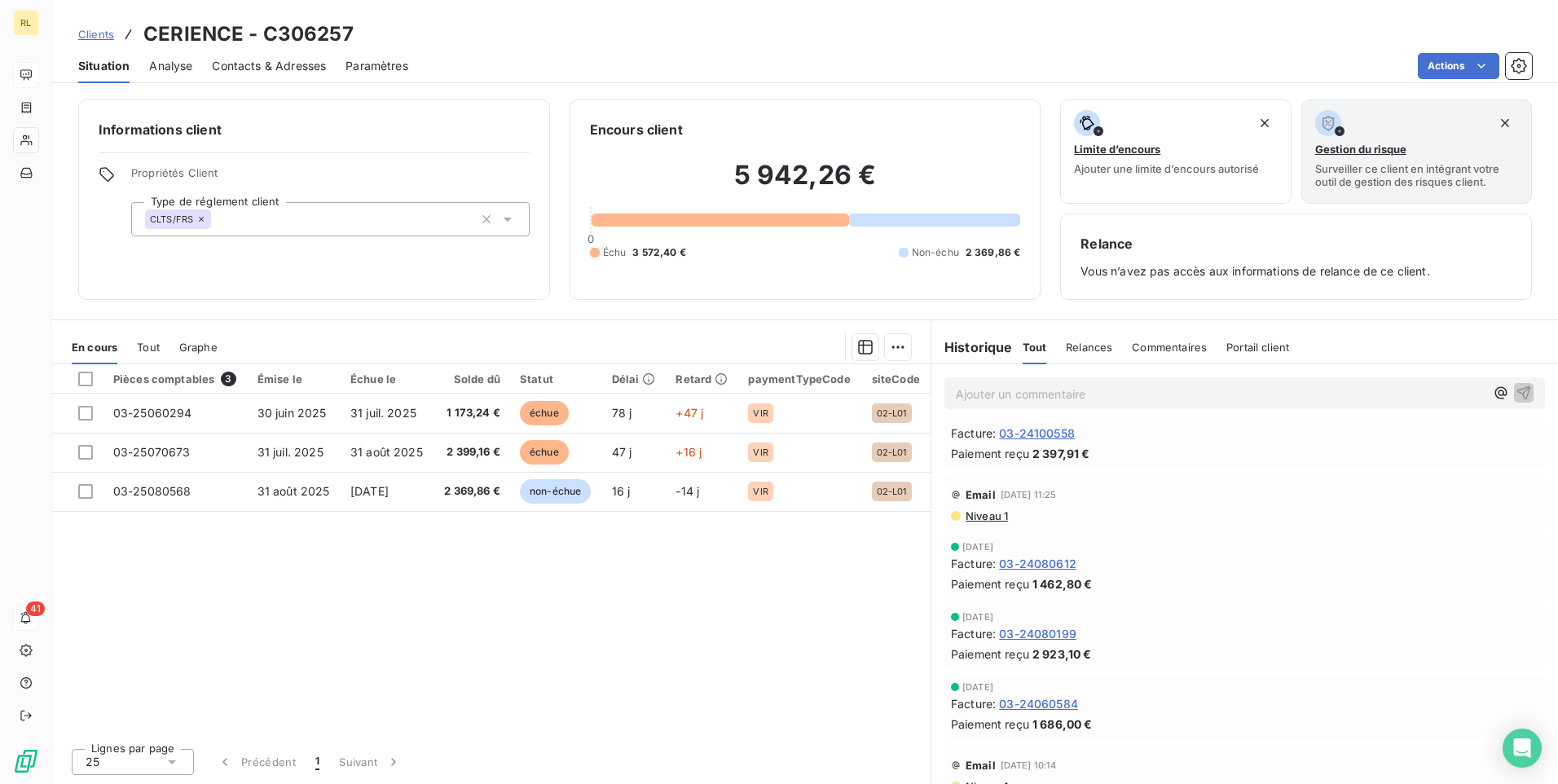
scroll to position [652, 0]
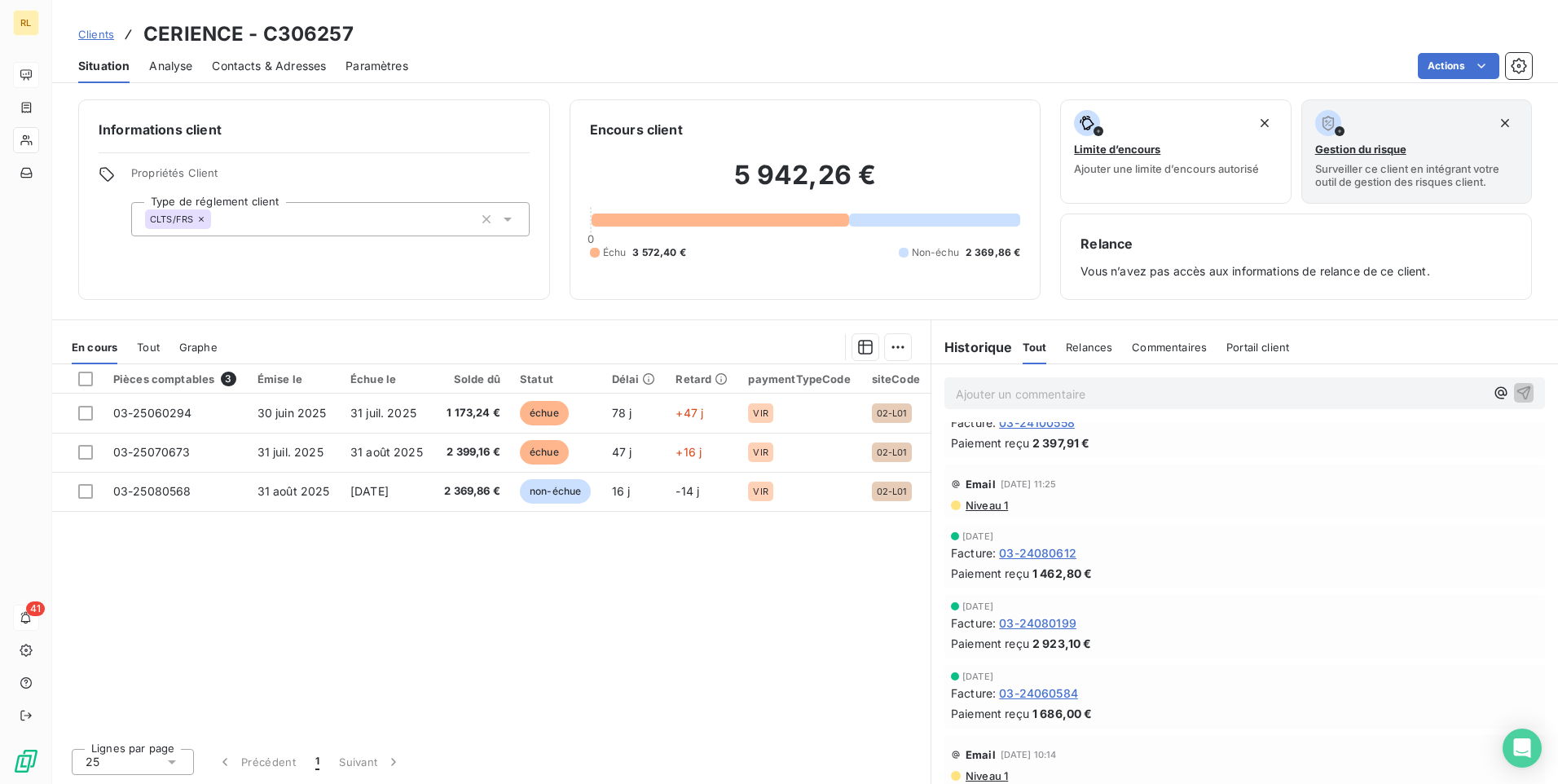
click at [182, 67] on span "Analyse" at bounding box center [170, 65] width 43 height 16
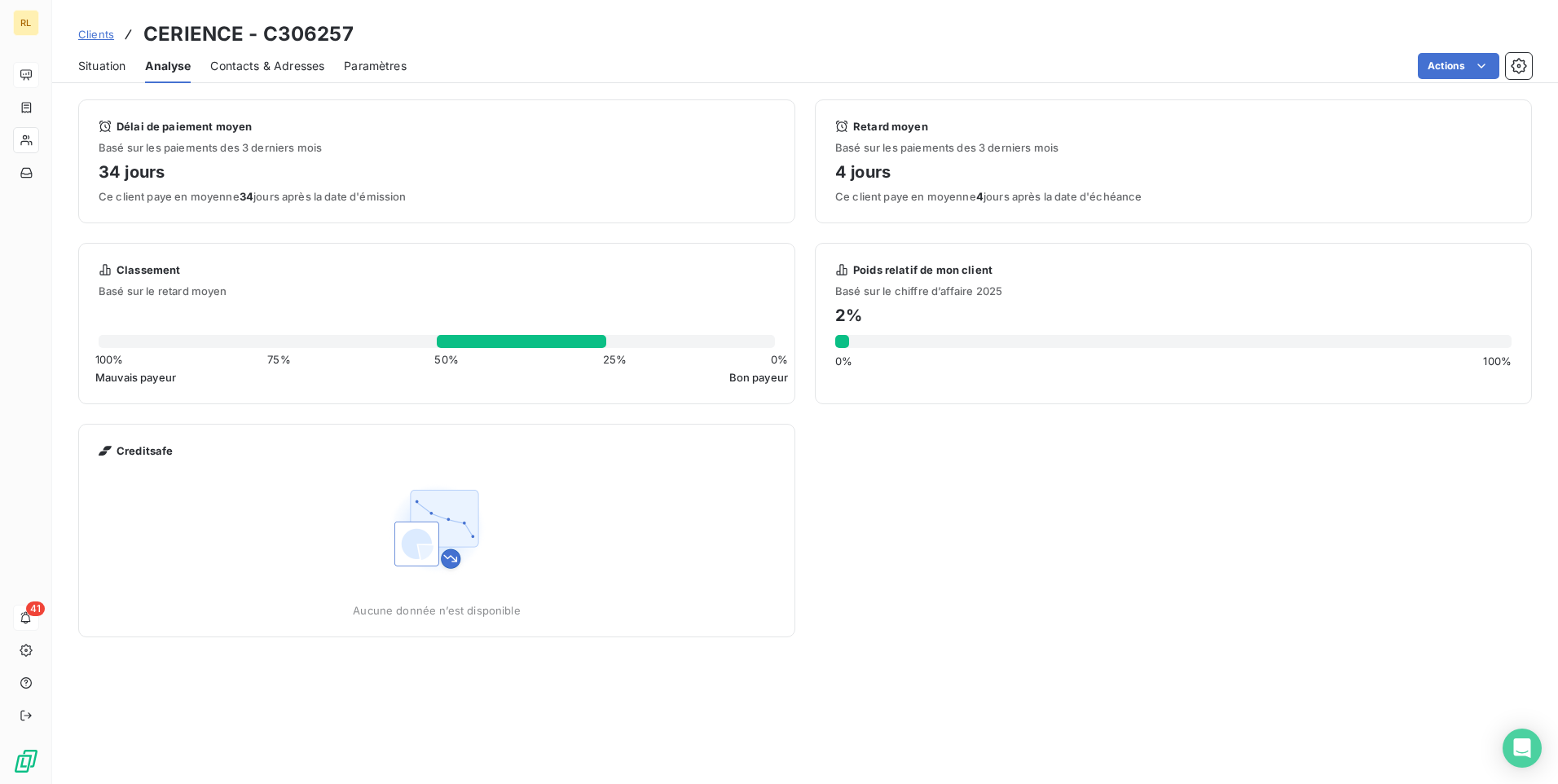
click at [285, 70] on span "Contacts & Adresses" at bounding box center [267, 65] width 114 height 16
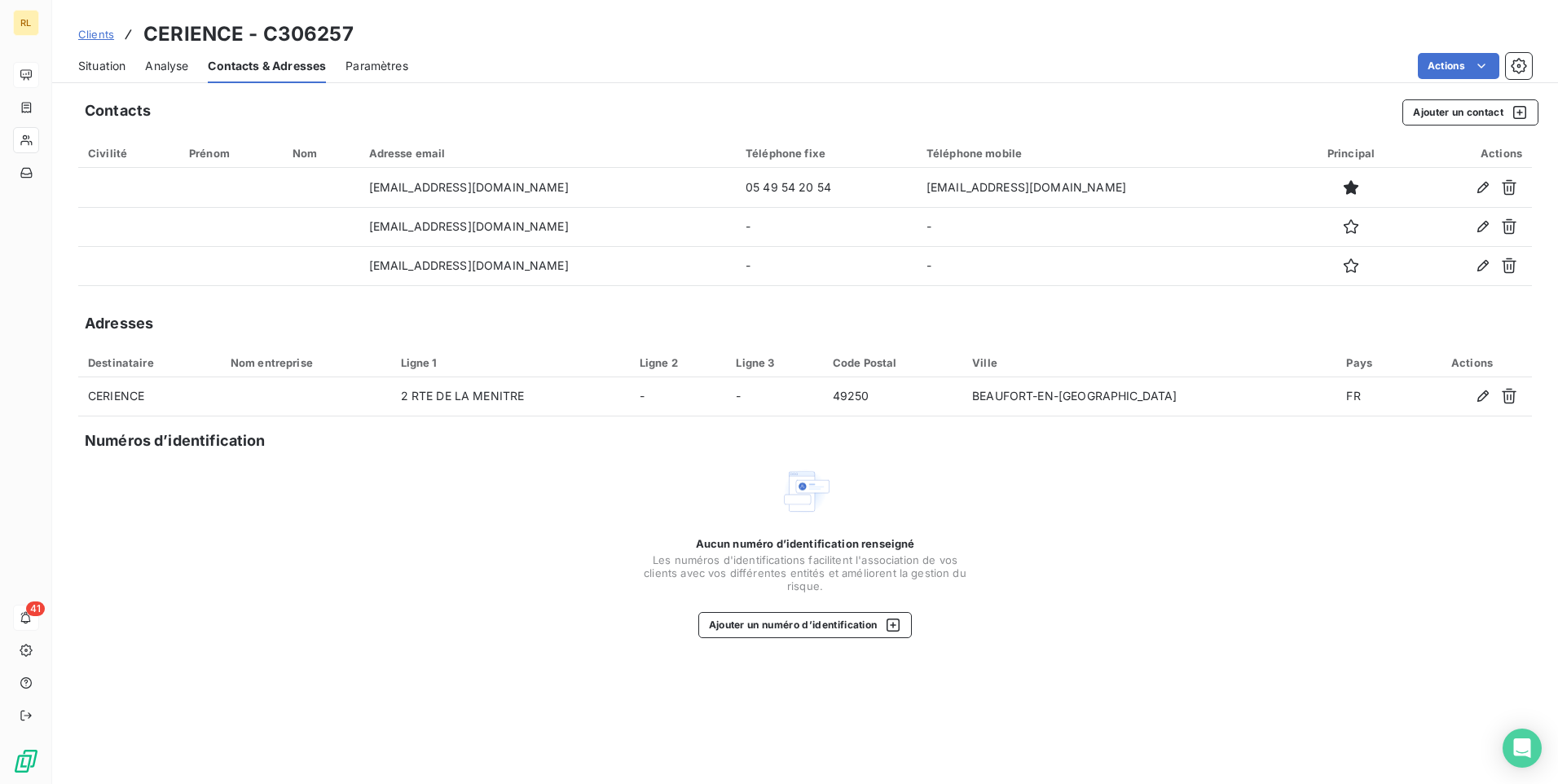
click at [80, 66] on span "Situation" at bounding box center [102, 65] width 47 height 16
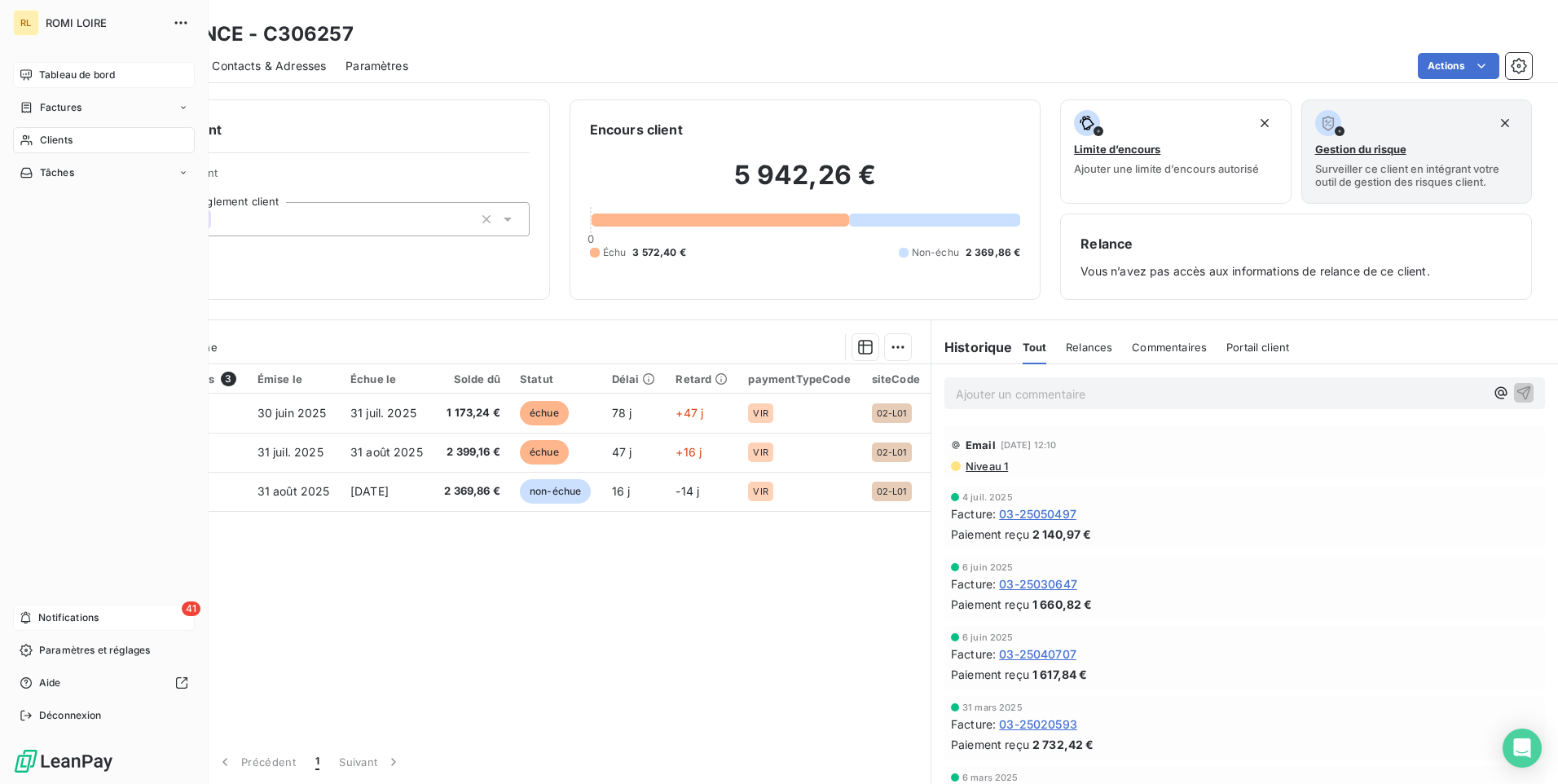
click at [37, 612] on div "41 Notifications" at bounding box center [104, 617] width 181 height 26
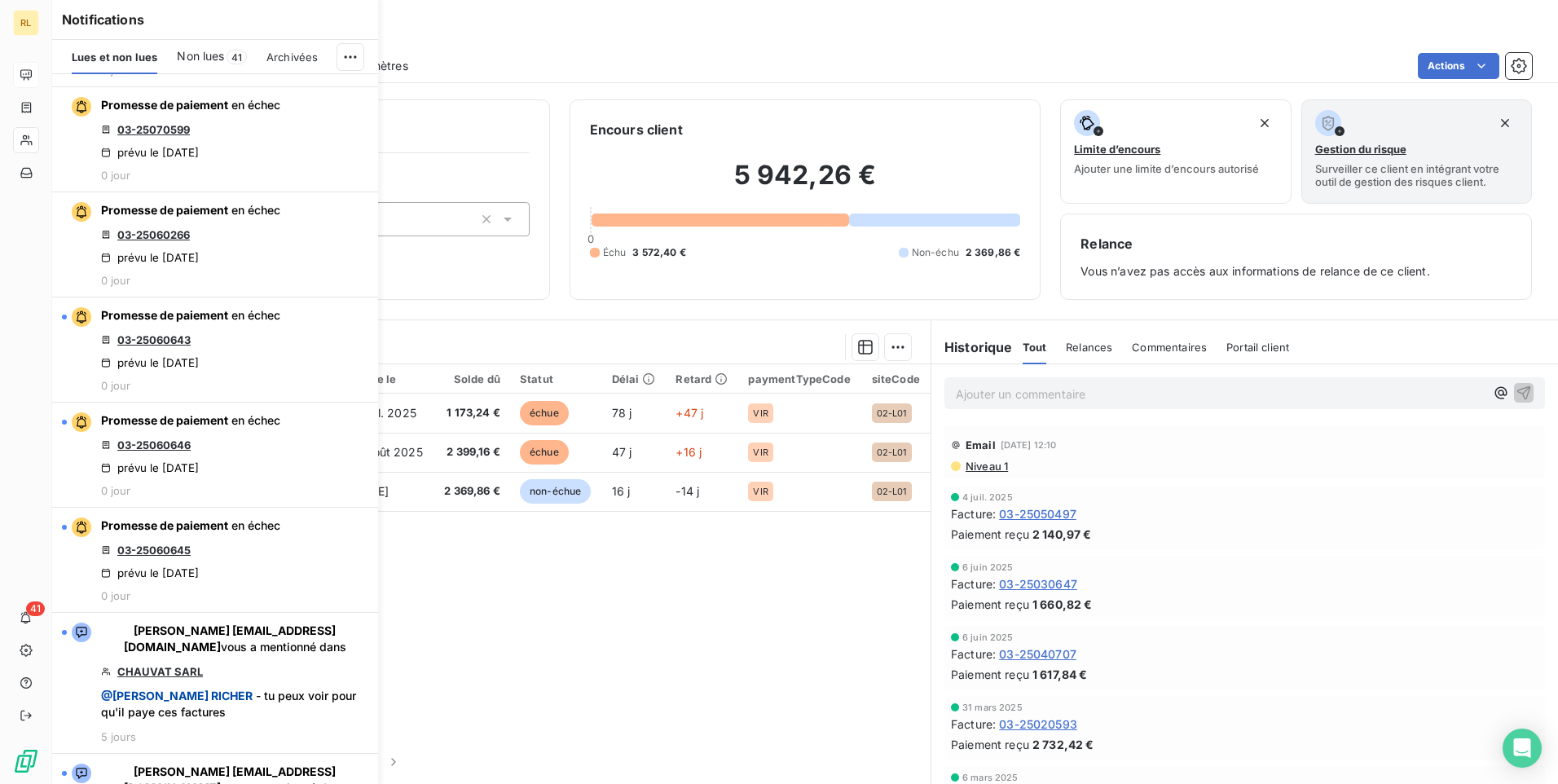
scroll to position [815, 0]
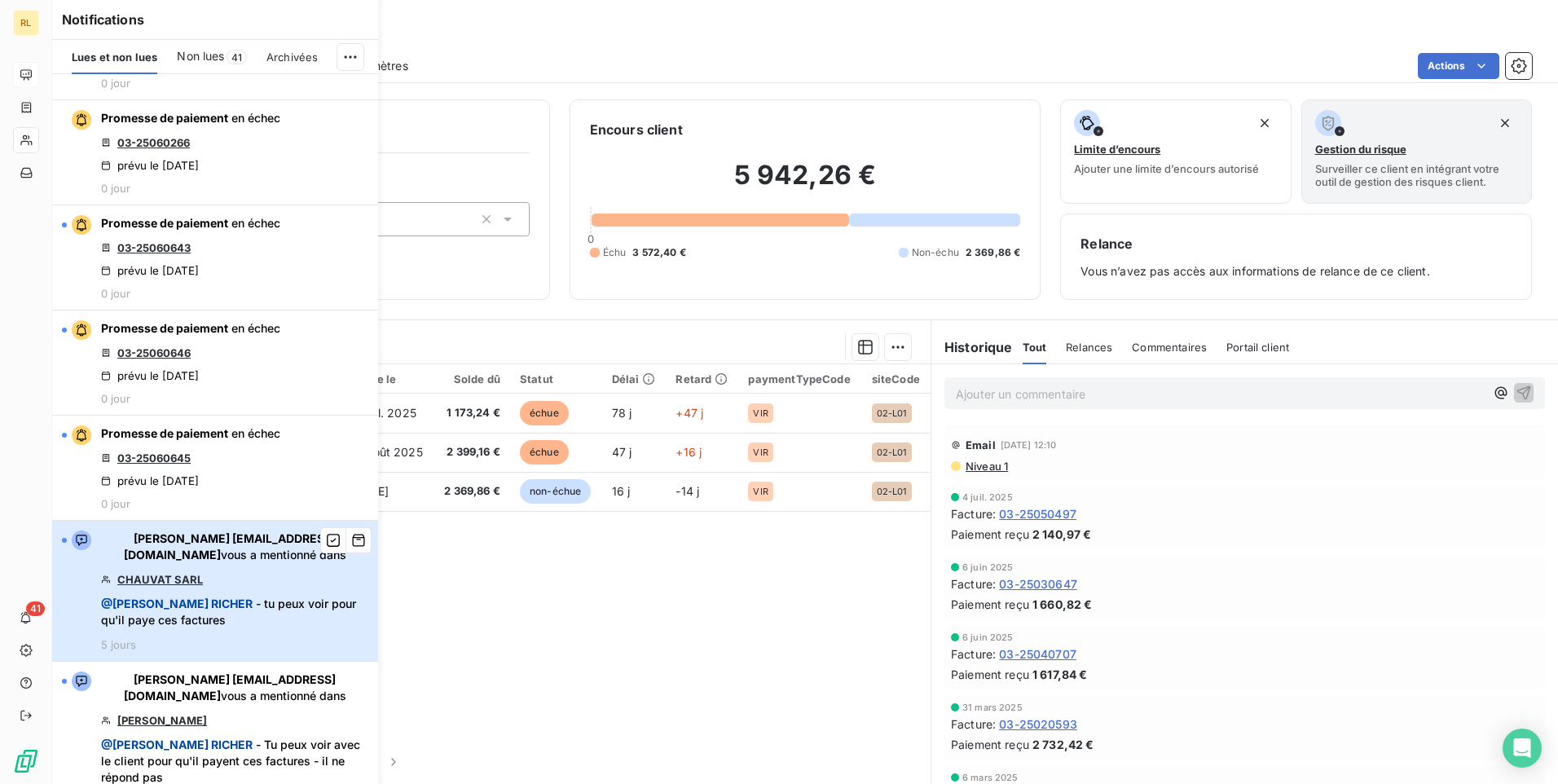
click at [238, 571] on div "ALEXANDRA clientsromiloire@monier-environnement.com vous a mentionné dans CHAUV…" at bounding box center [234, 591] width 267 height 121
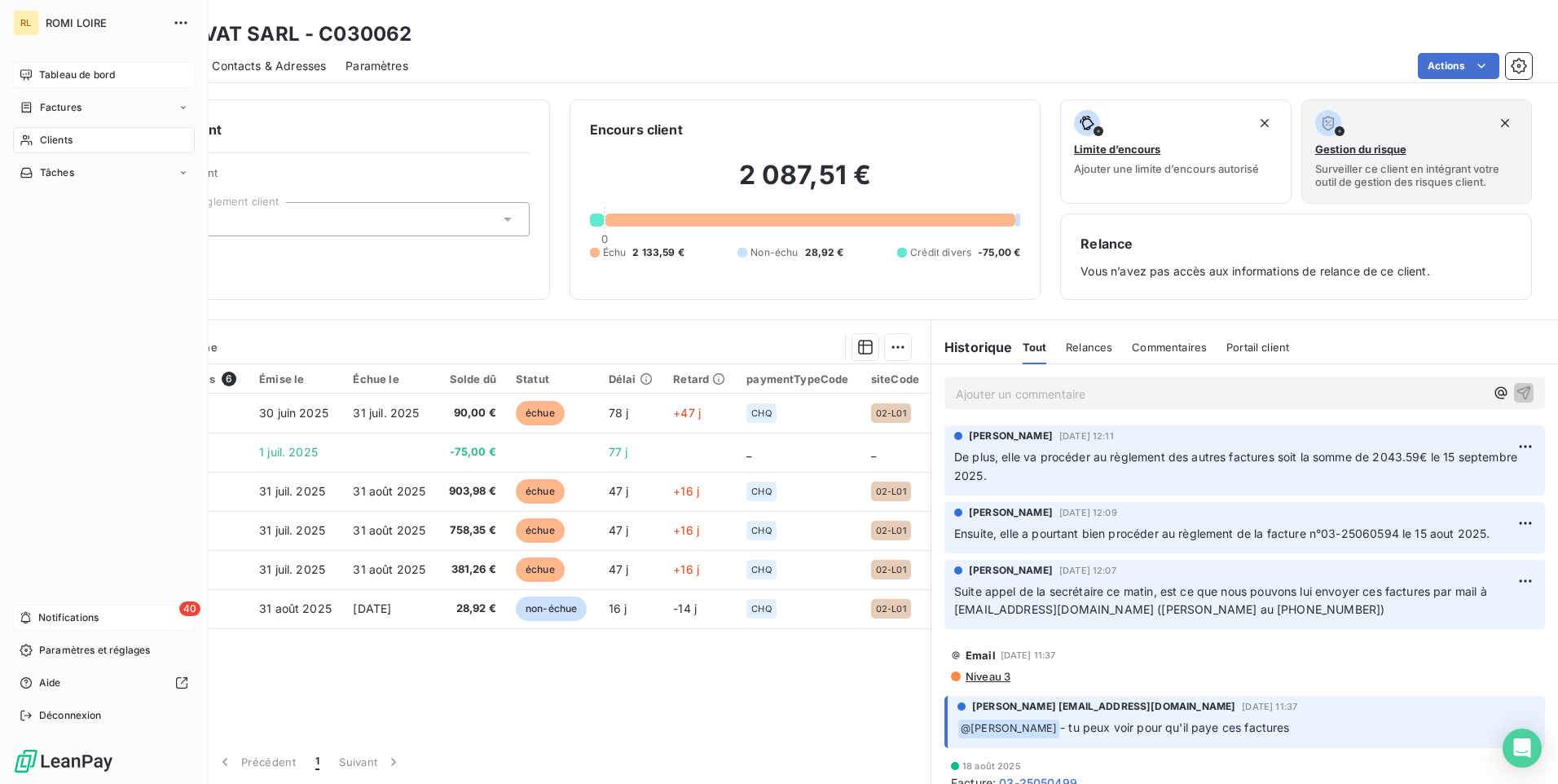
click at [32, 608] on div "40 Notifications" at bounding box center [104, 617] width 181 height 26
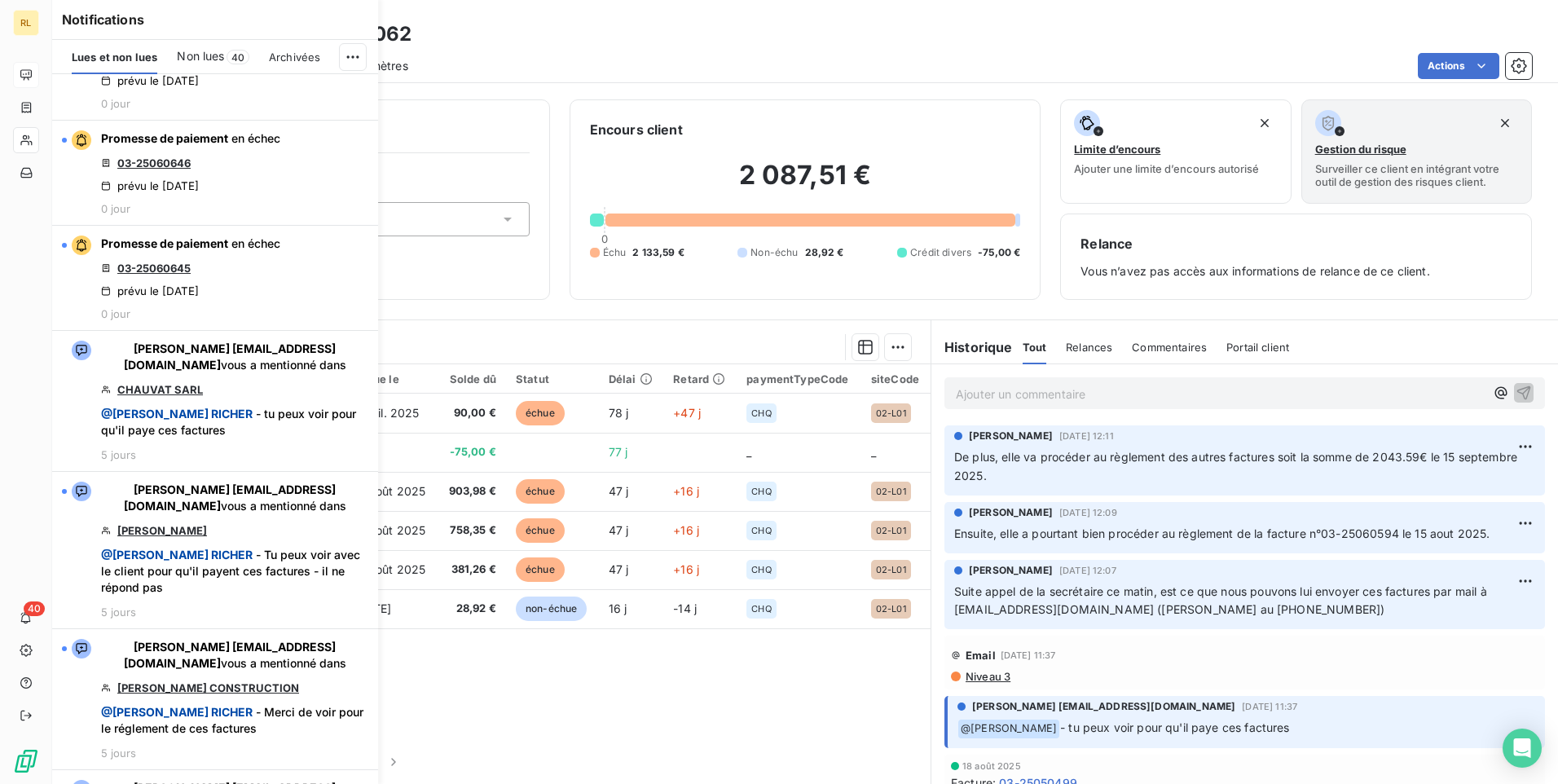
scroll to position [1059, 0]
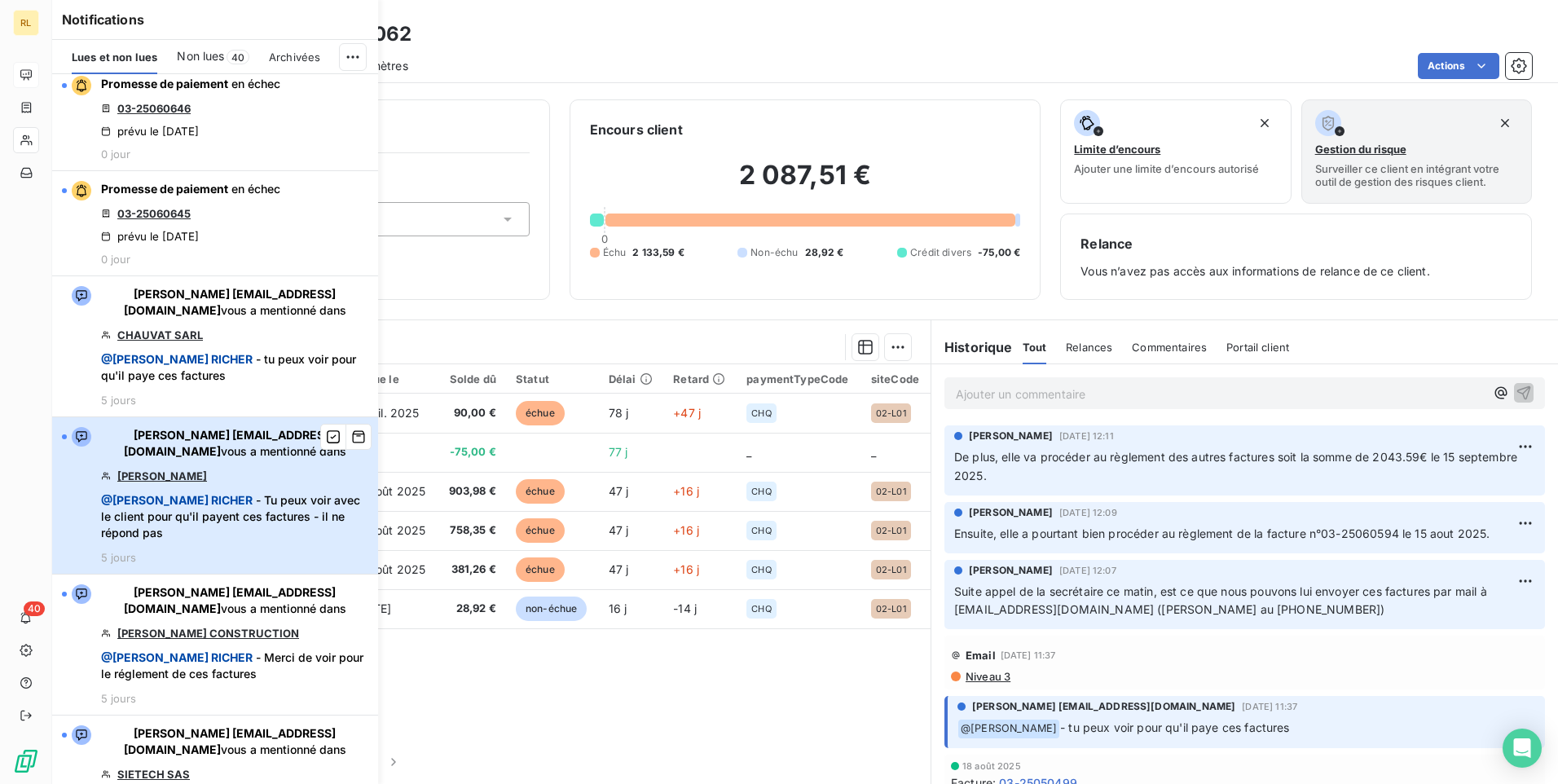
click at [284, 486] on div "ALEXANDRA clientsromiloire@monier-environnement.com vous a mentionné dans MANDO…" at bounding box center [234, 495] width 267 height 137
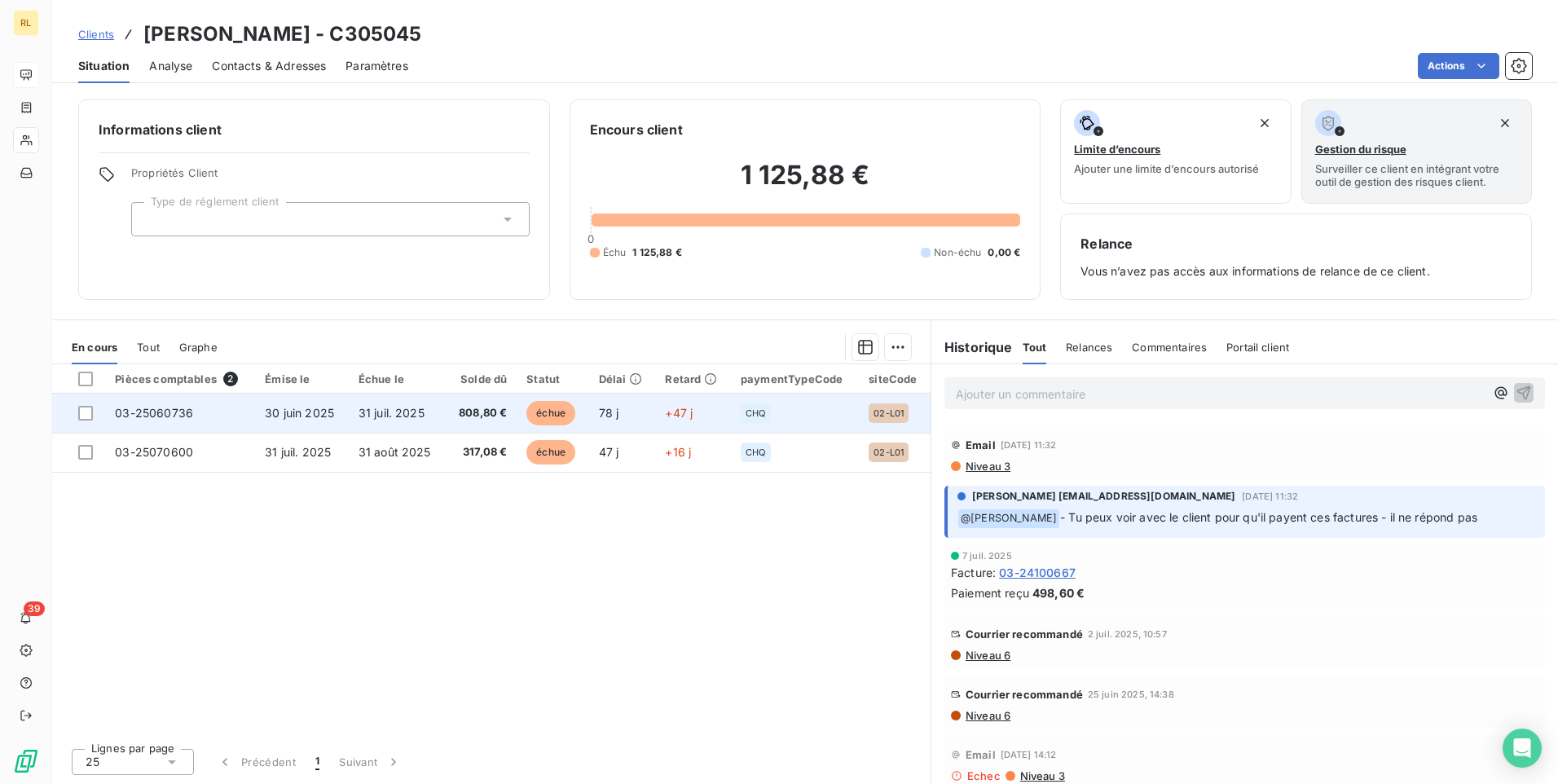
click at [299, 415] on span "30 juin 2025" at bounding box center [300, 413] width 69 height 13
click at [410, 417] on span "31 juil. 2025" at bounding box center [392, 413] width 66 height 13
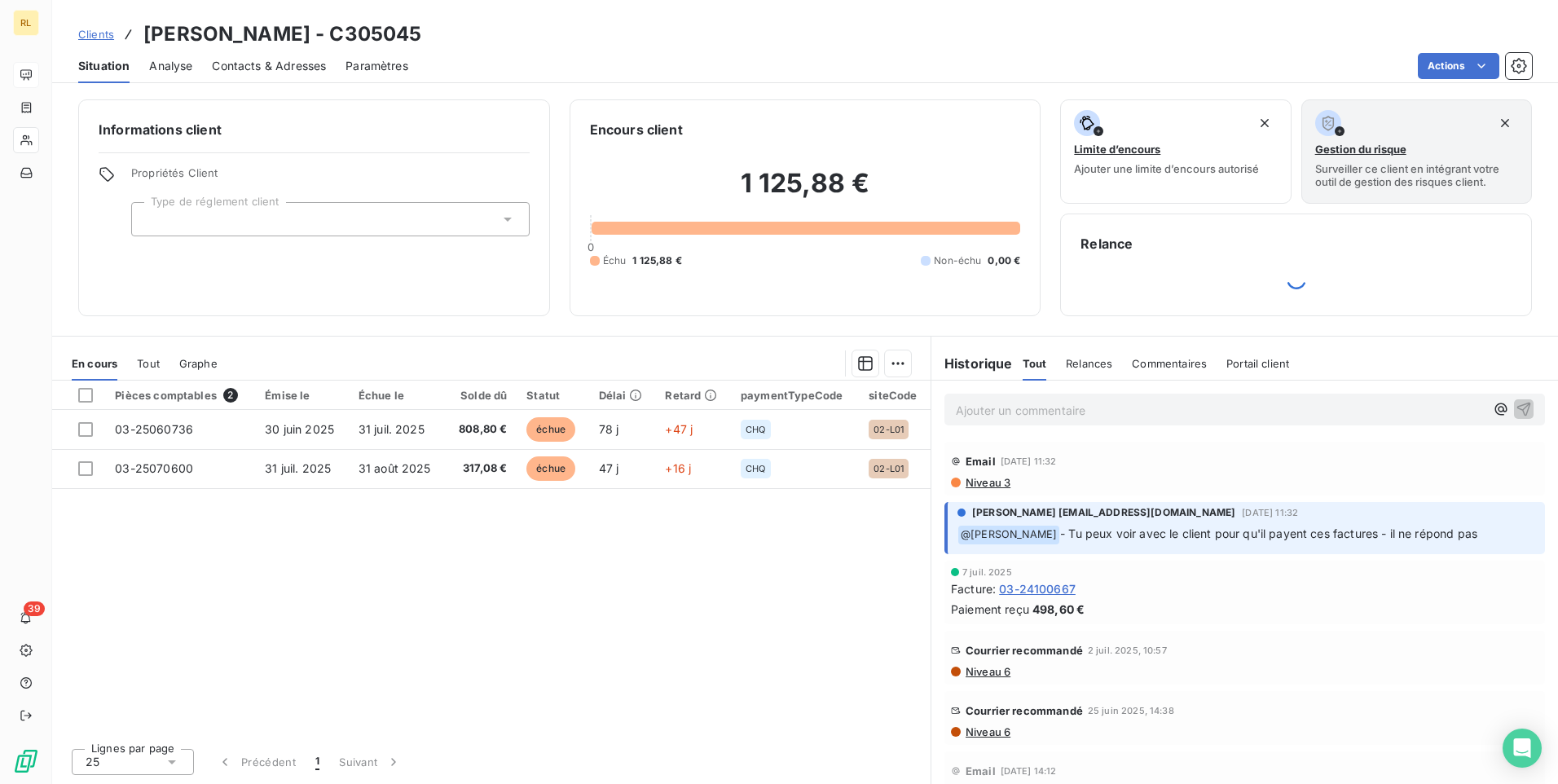
click at [1000, 404] on div "Ajouter un commentaire ﻿" at bounding box center [1245, 409] width 601 height 32
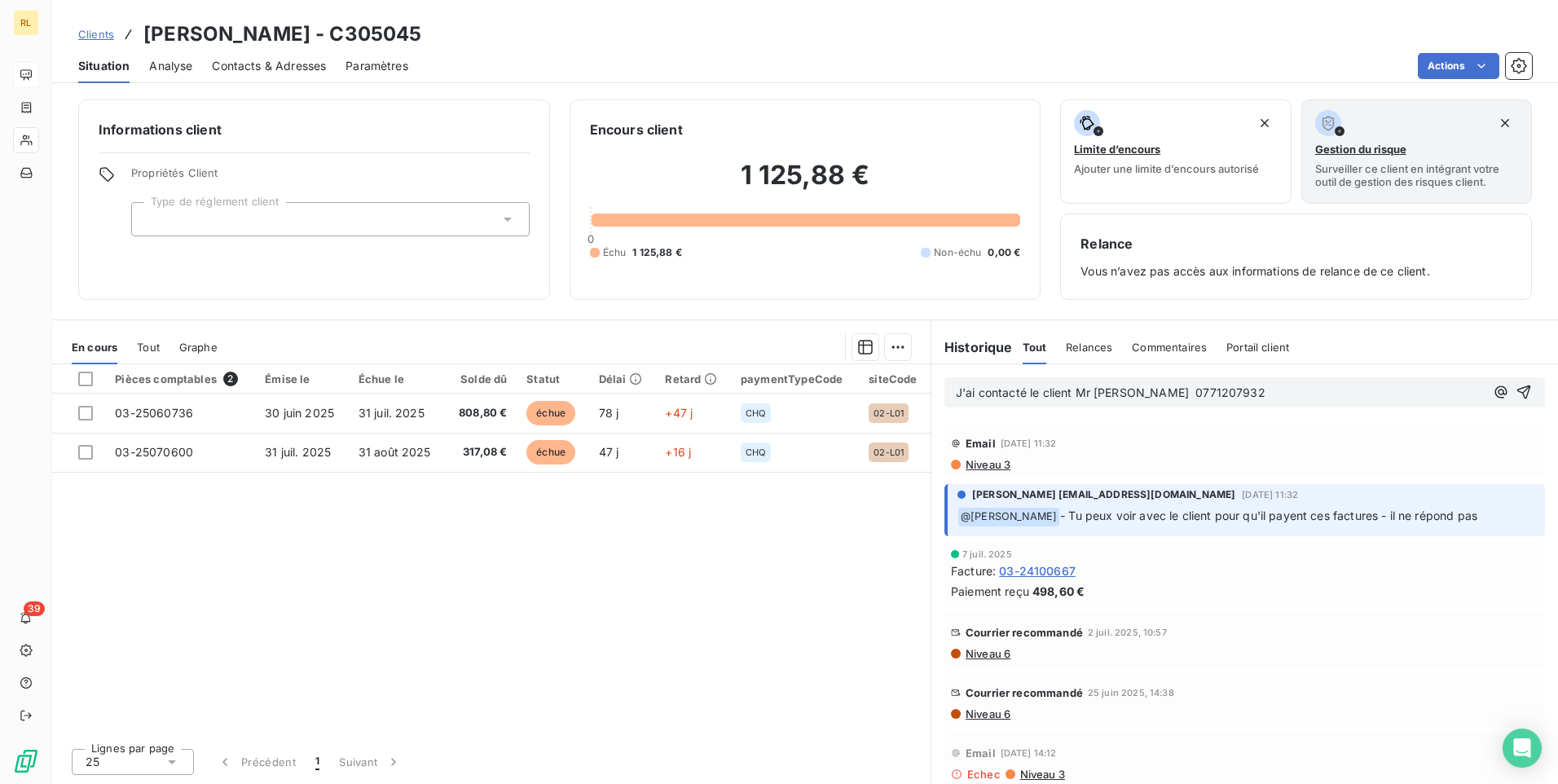
click at [1151, 392] on span "J'ai contacté le client Mr MANDOT 0771207932" at bounding box center [1111, 392] width 310 height 13
click at [1217, 389] on span "J'ai contacté le client Mr MANDOT (0771207932" at bounding box center [1111, 392] width 310 height 13
drag, startPoint x: 1223, startPoint y: 386, endPoint x: 1240, endPoint y: 424, distance: 41.6
click at [1228, 388] on span "J'ai contacté le client Mr MANDOT (0771207932" at bounding box center [1111, 392] width 310 height 13
click at [1165, 395] on span "J'ai contacté le client Mr MANDOT (0771207932)" at bounding box center [1114, 392] width 315 height 13
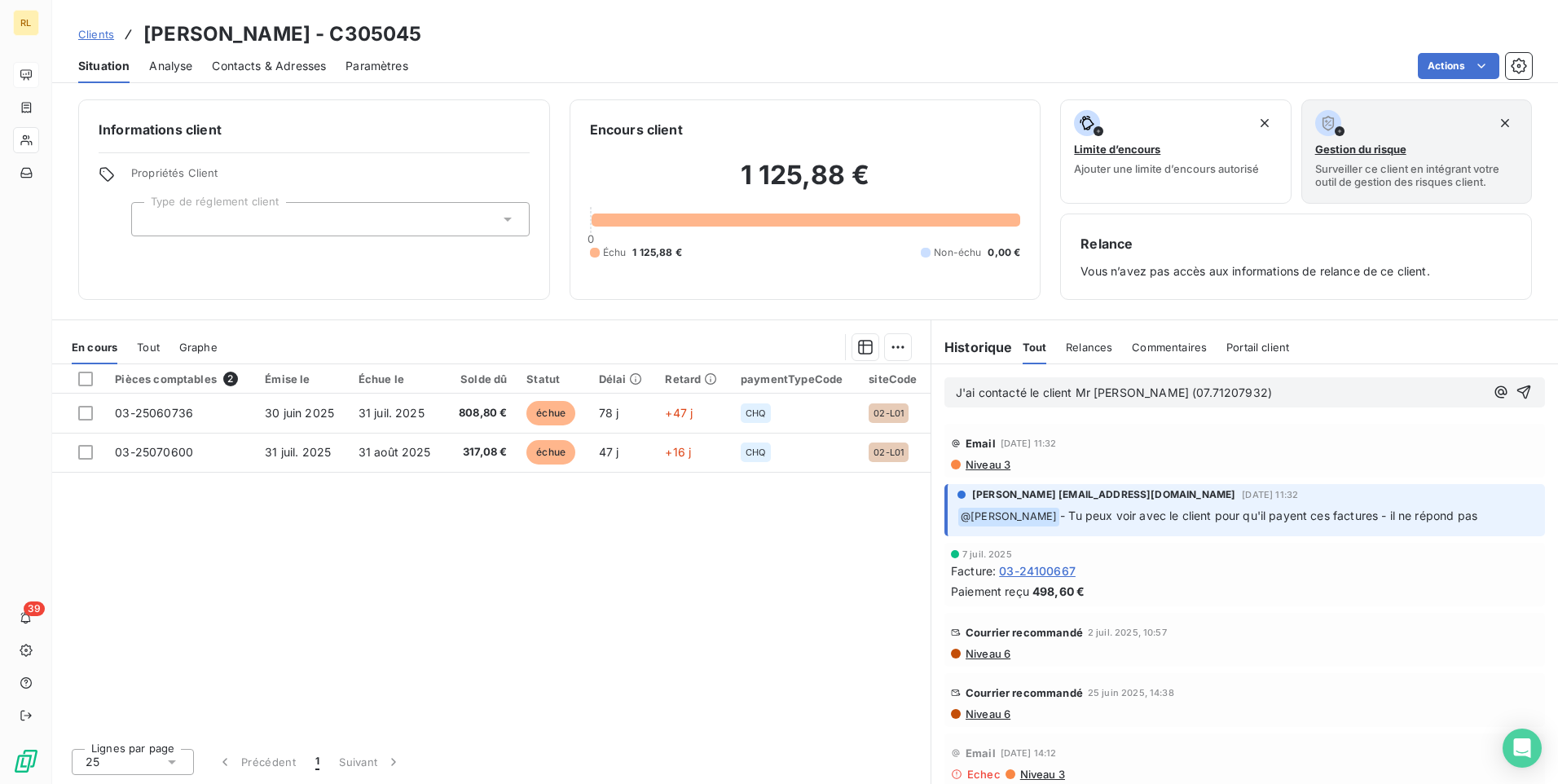
click at [1179, 388] on span "J'ai contacté le client Mr MANDOT (07.71207932)" at bounding box center [1114, 392] width 316 height 13
click at [1196, 392] on span "J'ai contacté le client Mr MANDOT (07.71.207932)" at bounding box center [1115, 392] width 320 height 13
click at [1216, 388] on span "J'ai contacté le client Mr MANDOT (07.71.20.7932)" at bounding box center [1117, 392] width 323 height 13
click at [1252, 396] on p "J'ai contacté le client Mr MANDOT (07.71.20.79.32)" at bounding box center [1220, 393] width 529 height 19
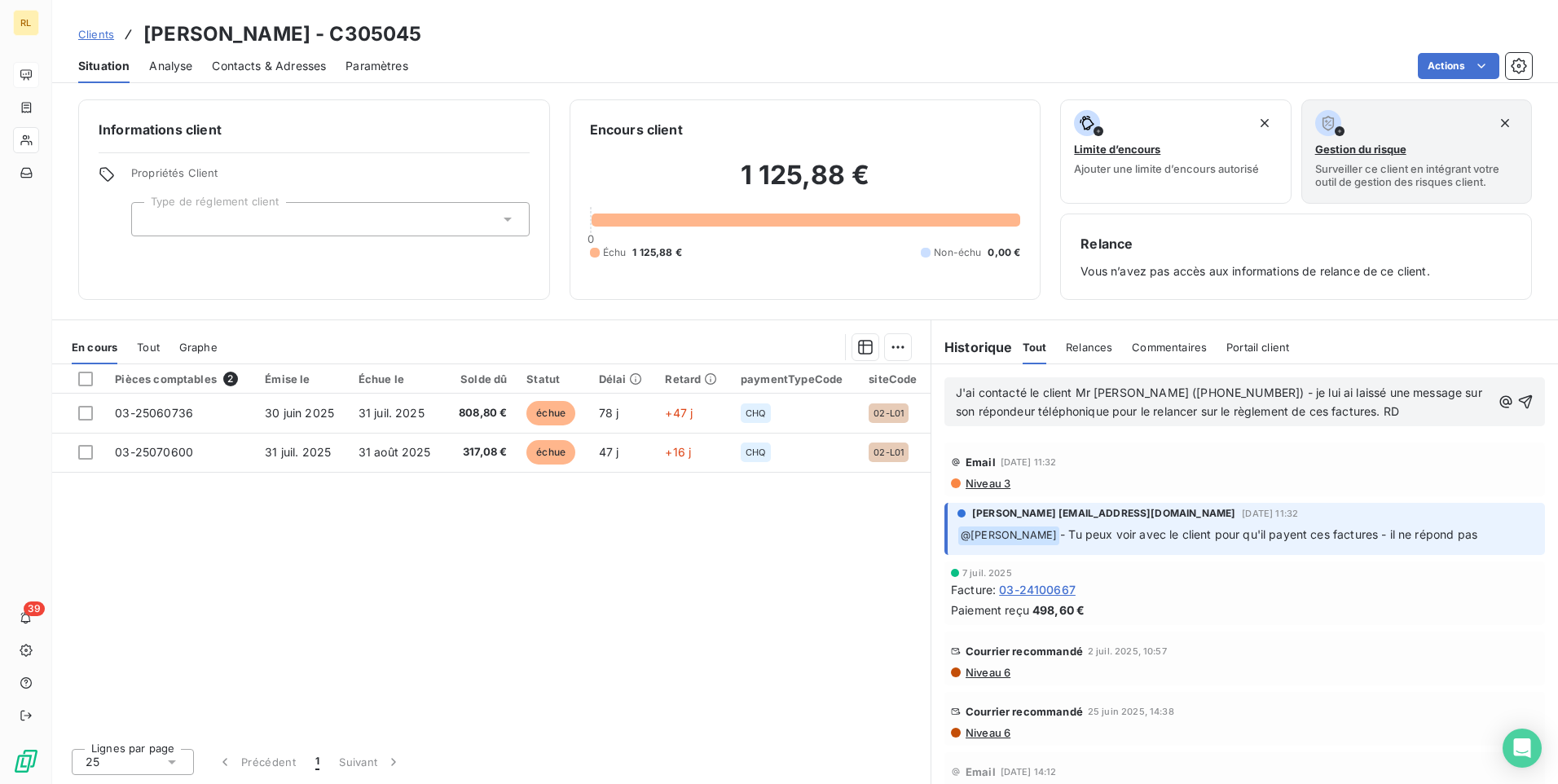
click at [1029, 392] on span "J'ai contacté le client Mr MANDOT (07.71.20.79.32) - je lui ai laissé une messa…" at bounding box center [1221, 402] width 530 height 33
click at [1388, 413] on span "J'ai contacté ce matin, le client Mr MANDOT (07.71.20.79.32) - je lui ai laissé…" at bounding box center [1213, 402] width 515 height 33
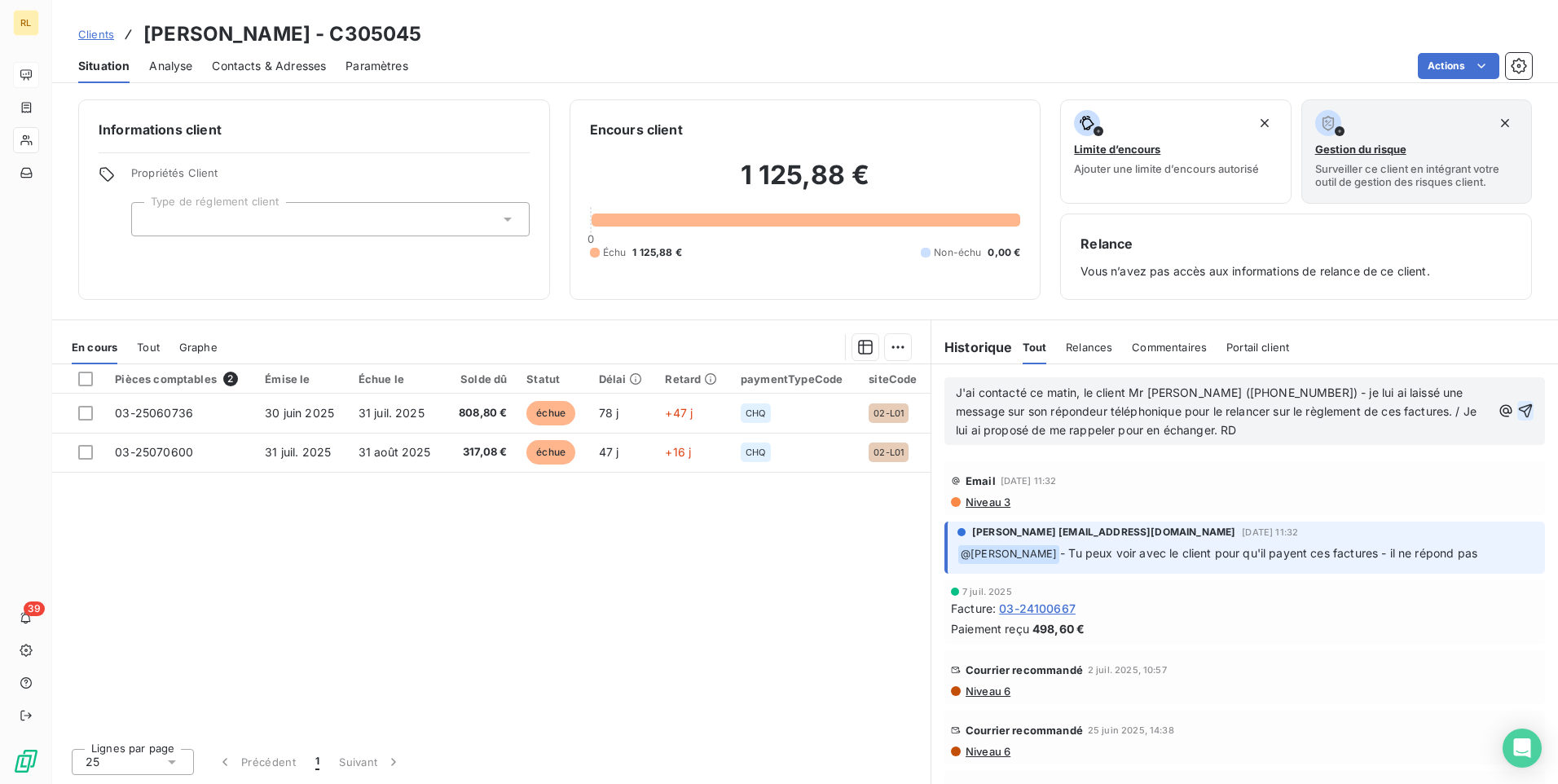
click at [1520, 411] on icon "button" at bounding box center [1526, 411] width 13 height 13
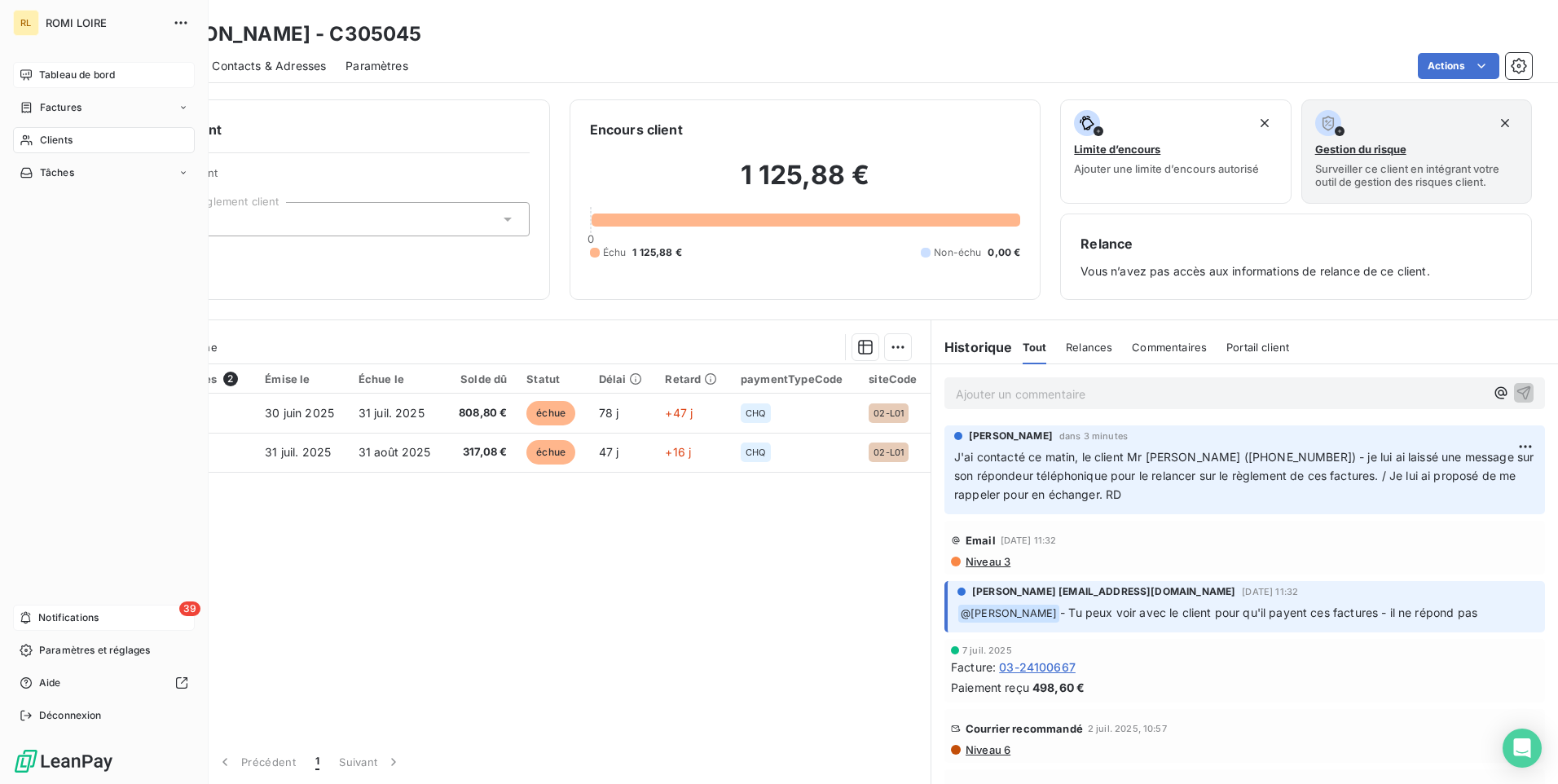
click at [42, 612] on span "Notifications" at bounding box center [68, 617] width 60 height 14
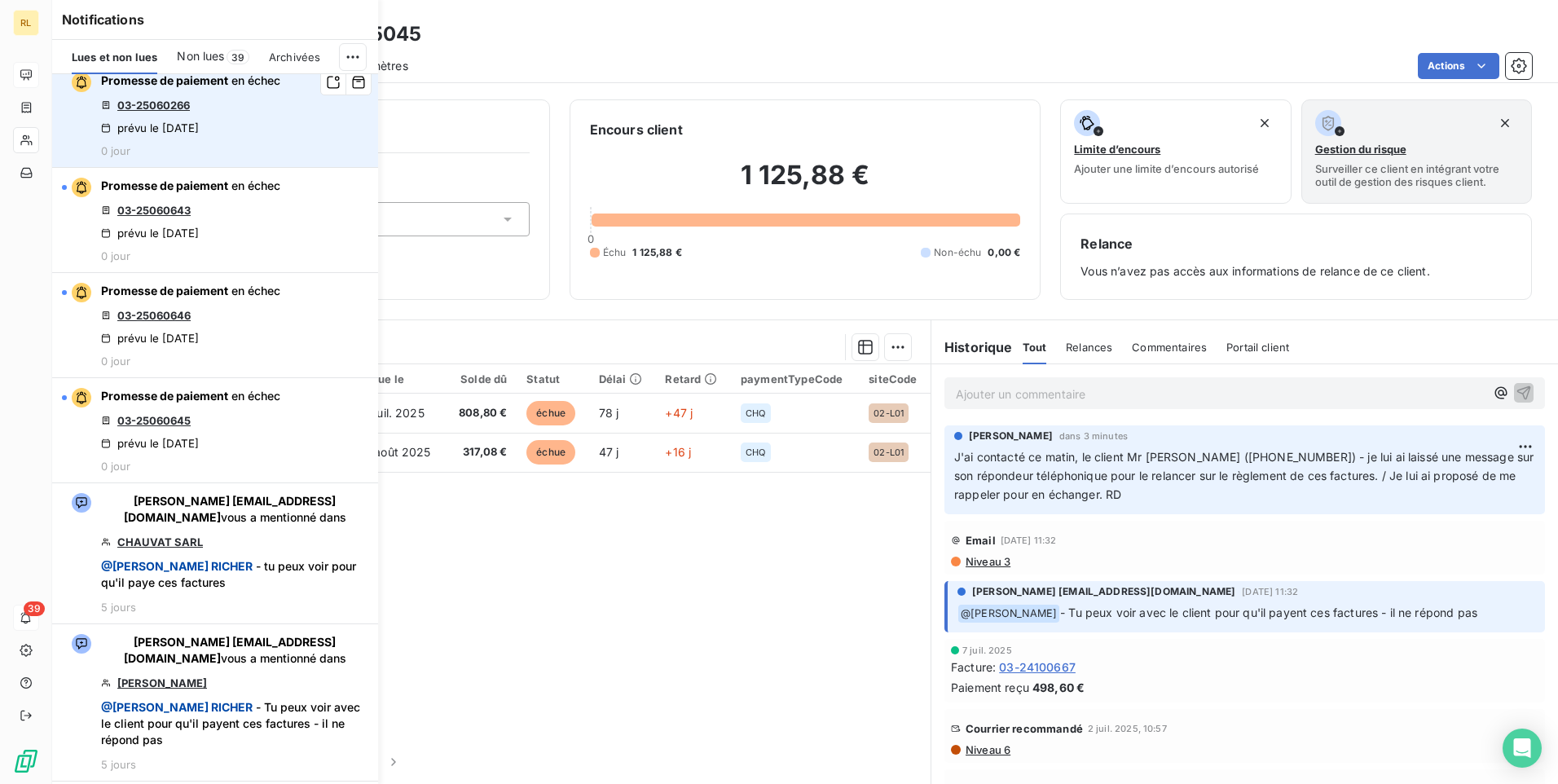
scroll to position [896, 0]
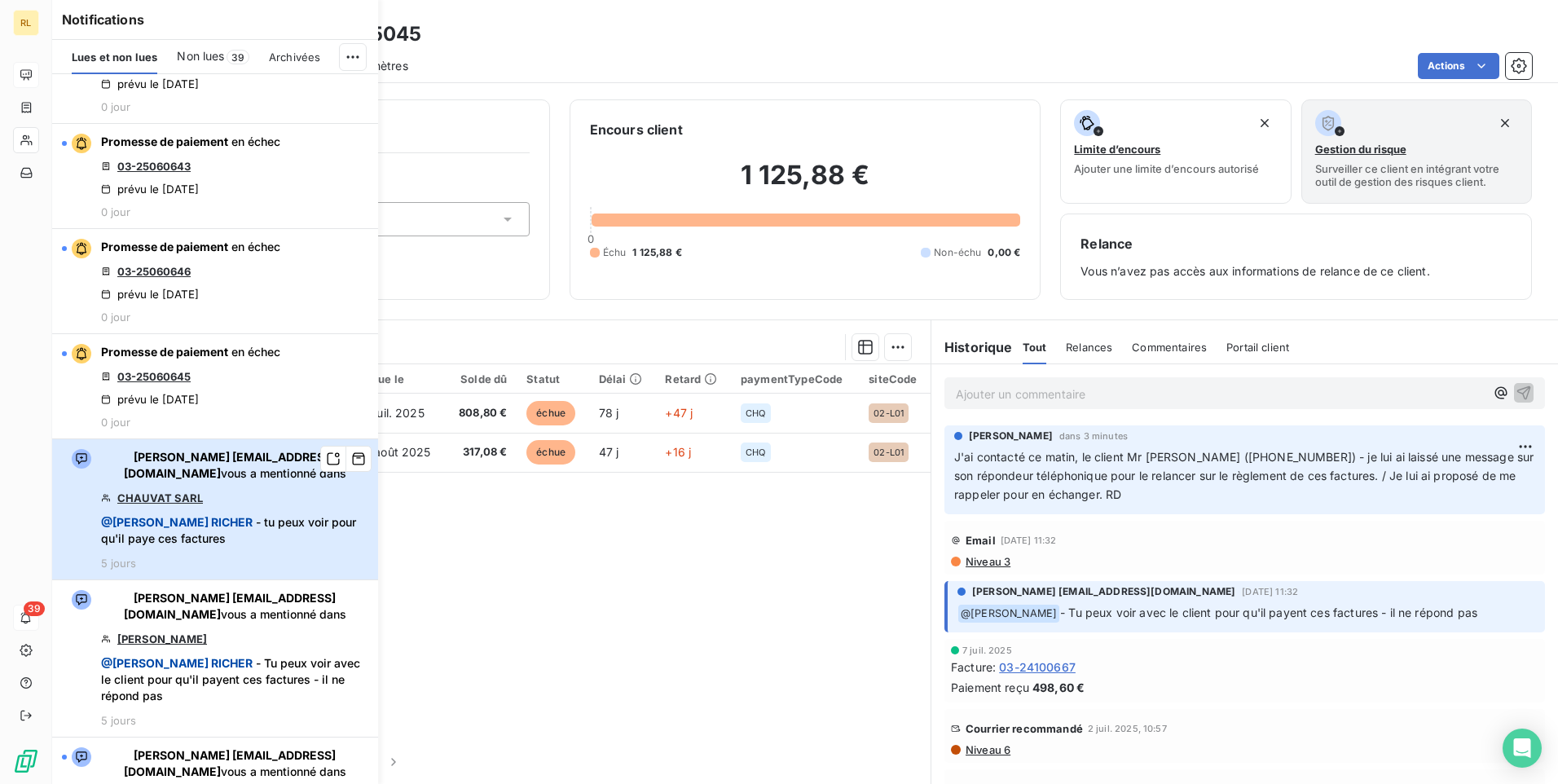
click at [261, 496] on div "ALEXANDRA clientsromiloire@monier-environnement.com vous a mentionné dans CHAUV…" at bounding box center [234, 510] width 267 height 121
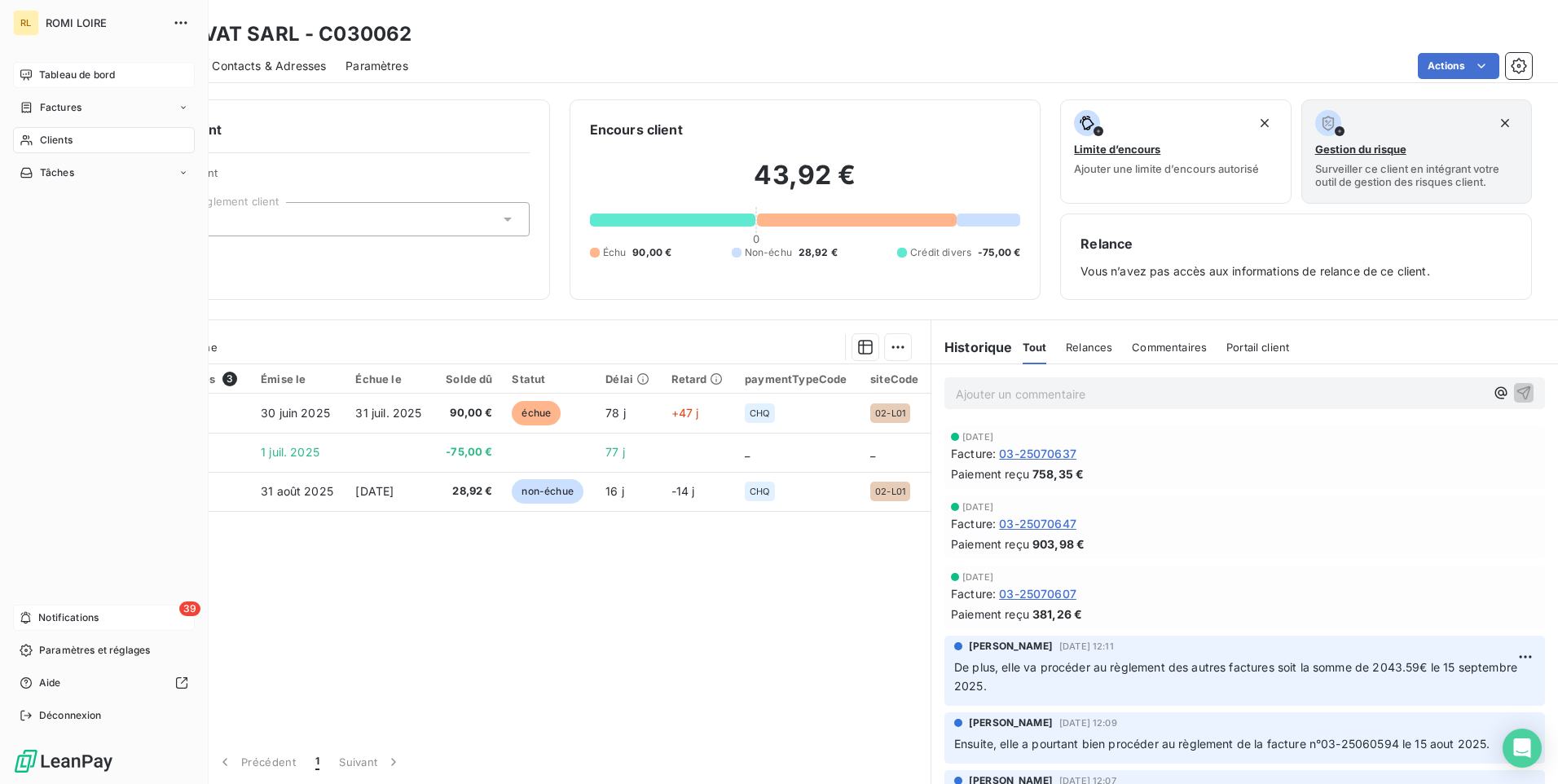
click at [67, 614] on span "Notifications" at bounding box center [68, 617] width 60 height 14
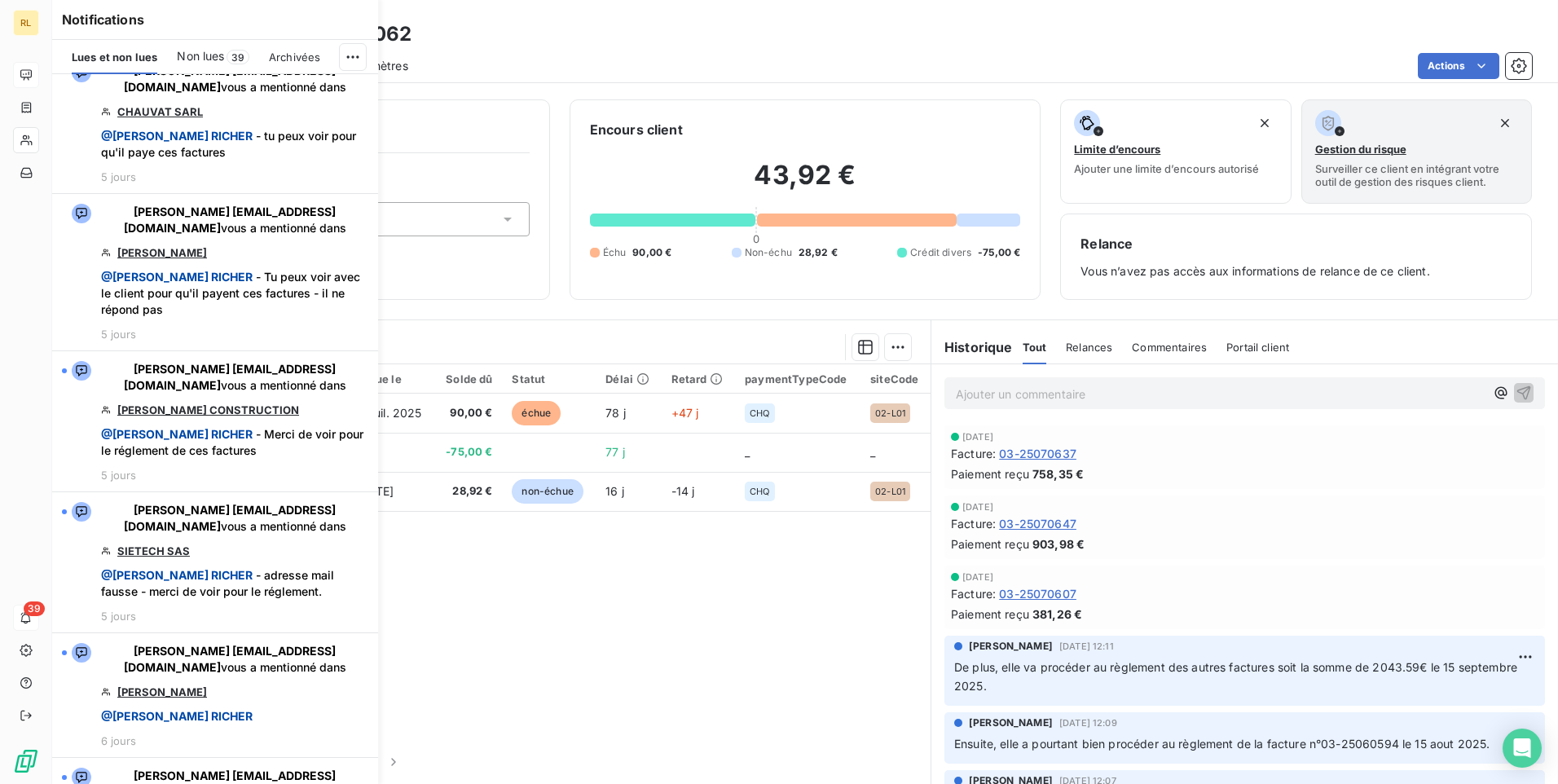
scroll to position [1303, 0]
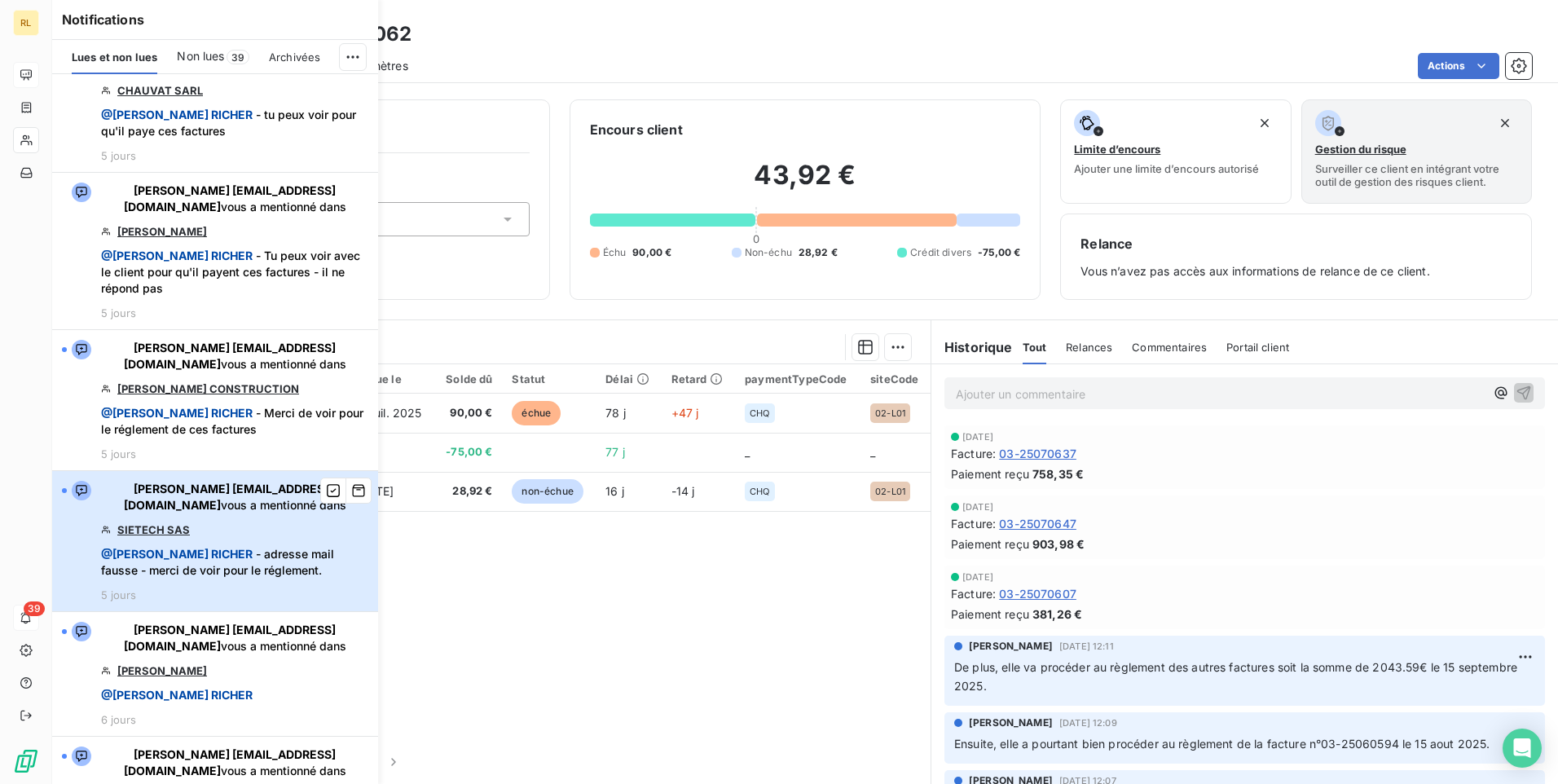
click at [252, 561] on span "@ DELPHINE RICHER - adresse mail fausse - merci de voir pour le réglement." at bounding box center [234, 562] width 267 height 33
